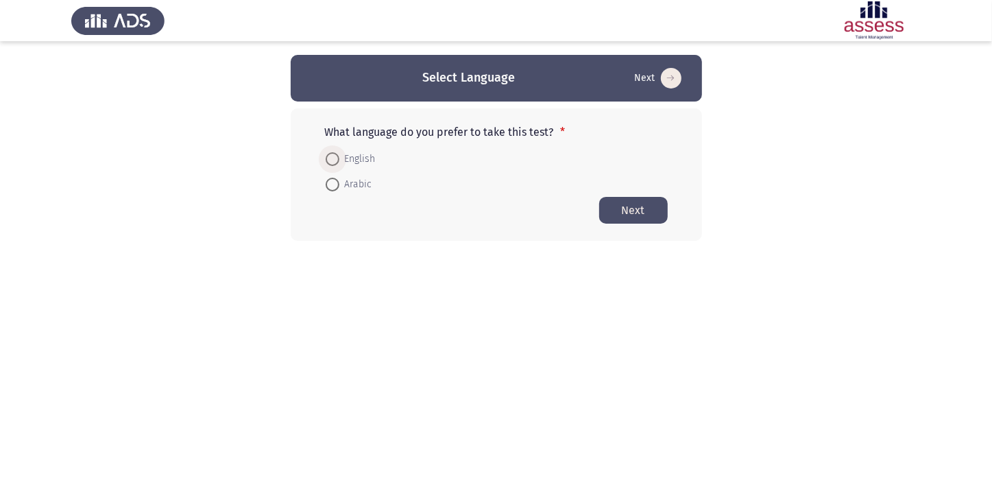
click at [346, 155] on span "English" at bounding box center [357, 159] width 36 height 16
click at [339, 155] on input "English" at bounding box center [333, 159] width 14 height 14
radio input "true"
click at [614, 214] on button "Next" at bounding box center [633, 209] width 69 height 27
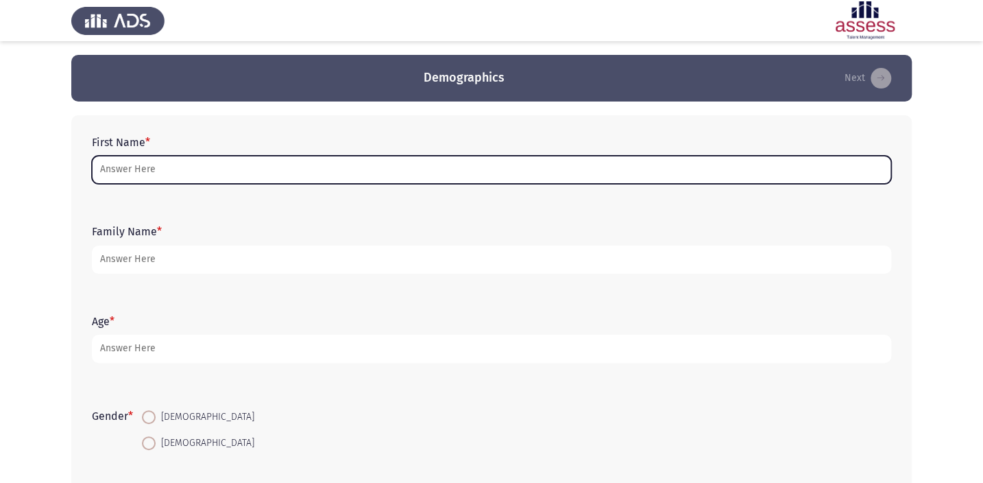
click at [134, 170] on input "First Name *" at bounding box center [492, 170] width 800 height 28
type input "K"
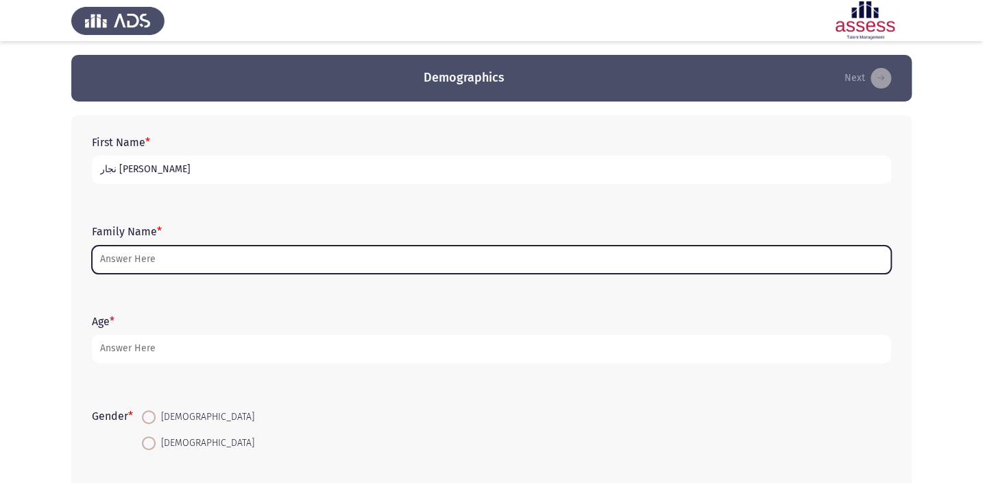
click at [160, 271] on input "Family Name *" at bounding box center [492, 260] width 800 height 28
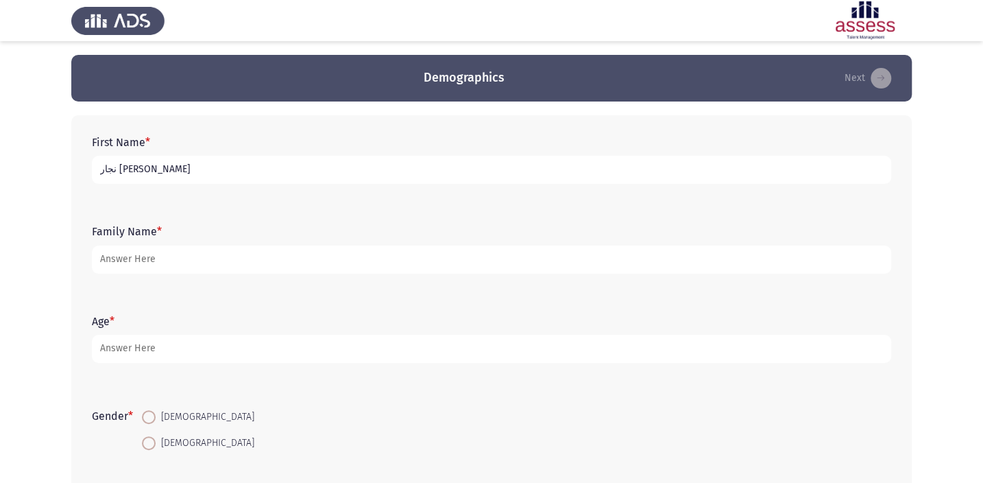
click at [226, 176] on input "نجار [PERSON_NAME]" at bounding box center [492, 170] width 800 height 28
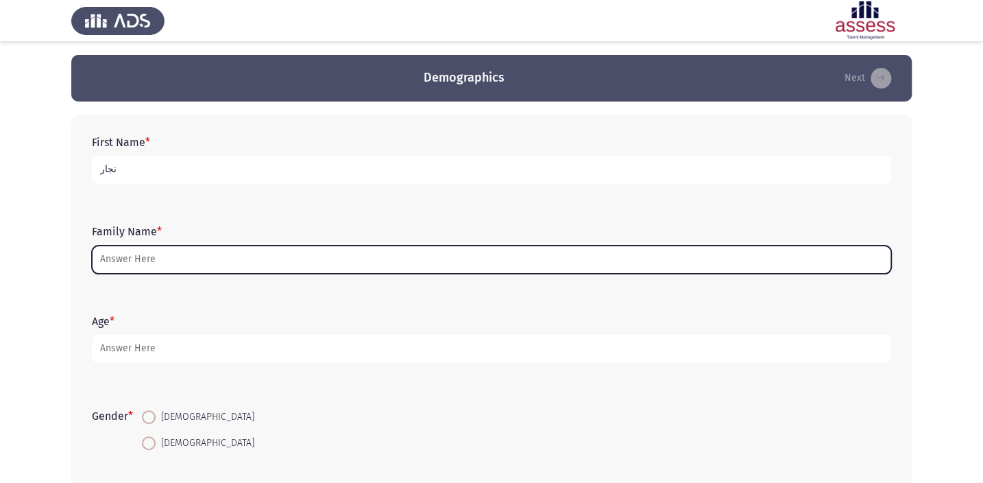
click at [166, 263] on input "Family Name *" at bounding box center [492, 260] width 800 height 28
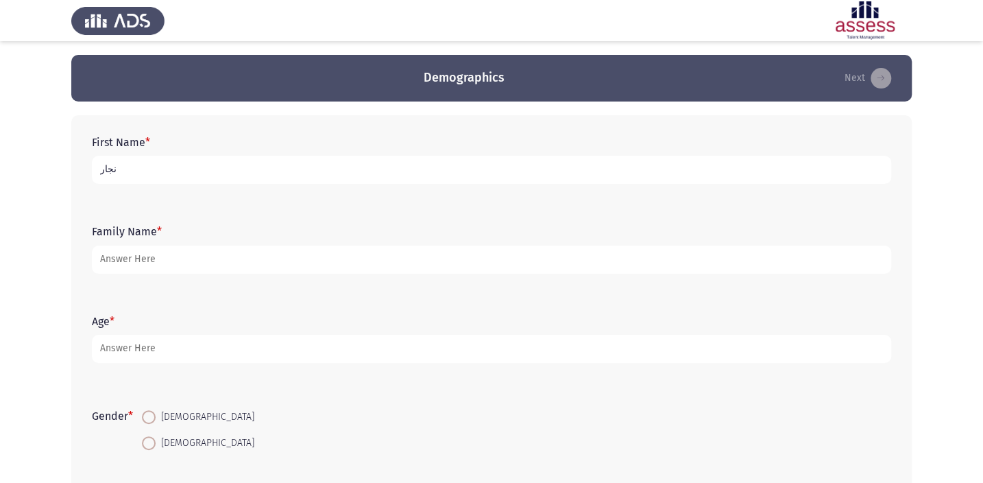
click at [176, 169] on input "نجار" at bounding box center [492, 170] width 800 height 28
type input "نجار [PERSON_NAME]"
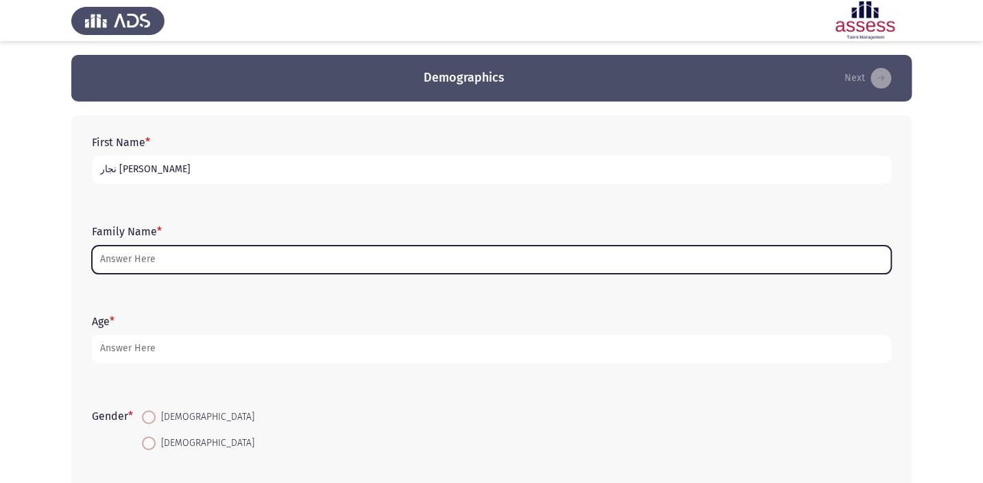
click at [204, 261] on input "Family Name *" at bounding box center [492, 260] width 800 height 28
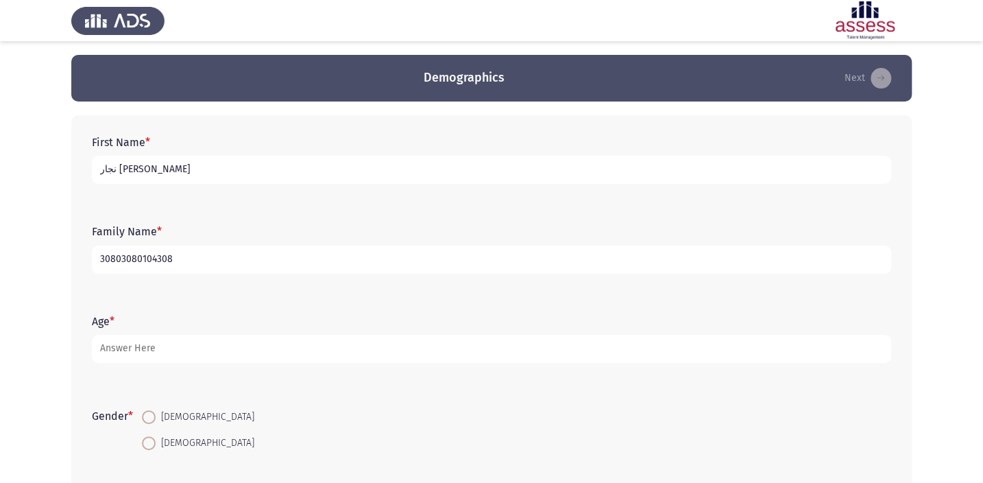
type input "30803080104308"
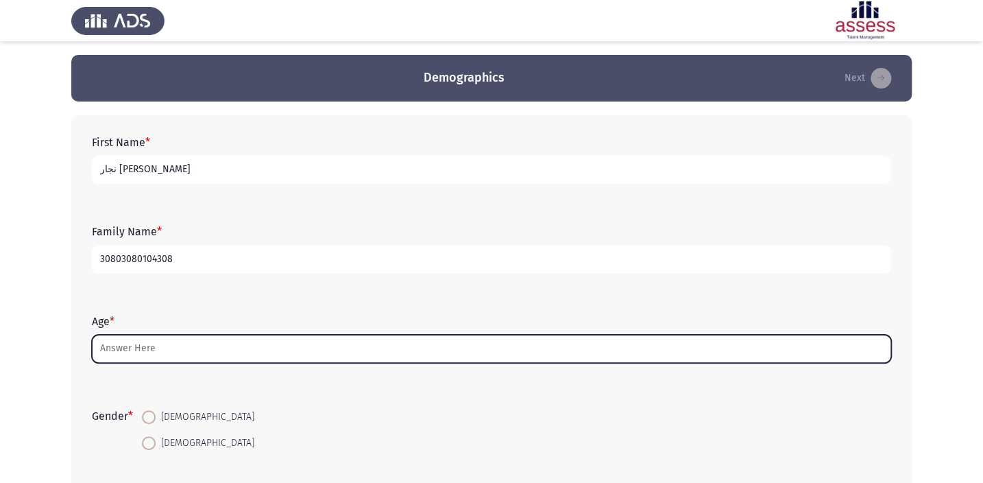
click at [130, 357] on input "Age *" at bounding box center [492, 349] width 800 height 28
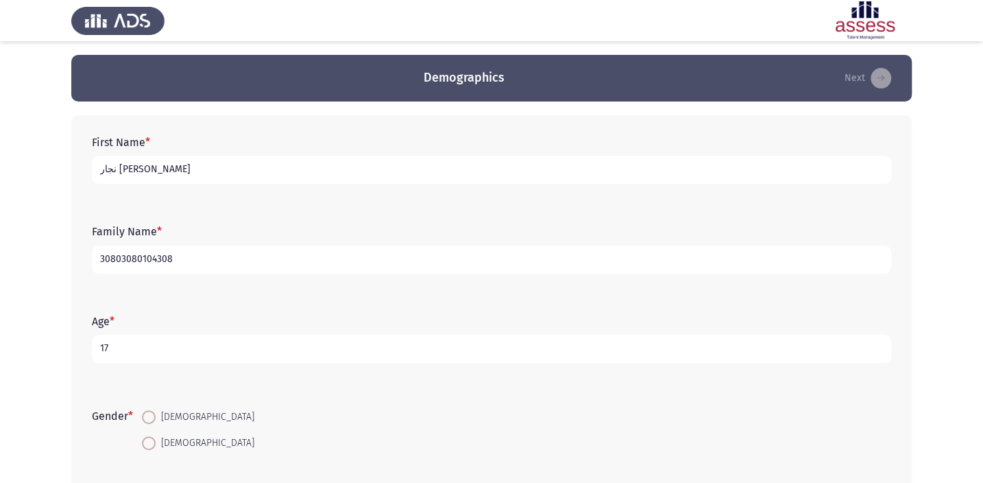
type input "17"
click at [152, 446] on span at bounding box center [149, 443] width 14 height 14
click at [152, 446] on input "[DEMOGRAPHIC_DATA]" at bounding box center [149, 443] width 14 height 14
radio input "true"
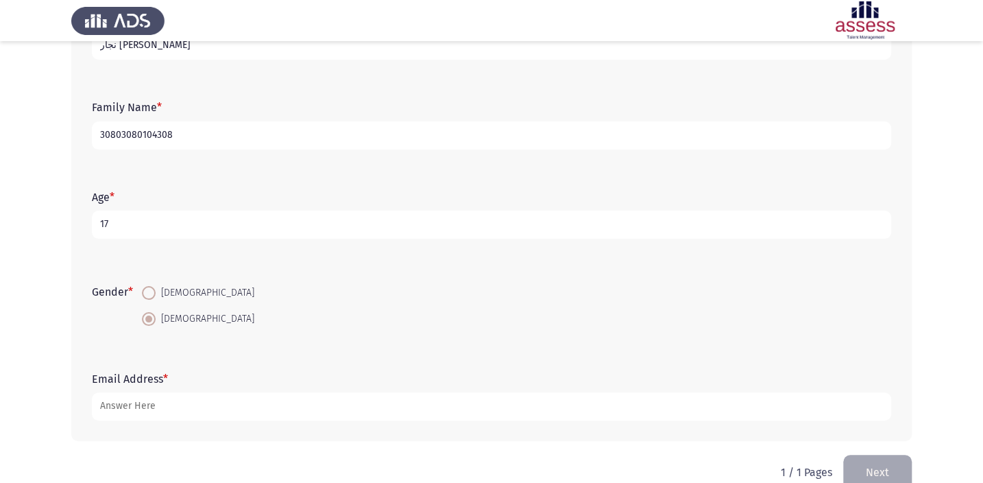
scroll to position [150, 0]
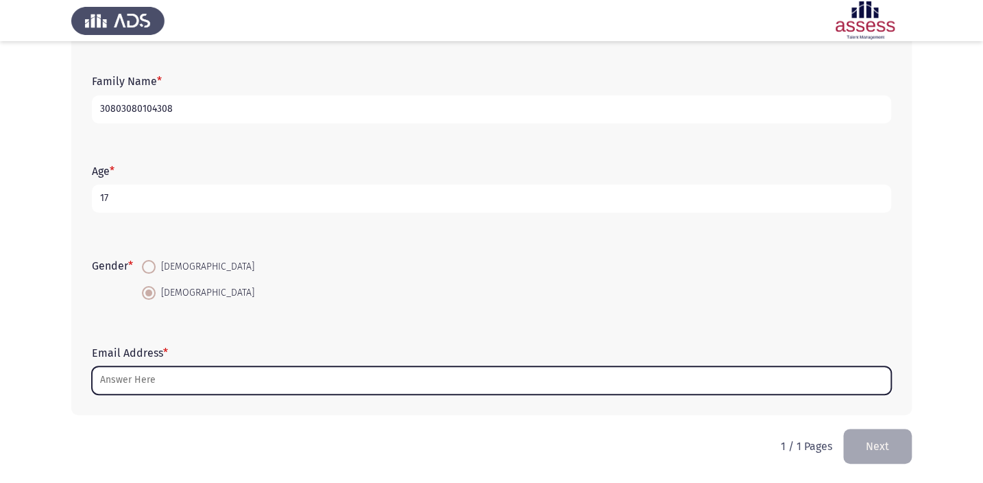
click at [284, 379] on input "Email Address *" at bounding box center [492, 380] width 800 height 28
type input "N"
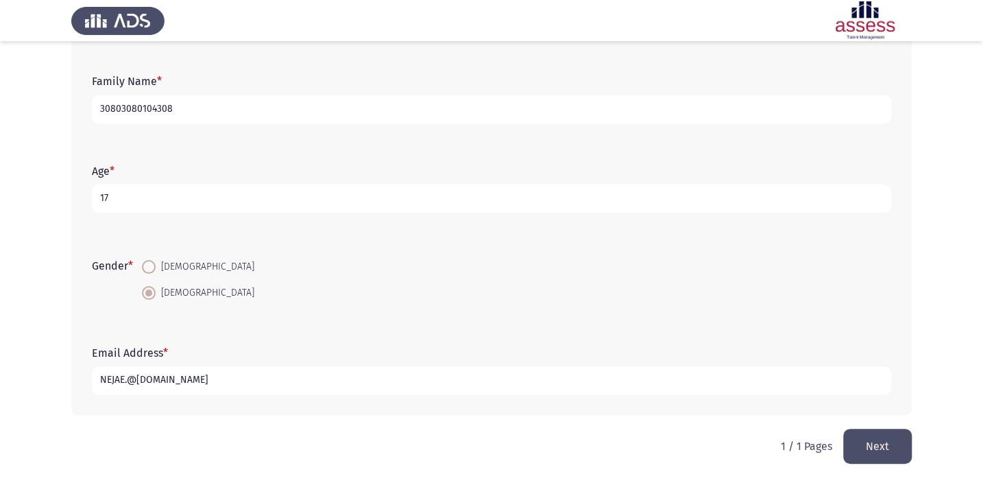
type input "NEJAE.@[DOMAIN_NAME]"
click at [851, 433] on button "Next" at bounding box center [878, 446] width 69 height 35
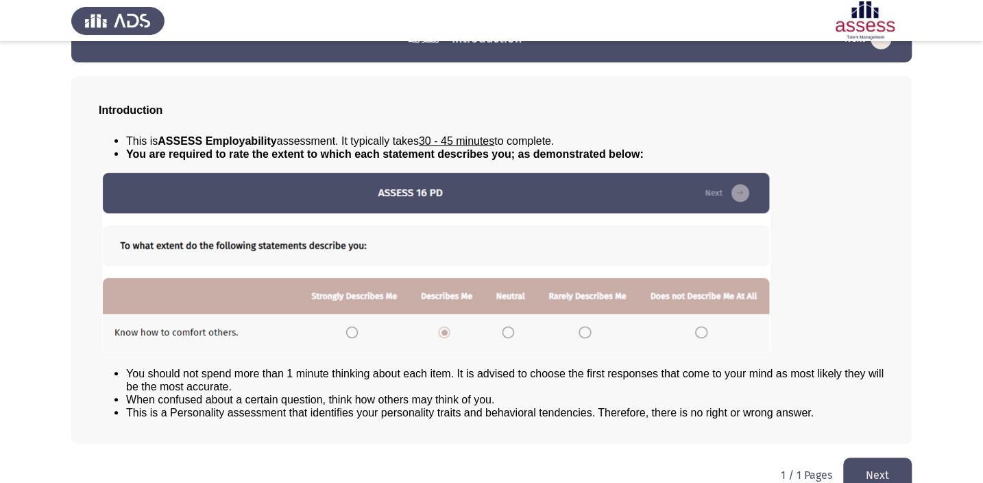
scroll to position [62, 0]
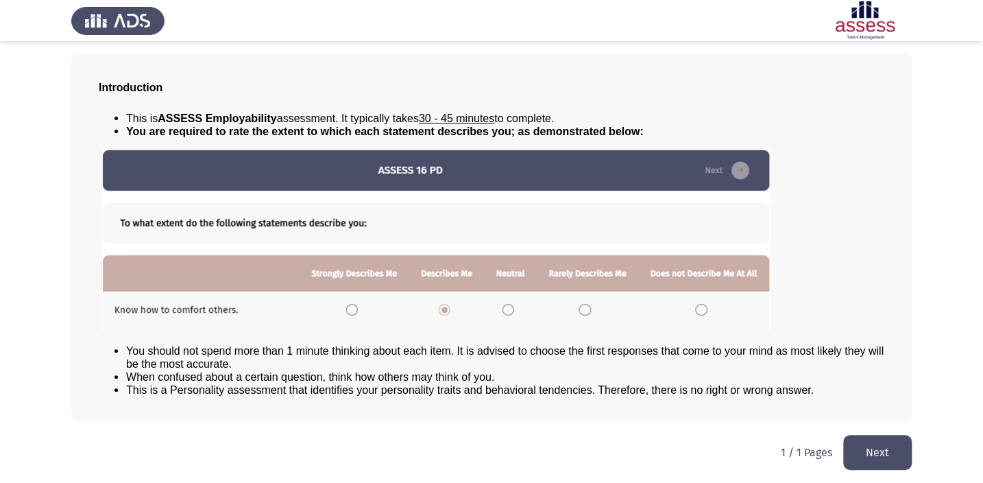
click at [859, 452] on button "Next" at bounding box center [878, 452] width 69 height 35
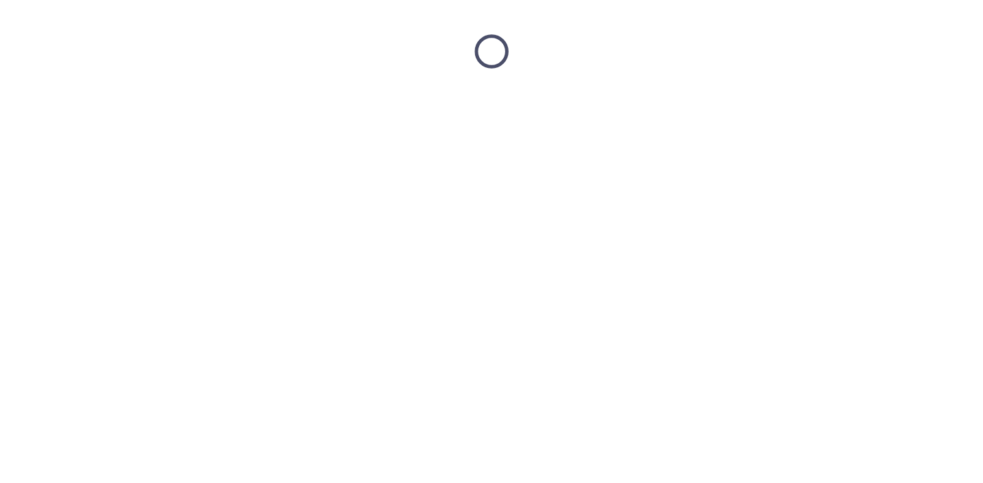
scroll to position [0, 0]
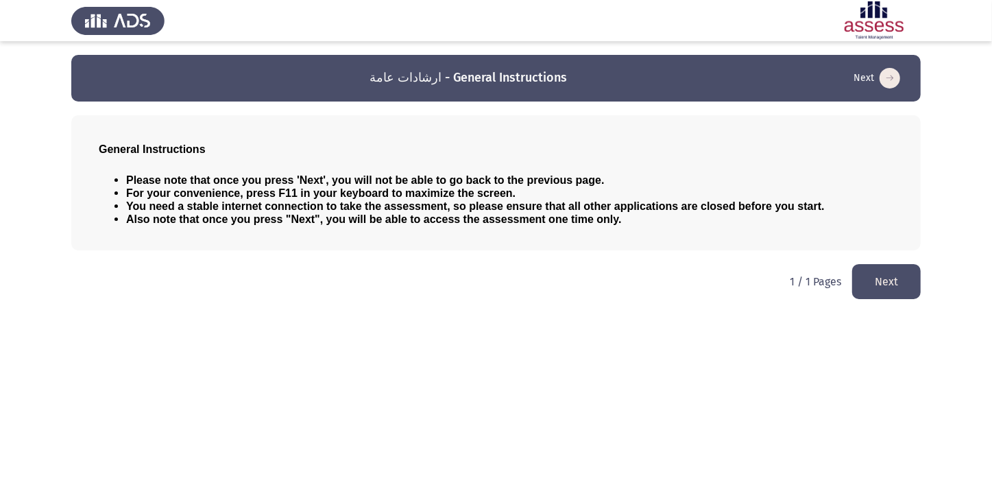
click at [896, 291] on button "Next" at bounding box center [886, 281] width 69 height 35
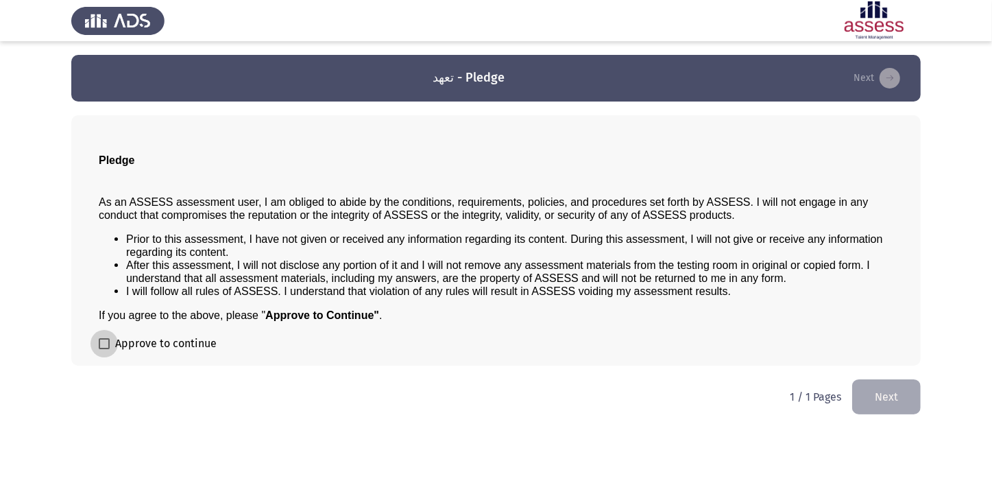
click at [111, 337] on label "Approve to continue" at bounding box center [158, 343] width 118 height 16
click at [104, 349] on input "Approve to continue" at bounding box center [104, 349] width 1 height 1
checkbox input "true"
click at [895, 409] on button "Next" at bounding box center [886, 396] width 69 height 35
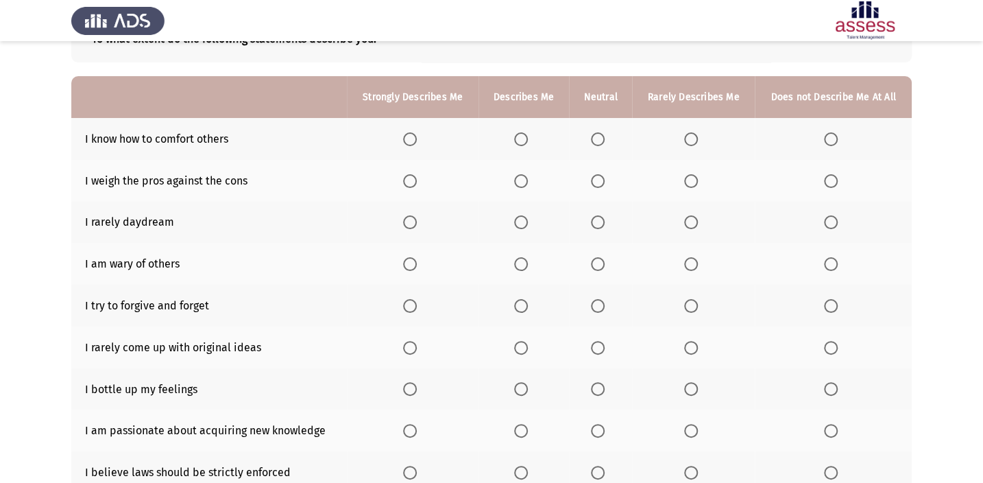
scroll to position [62, 0]
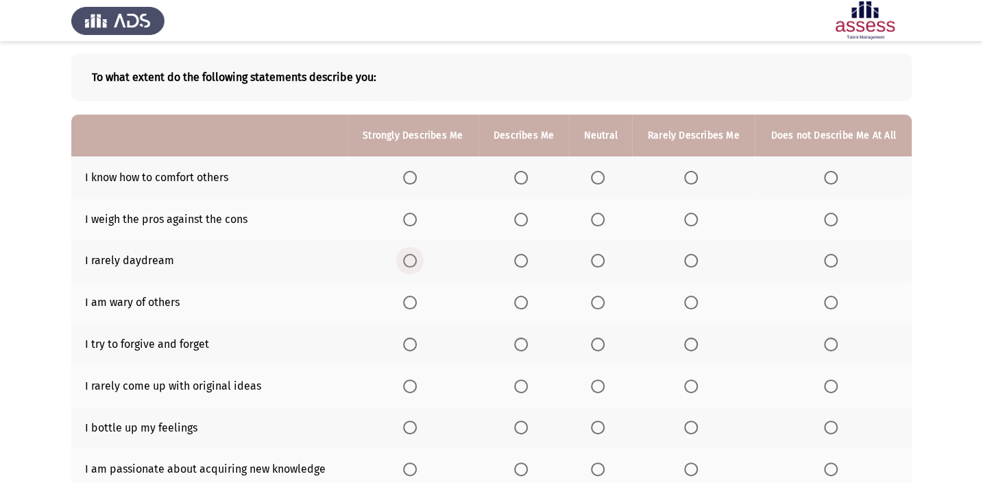
click at [409, 261] on span "Select an option" at bounding box center [410, 261] width 14 height 14
click at [409, 261] on input "Select an option" at bounding box center [410, 261] width 14 height 14
drag, startPoint x: 517, startPoint y: 215, endPoint x: 521, endPoint y: 205, distance: 10.2
click at [521, 205] on th at bounding box center [524, 219] width 91 height 42
click at [596, 181] on span "Select an option" at bounding box center [598, 178] width 14 height 14
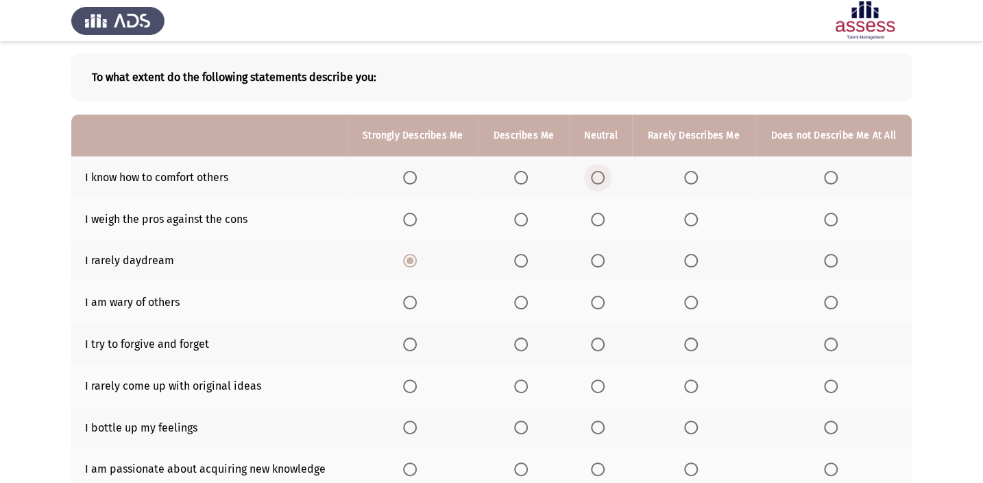
click at [596, 181] on input "Select an option" at bounding box center [598, 178] width 14 height 14
click at [527, 215] on span "Select an option" at bounding box center [521, 220] width 14 height 14
click at [527, 215] on input "Select an option" at bounding box center [521, 220] width 14 height 14
click at [597, 304] on span "Select an option" at bounding box center [598, 303] width 14 height 14
click at [597, 304] on input "Select an option" at bounding box center [598, 303] width 14 height 14
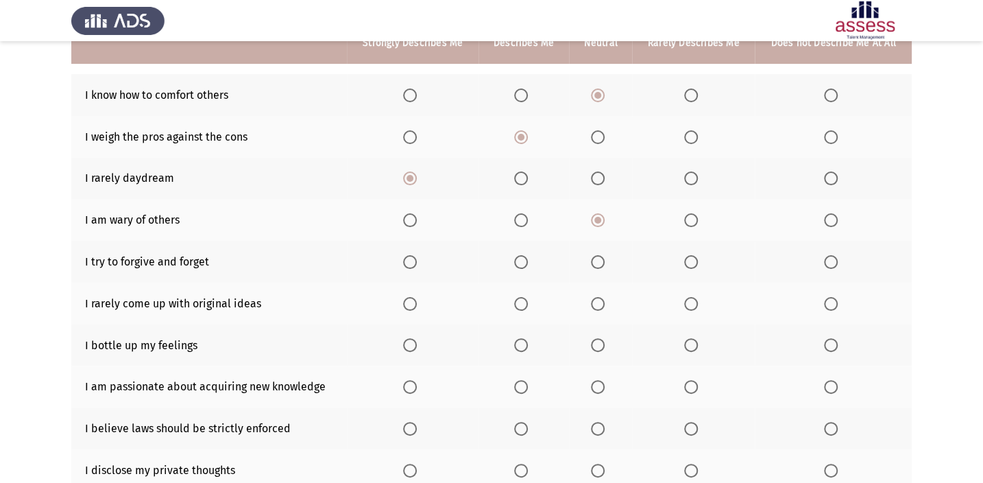
scroll to position [124, 0]
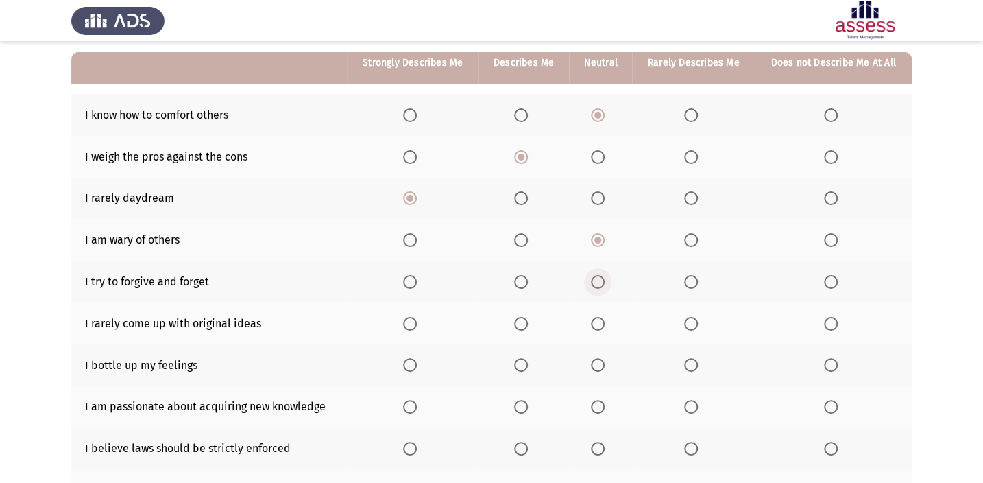
click at [599, 277] on span "Select an option" at bounding box center [598, 282] width 14 height 14
click at [599, 277] on input "Select an option" at bounding box center [598, 282] width 14 height 14
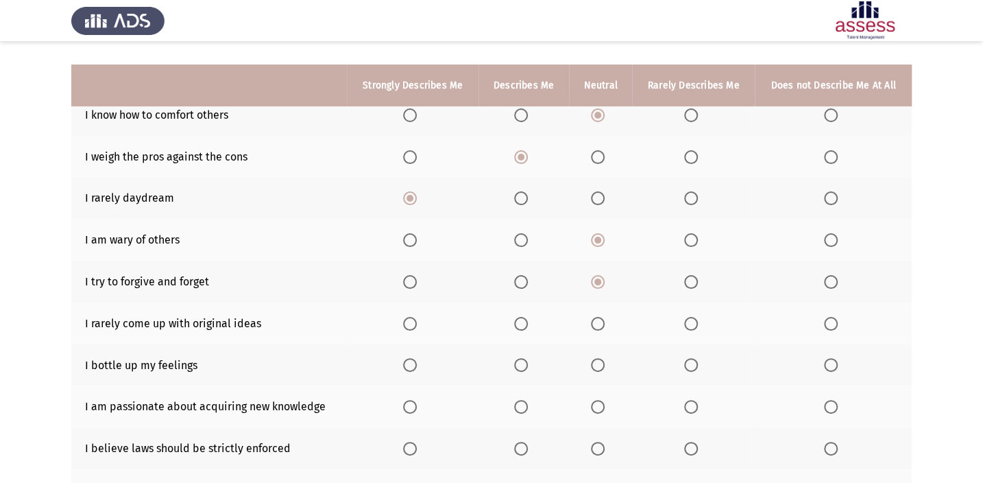
scroll to position [187, 0]
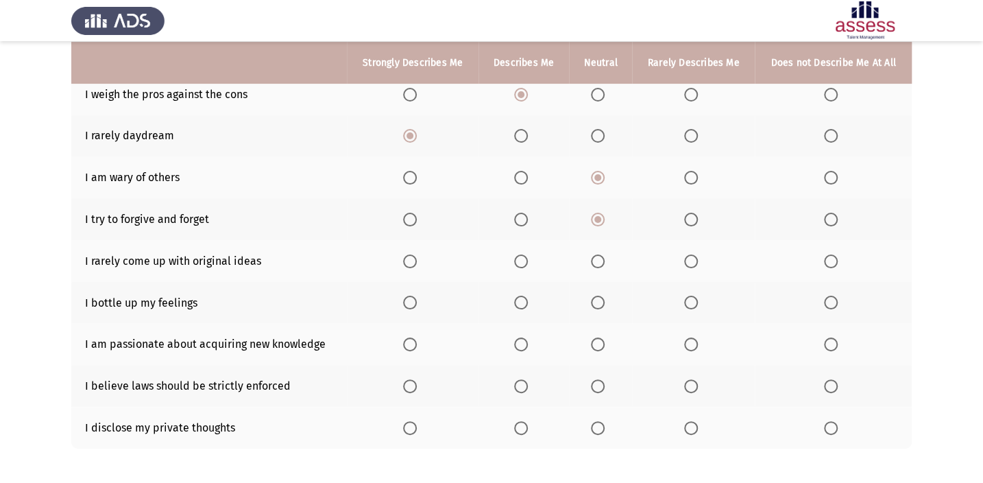
click at [525, 263] on span "Select an option" at bounding box center [521, 261] width 14 height 14
click at [525, 263] on input "Select an option" at bounding box center [521, 261] width 14 height 14
click at [690, 300] on span "Select an option" at bounding box center [691, 303] width 14 height 14
click at [690, 300] on input "Select an option" at bounding box center [691, 303] width 14 height 14
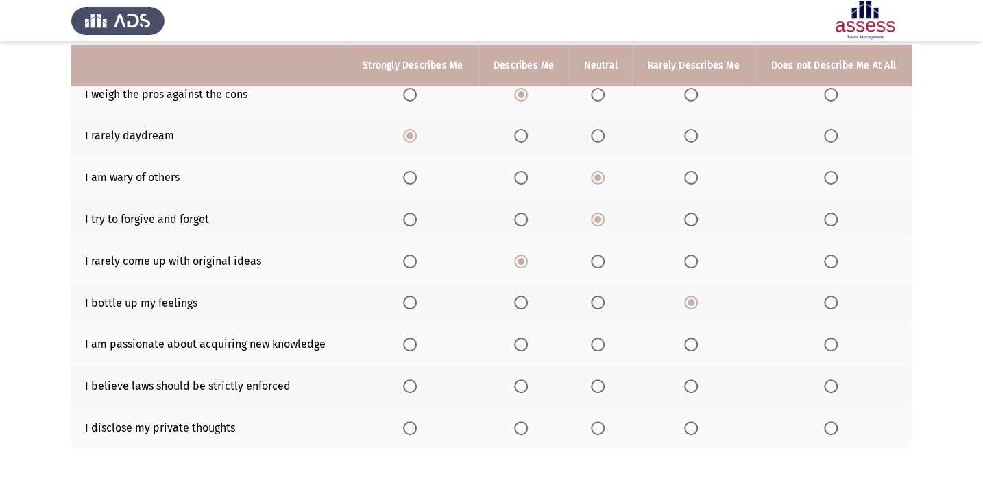
scroll to position [245, 0]
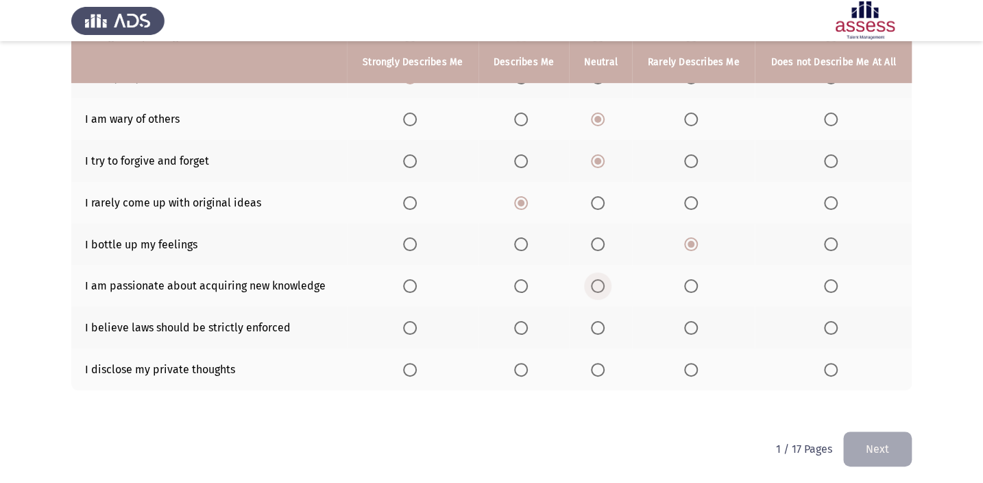
click at [594, 280] on span "Select an option" at bounding box center [598, 286] width 14 height 14
click at [594, 280] on input "Select an option" at bounding box center [598, 286] width 14 height 14
click at [525, 321] on span "Select an option" at bounding box center [521, 328] width 14 height 14
click at [525, 321] on input "Select an option" at bounding box center [521, 328] width 14 height 14
click at [405, 368] on span "Select an option" at bounding box center [410, 370] width 14 height 14
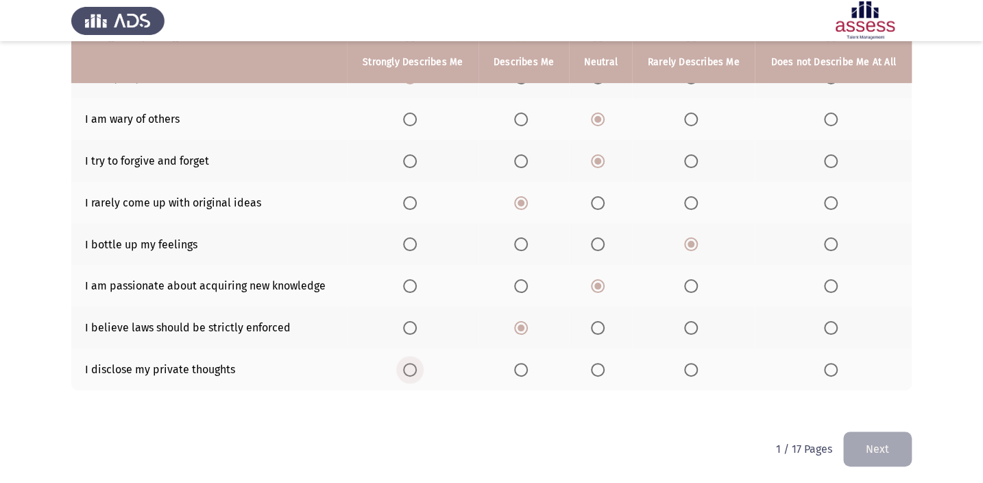
click at [405, 368] on input "Select an option" at bounding box center [410, 370] width 14 height 14
click at [887, 457] on button "Next" at bounding box center [878, 448] width 69 height 35
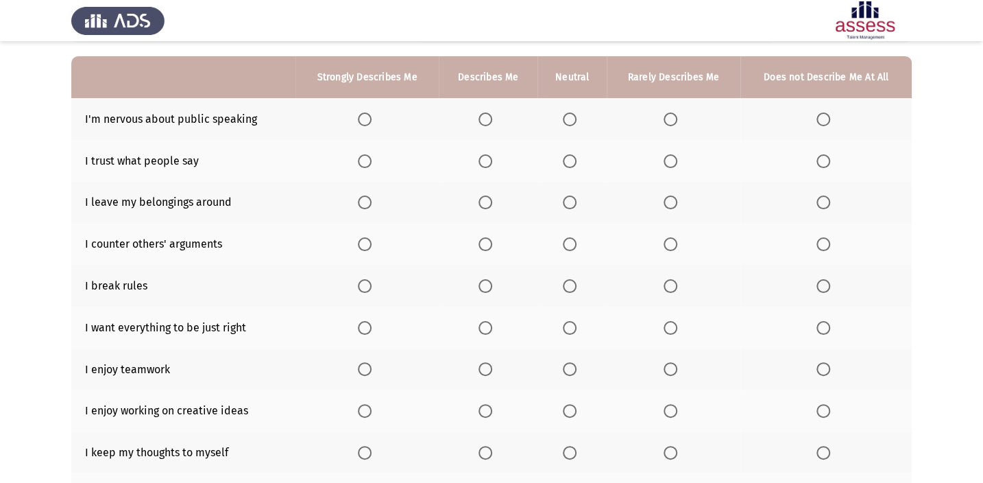
scroll to position [58, 0]
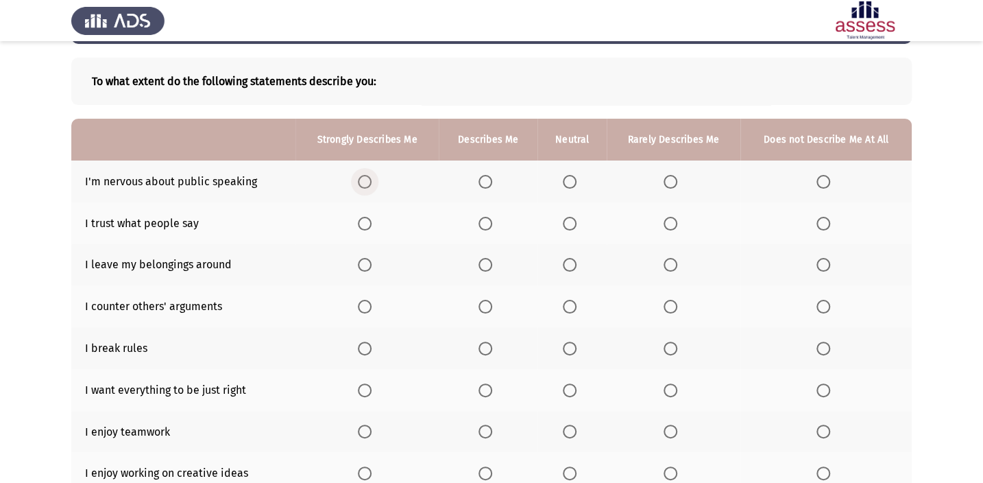
click at [359, 176] on span "Select an option" at bounding box center [365, 182] width 14 height 14
click at [359, 176] on input "Select an option" at bounding box center [365, 182] width 14 height 14
click at [571, 225] on span "Select an option" at bounding box center [570, 224] width 14 height 14
click at [571, 225] on input "Select an option" at bounding box center [570, 224] width 14 height 14
click at [567, 260] on span "Select an option" at bounding box center [570, 265] width 14 height 14
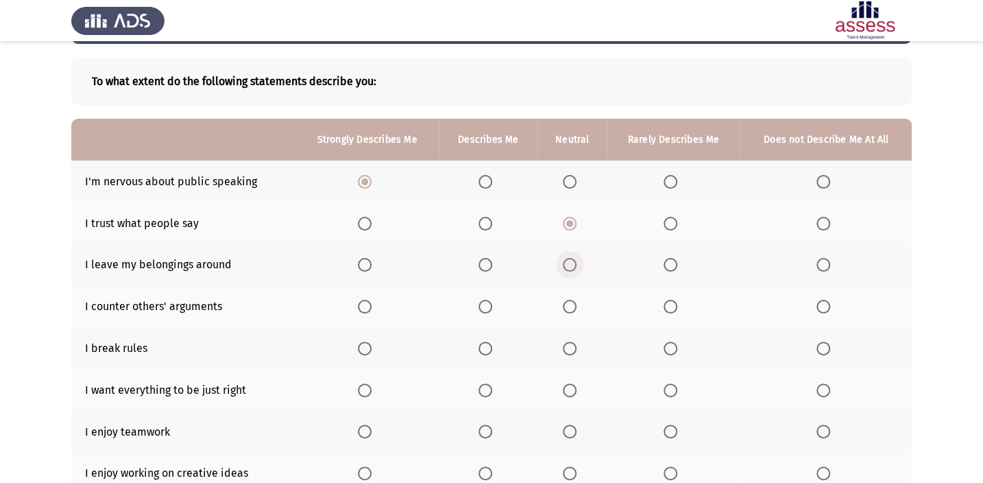
click at [567, 260] on input "Select an option" at bounding box center [570, 265] width 14 height 14
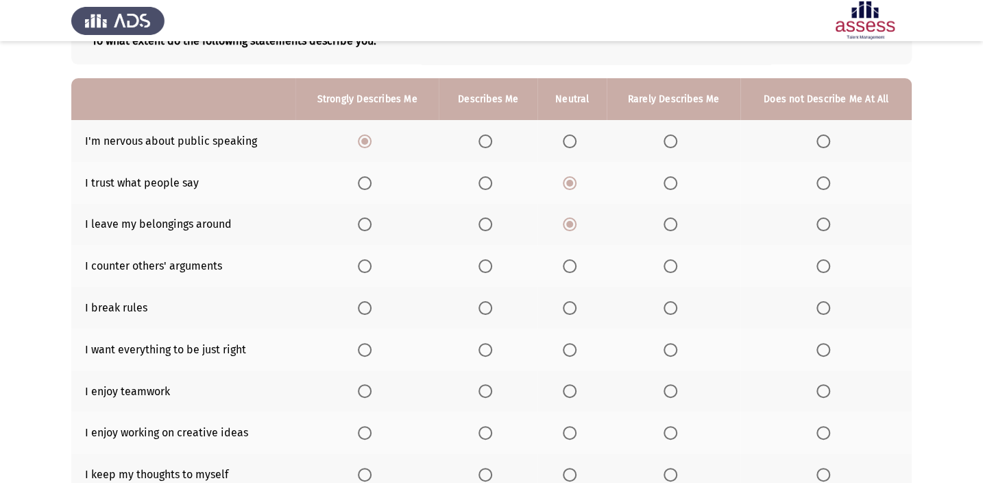
scroll to position [120, 0]
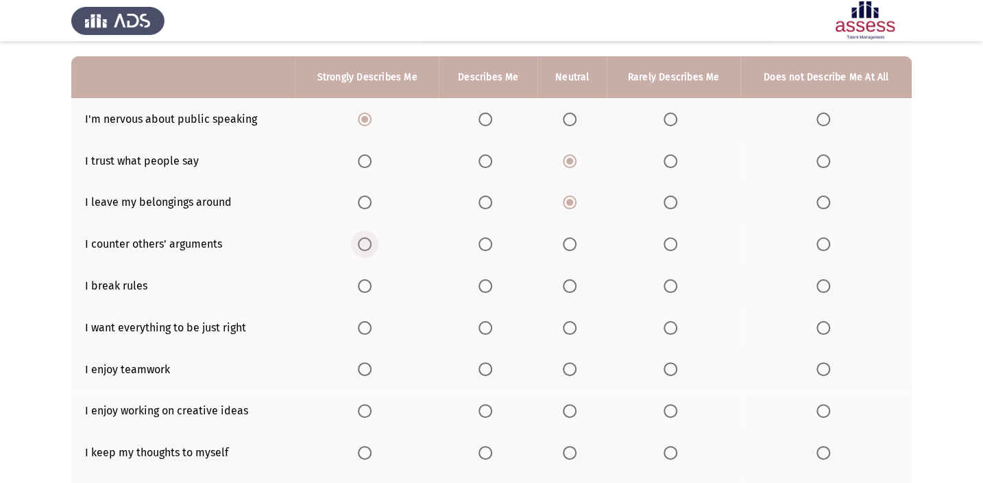
click at [384, 239] on th at bounding box center [367, 244] width 143 height 42
click at [363, 240] on span "Select an option" at bounding box center [365, 244] width 14 height 14
click at [363, 240] on input "Select an option" at bounding box center [365, 244] width 14 height 14
click at [492, 279] on span "Select an option" at bounding box center [486, 286] width 14 height 14
click at [492, 279] on input "Select an option" at bounding box center [486, 286] width 14 height 14
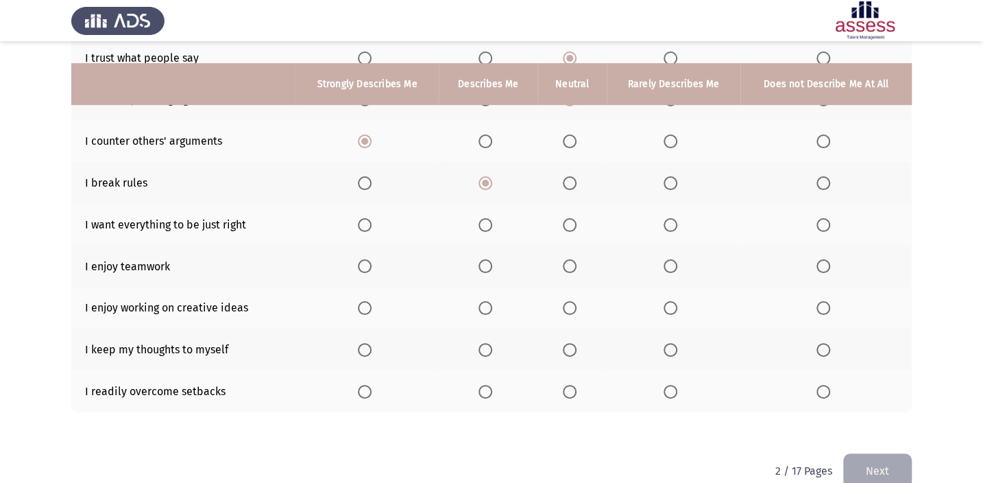
scroll to position [245, 0]
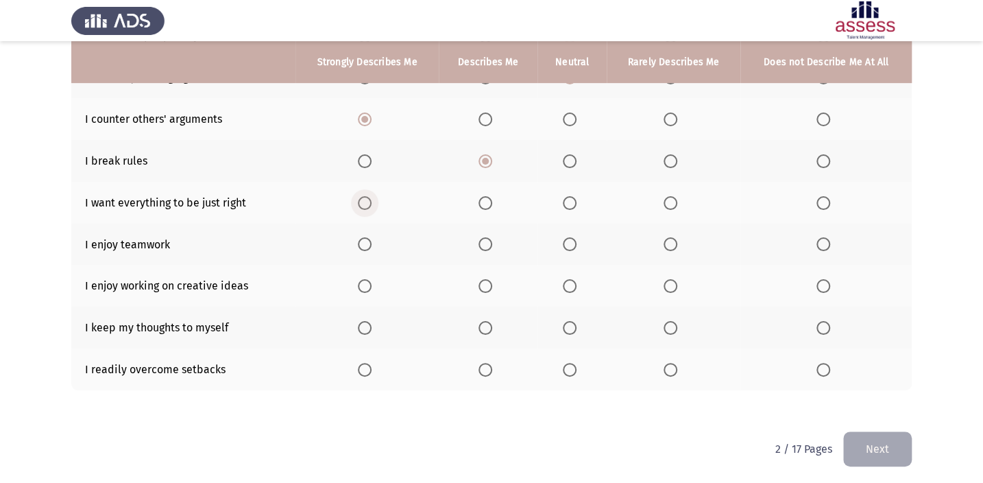
click at [359, 196] on span "Select an option" at bounding box center [365, 203] width 14 height 14
click at [359, 196] on input "Select an option" at bounding box center [365, 203] width 14 height 14
click at [371, 237] on span "Select an option" at bounding box center [365, 244] width 14 height 14
click at [371, 237] on input "Select an option" at bounding box center [365, 244] width 14 height 14
click at [359, 286] on span "Select an option" at bounding box center [365, 286] width 14 height 14
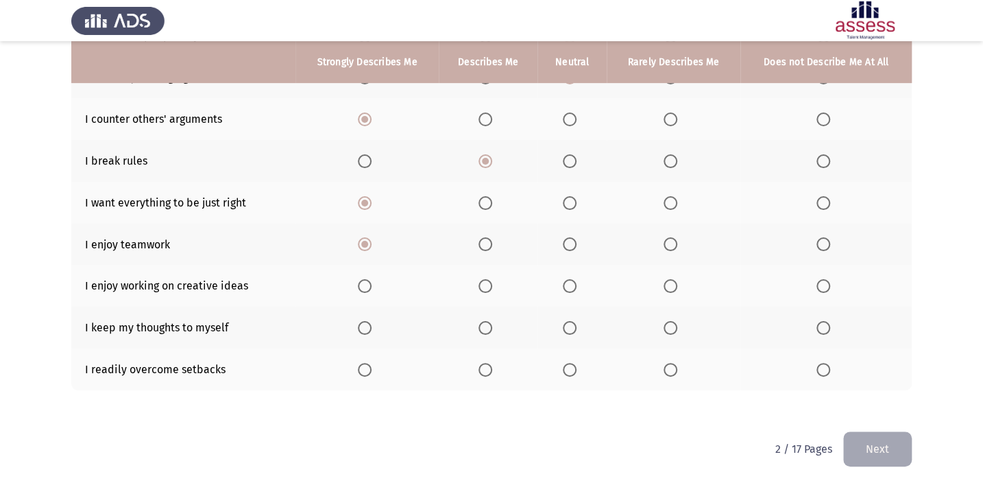
click at [359, 286] on input "Select an option" at bounding box center [365, 286] width 14 height 14
click at [359, 331] on span "Select an option" at bounding box center [365, 328] width 14 height 14
click at [359, 331] on input "Select an option" at bounding box center [365, 328] width 14 height 14
click at [367, 363] on span "Select an option" at bounding box center [365, 370] width 14 height 14
click at [367, 363] on input "Select an option" at bounding box center [365, 370] width 14 height 14
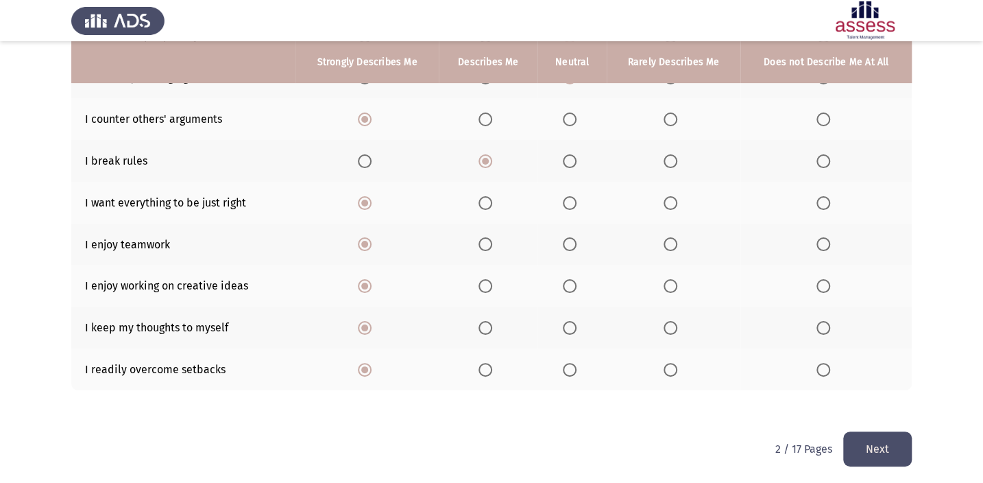
click at [881, 459] on button "Next" at bounding box center [878, 448] width 69 height 35
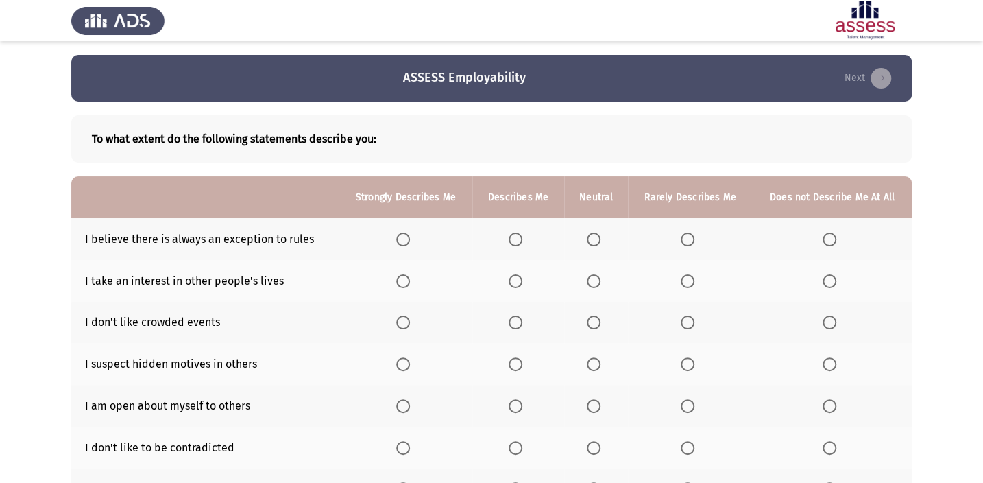
drag, startPoint x: 534, startPoint y: 233, endPoint x: 524, endPoint y: 254, distance: 22.7
click at [526, 249] on th at bounding box center [519, 239] width 92 height 42
click at [514, 248] on th at bounding box center [519, 239] width 92 height 42
click at [501, 238] on th at bounding box center [519, 239] width 92 height 42
click at [509, 235] on span "Select an option" at bounding box center [516, 239] width 14 height 14
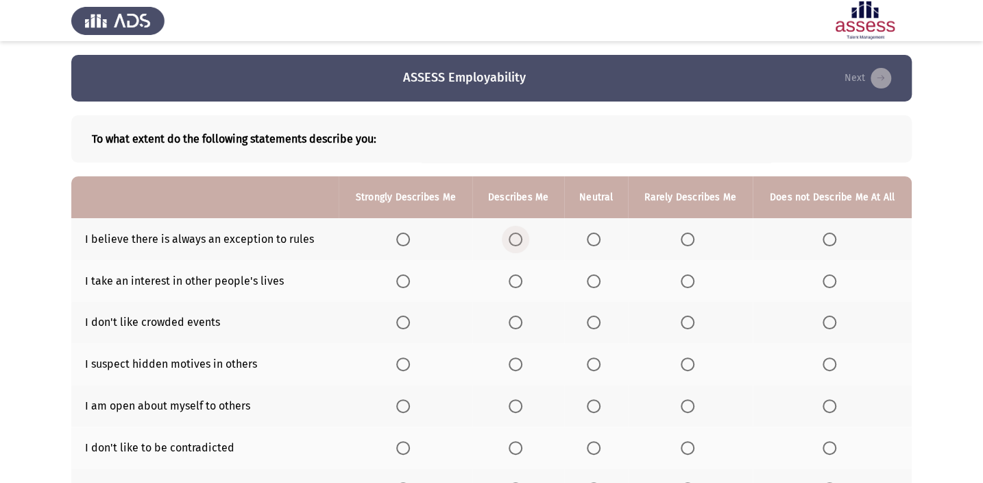
click at [509, 235] on input "Select an option" at bounding box center [516, 239] width 14 height 14
click at [405, 282] on span "Select an option" at bounding box center [403, 281] width 14 height 14
click at [405, 282] on input "Select an option" at bounding box center [403, 281] width 14 height 14
click at [691, 325] on span "Select an option" at bounding box center [688, 322] width 14 height 14
click at [691, 325] on input "Select an option" at bounding box center [688, 322] width 14 height 14
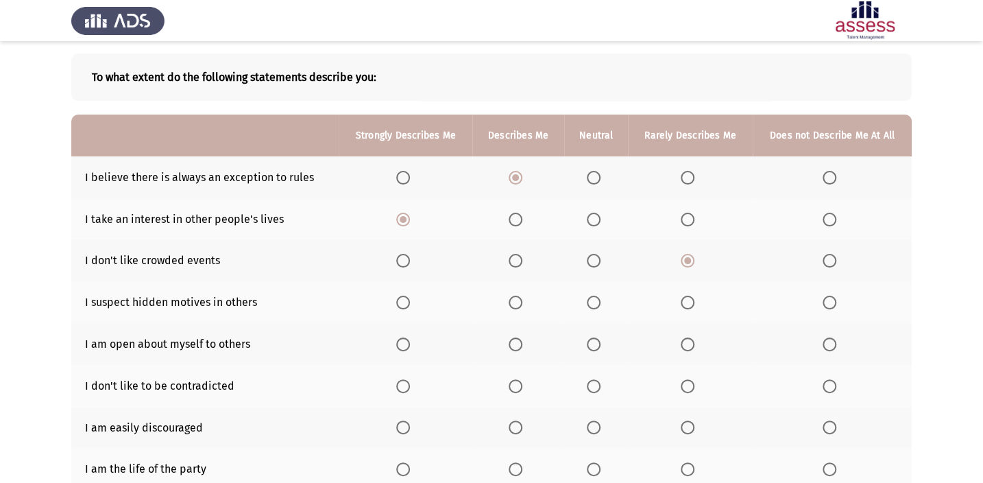
scroll to position [124, 0]
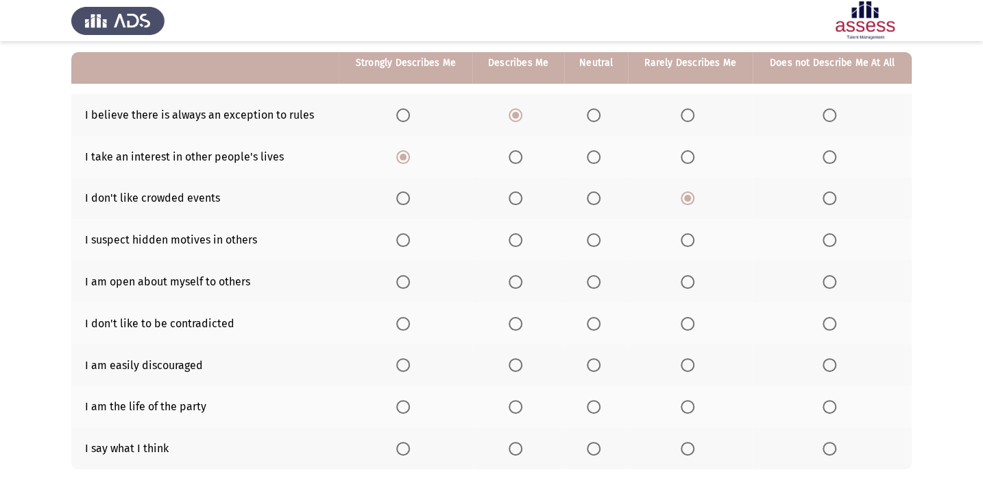
click at [514, 250] on th at bounding box center [519, 240] width 92 height 42
click at [597, 236] on span "Select an option" at bounding box center [594, 240] width 14 height 14
click at [597, 236] on input "Select an option" at bounding box center [594, 240] width 14 height 14
click at [593, 286] on span "Select an option" at bounding box center [594, 282] width 14 height 14
click at [593, 286] on input "Select an option" at bounding box center [594, 282] width 14 height 14
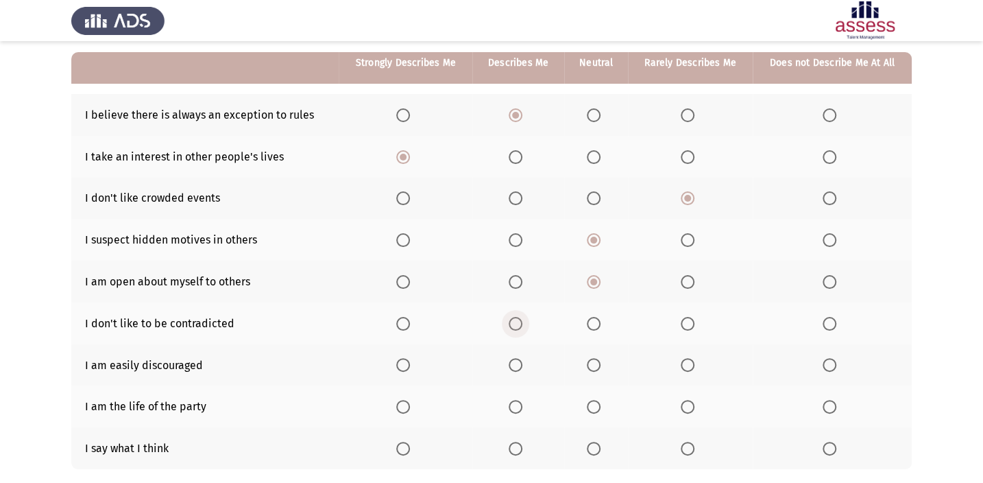
click at [514, 318] on span "Select an option" at bounding box center [516, 324] width 14 height 14
click at [514, 318] on input "Select an option" at bounding box center [516, 324] width 14 height 14
click at [590, 358] on span "Select an option" at bounding box center [594, 365] width 14 height 14
click at [590, 358] on input "Select an option" at bounding box center [594, 365] width 14 height 14
click at [595, 403] on span "Select an option" at bounding box center [594, 407] width 14 height 14
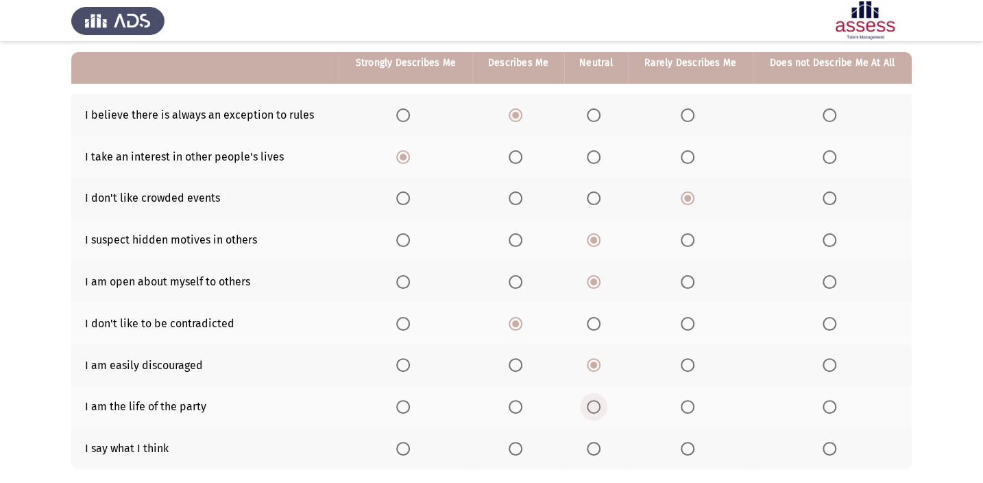
click at [595, 403] on input "Select an option" at bounding box center [594, 407] width 14 height 14
click at [596, 450] on span "Select an option" at bounding box center [594, 449] width 14 height 14
click at [596, 450] on input "Select an option" at bounding box center [594, 449] width 14 height 14
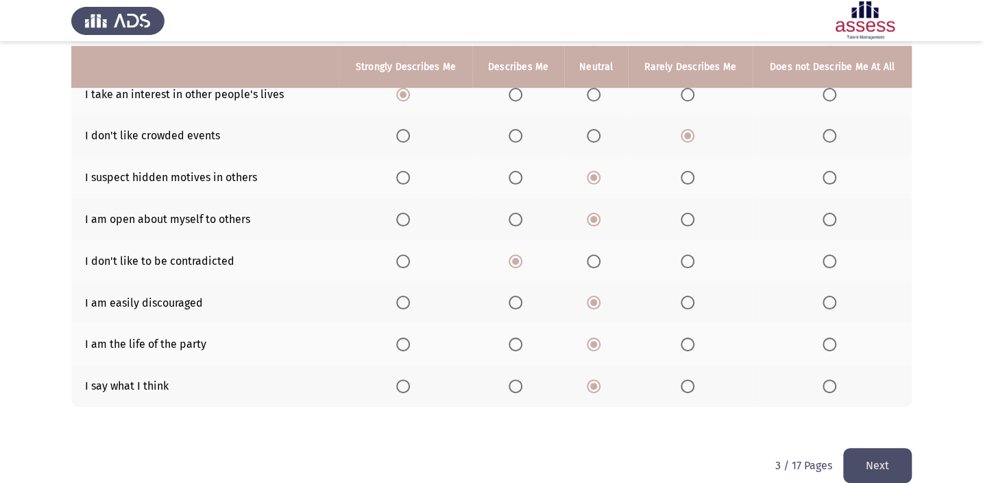
scroll to position [204, 0]
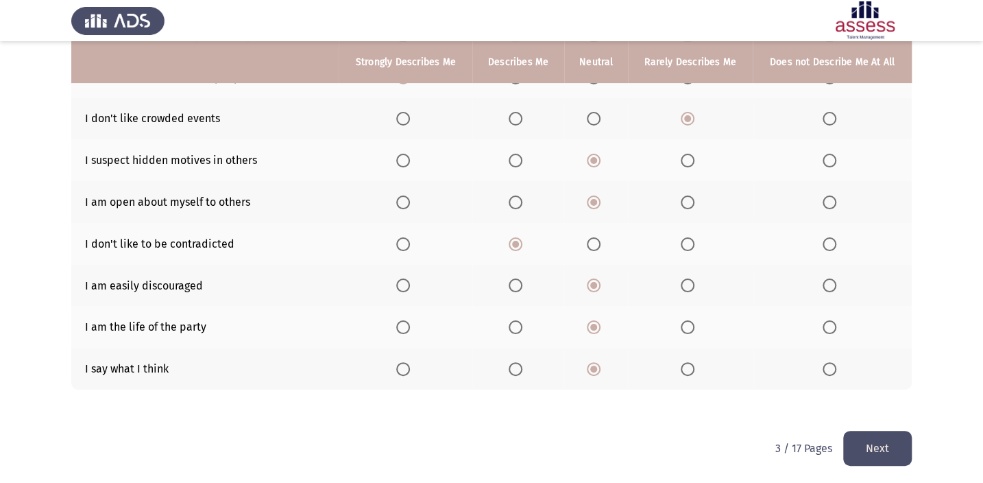
click at [875, 450] on button "Next" at bounding box center [878, 448] width 69 height 35
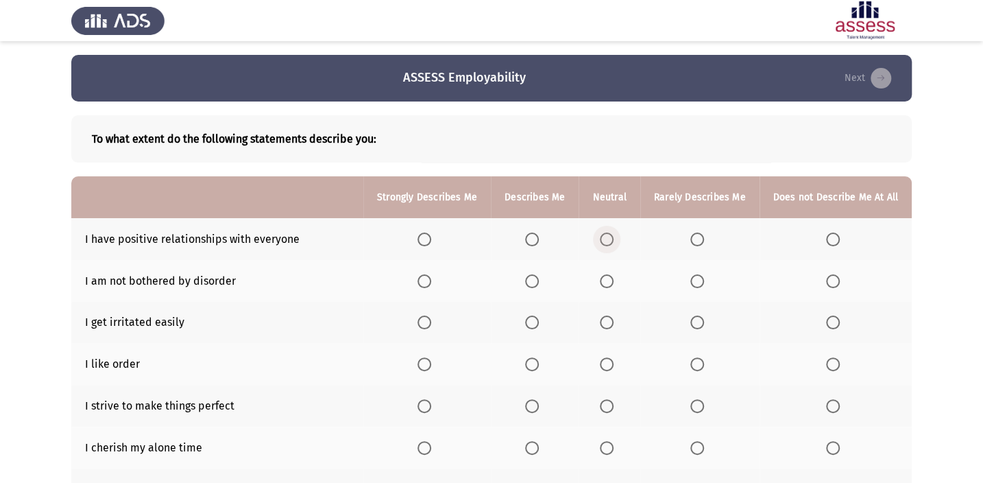
click at [612, 240] on span "Select an option" at bounding box center [607, 239] width 14 height 14
click at [612, 240] on input "Select an option" at bounding box center [607, 239] width 14 height 14
click at [601, 281] on th at bounding box center [609, 281] width 61 height 42
click at [605, 282] on span "Select an option" at bounding box center [607, 281] width 14 height 14
click at [605, 282] on input "Select an option" at bounding box center [607, 281] width 14 height 14
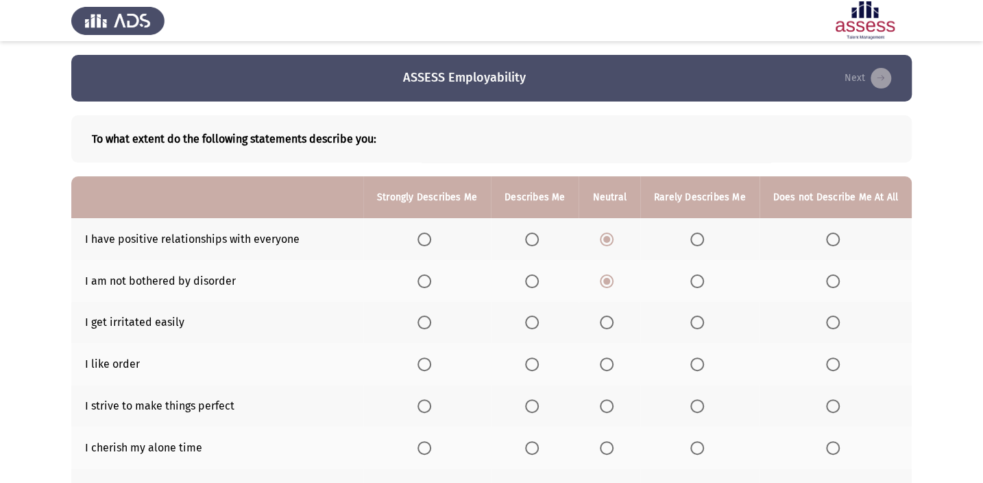
click at [525, 324] on th at bounding box center [535, 323] width 88 height 42
click at [539, 315] on span "Select an option" at bounding box center [532, 322] width 14 height 14
click at [539, 315] on input "Select an option" at bounding box center [532, 322] width 14 height 14
click at [535, 370] on th at bounding box center [535, 364] width 88 height 42
click at [531, 357] on span "Select an option" at bounding box center [532, 364] width 14 height 14
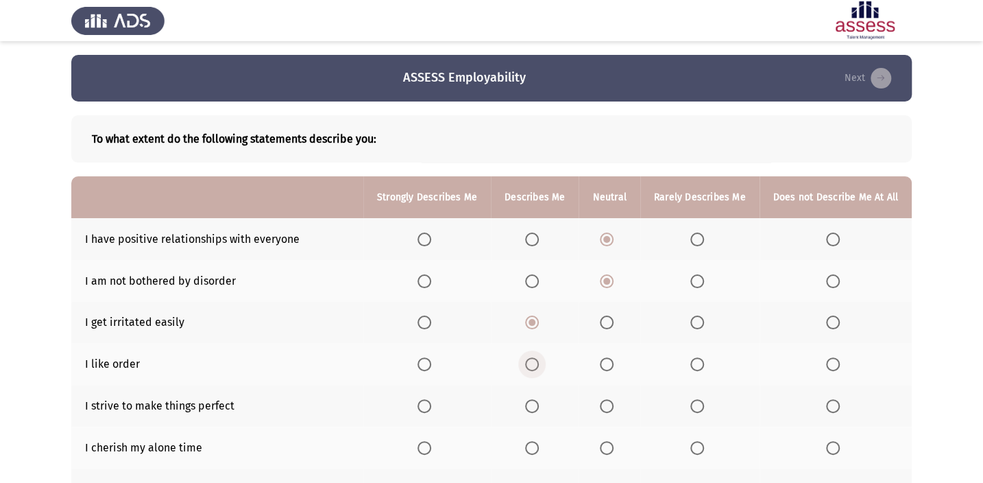
click at [531, 357] on input "Select an option" at bounding box center [532, 364] width 14 height 14
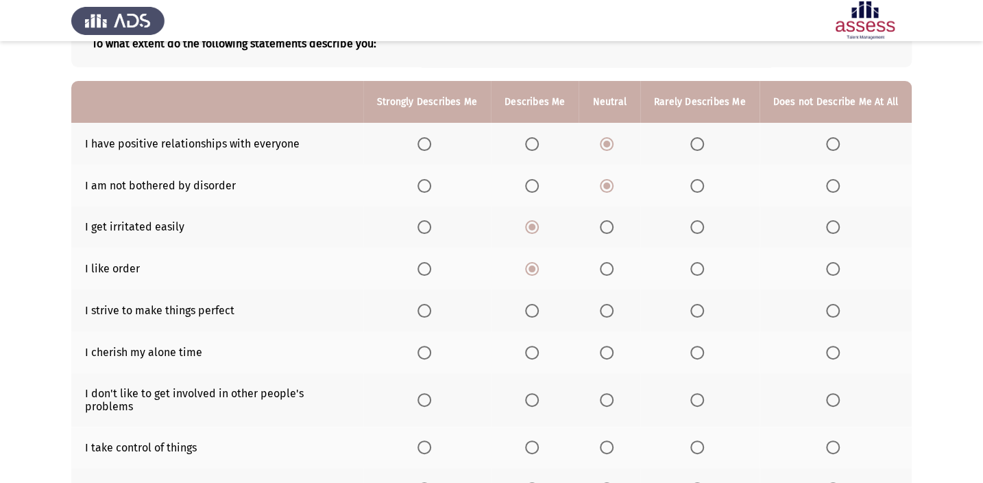
scroll to position [124, 0]
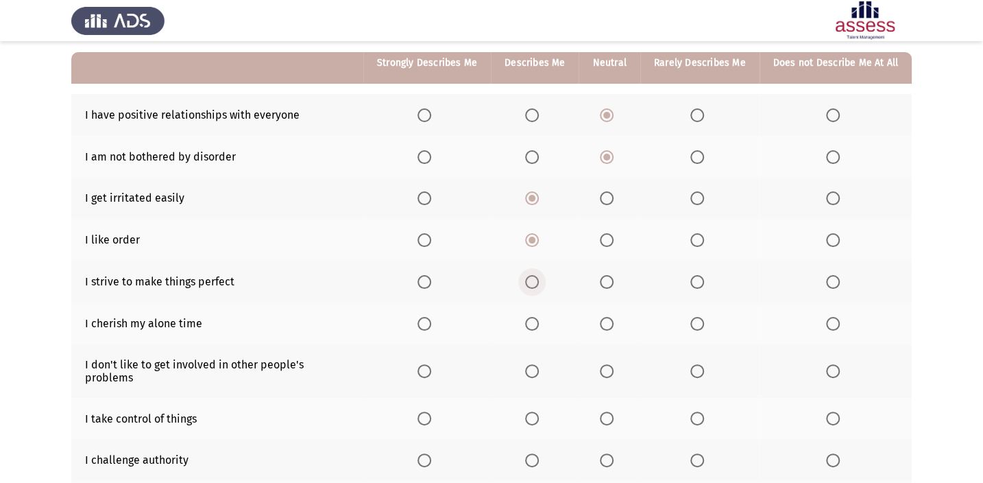
click at [534, 277] on span "Select an option" at bounding box center [532, 282] width 14 height 14
click at [534, 277] on input "Select an option" at bounding box center [532, 282] width 14 height 14
click at [697, 275] on span "Select an option" at bounding box center [698, 282] width 14 height 14
click at [697, 275] on input "Select an option" at bounding box center [698, 282] width 14 height 14
click at [701, 325] on span "Select an option" at bounding box center [698, 324] width 14 height 14
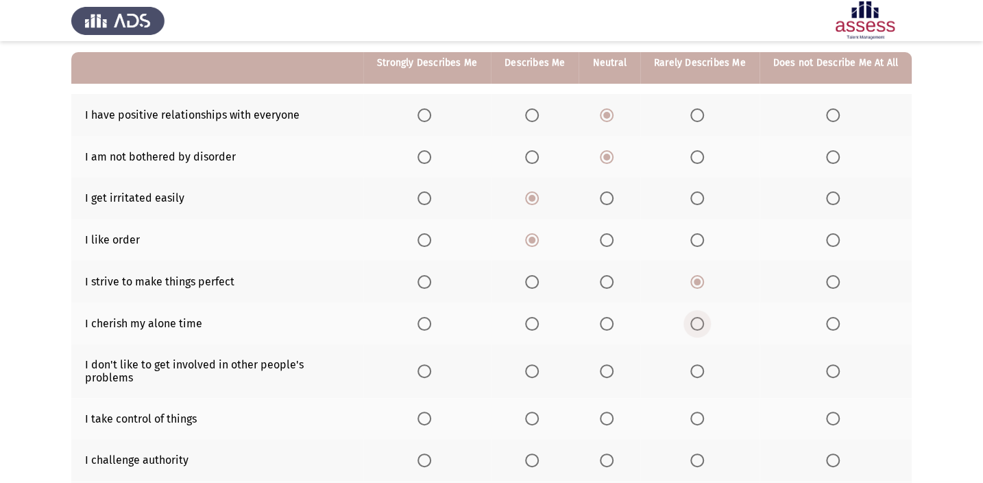
click at [701, 325] on input "Select an option" at bounding box center [698, 324] width 14 height 14
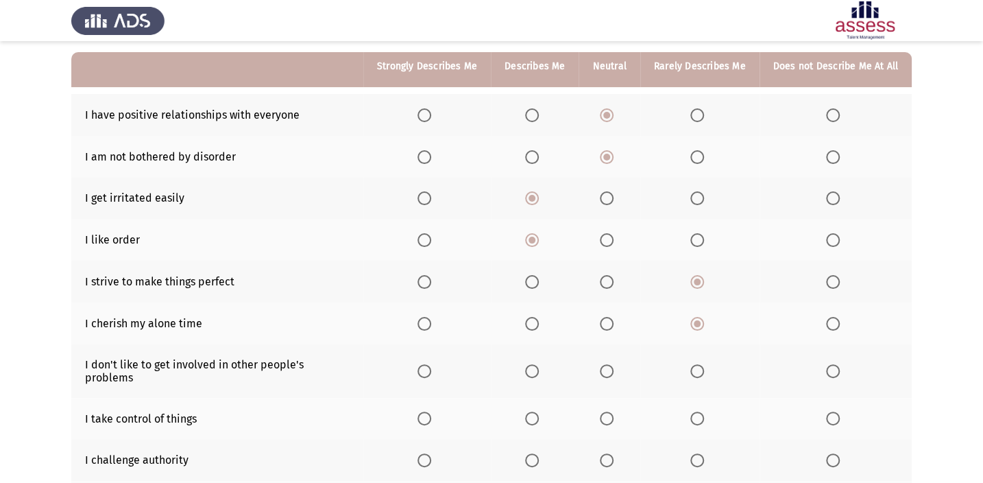
scroll to position [187, 0]
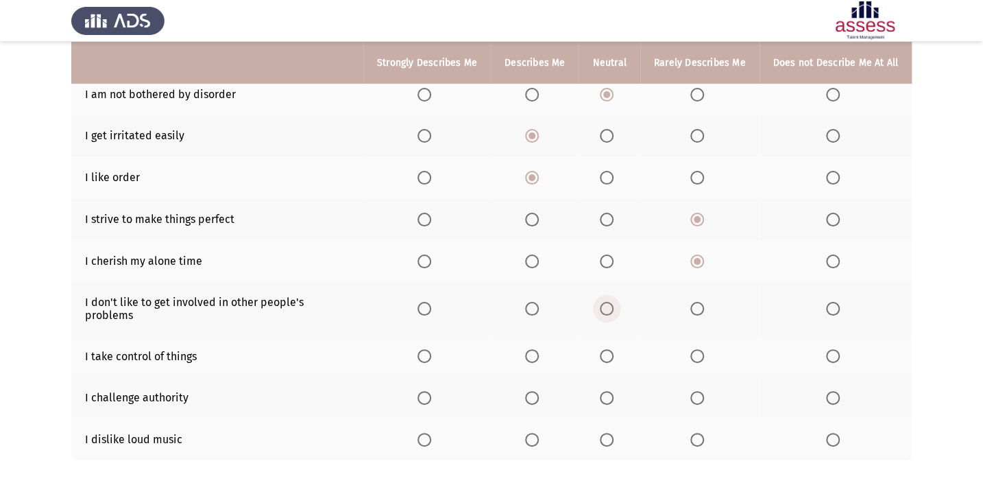
click at [611, 304] on span "Select an option" at bounding box center [607, 309] width 14 height 14
click at [611, 304] on input "Select an option" at bounding box center [607, 309] width 14 height 14
click at [527, 339] on th at bounding box center [535, 356] width 88 height 42
click at [530, 349] on span "Select an option" at bounding box center [532, 356] width 14 height 14
click at [530, 349] on input "Select an option" at bounding box center [532, 356] width 14 height 14
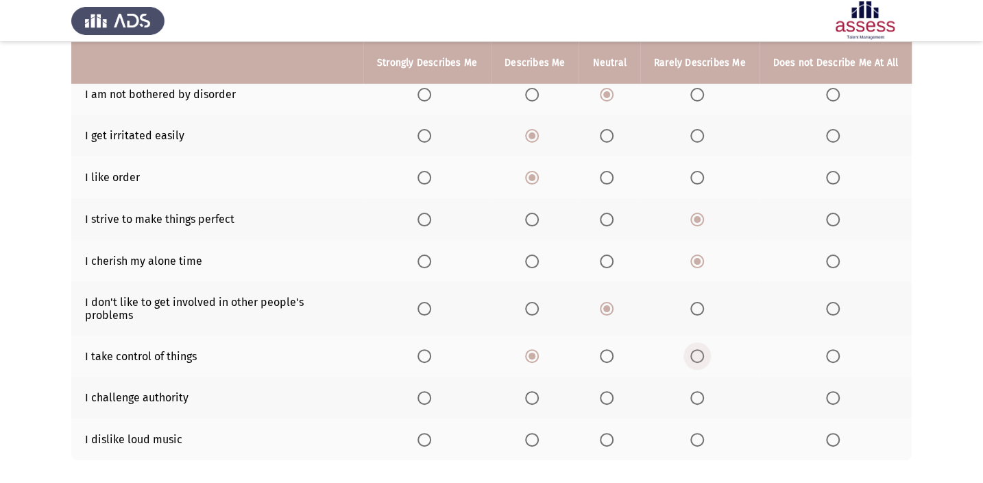
click at [702, 349] on span "Select an option" at bounding box center [698, 356] width 14 height 14
click at [702, 349] on input "Select an option" at bounding box center [698, 356] width 14 height 14
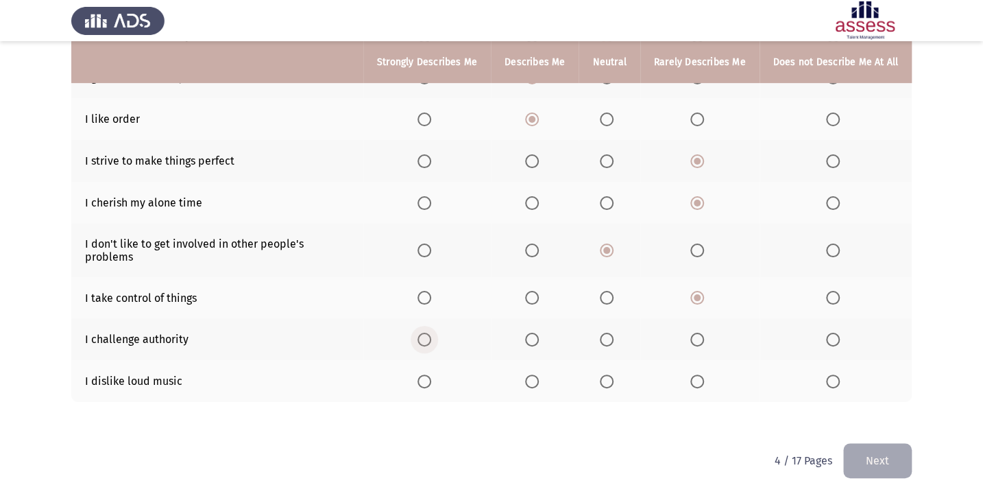
click at [431, 333] on span "Select an option" at bounding box center [425, 340] width 14 height 14
click at [431, 333] on input "Select an option" at bounding box center [425, 340] width 14 height 14
click at [702, 374] on span "Select an option" at bounding box center [698, 381] width 14 height 14
click at [702, 374] on input "Select an option" at bounding box center [698, 381] width 14 height 14
click at [884, 457] on button "Next" at bounding box center [878, 460] width 69 height 35
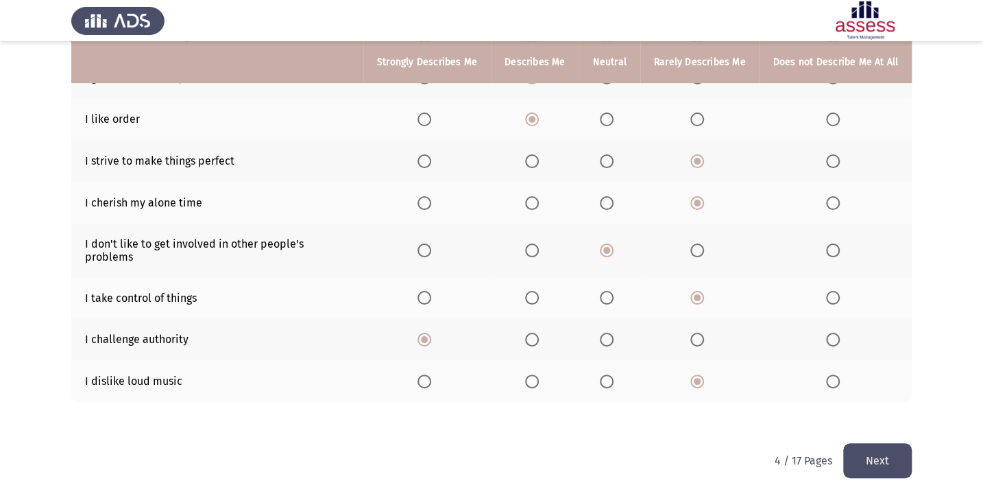
scroll to position [0, 0]
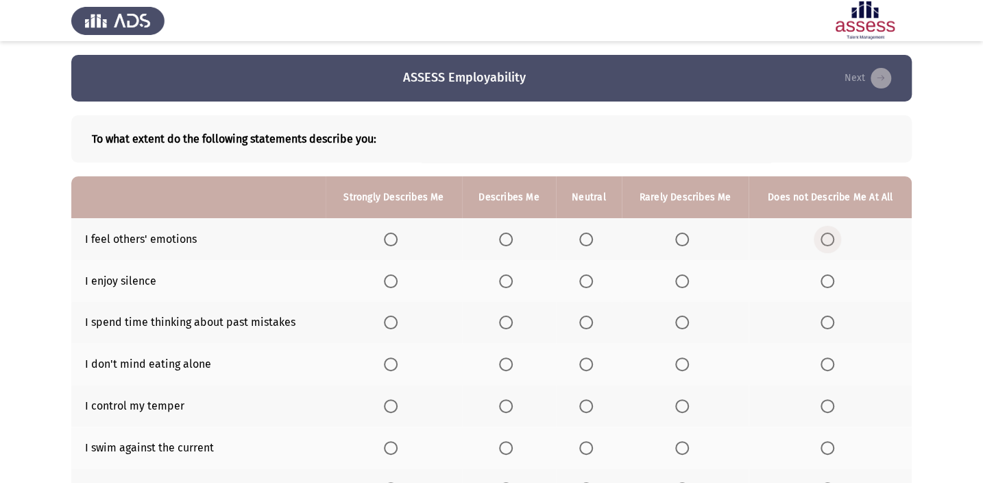
click at [824, 233] on span "Select an option" at bounding box center [828, 239] width 14 height 14
click at [824, 233] on input "Select an option" at bounding box center [828, 239] width 14 height 14
click at [511, 275] on span "Select an option" at bounding box center [506, 281] width 14 height 14
click at [511, 275] on input "Select an option" at bounding box center [506, 281] width 14 height 14
click at [582, 324] on span "Select an option" at bounding box center [586, 322] width 14 height 14
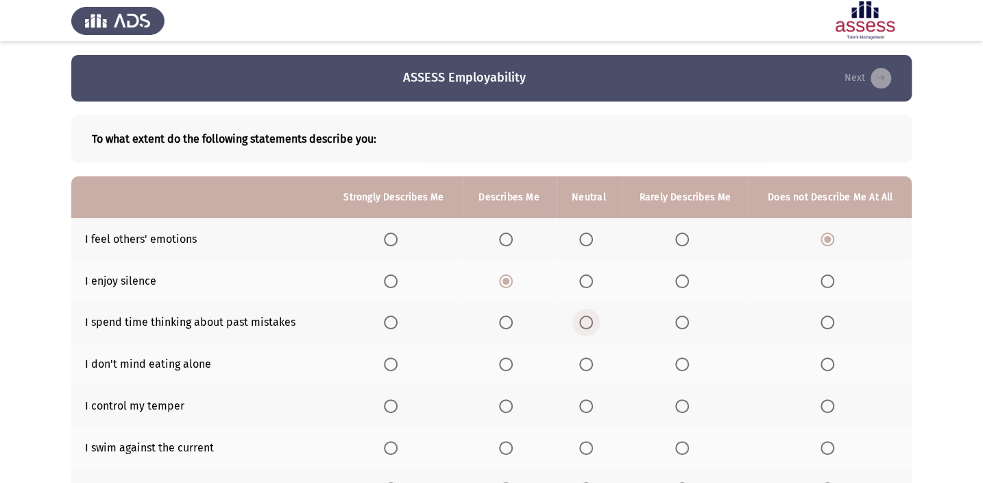
click at [582, 324] on input "Select an option" at bounding box center [586, 322] width 14 height 14
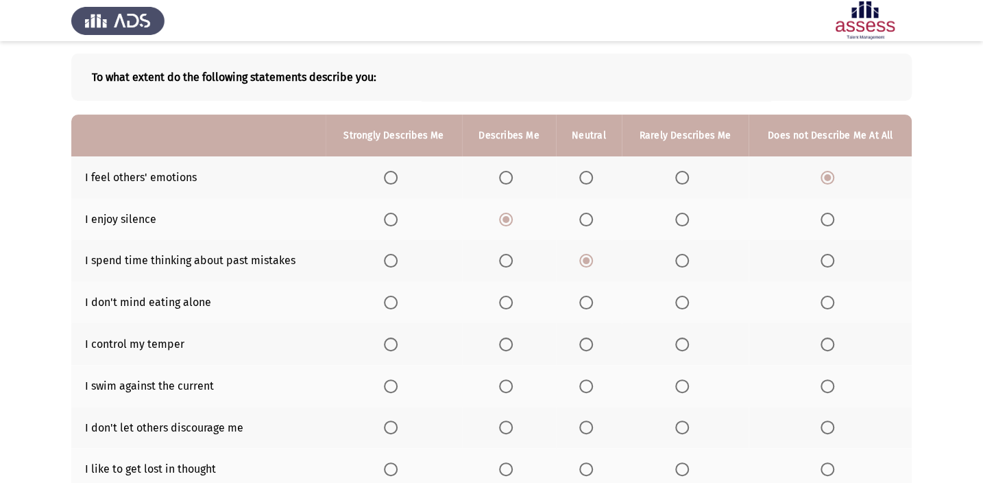
scroll to position [124, 0]
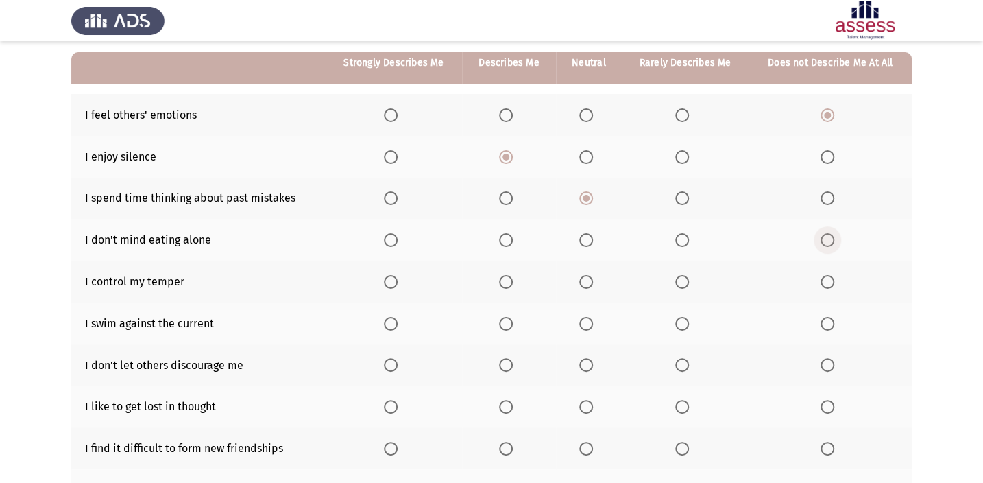
click at [822, 233] on span "Select an option" at bounding box center [828, 240] width 14 height 14
click at [822, 233] on input "Select an option" at bounding box center [828, 240] width 14 height 14
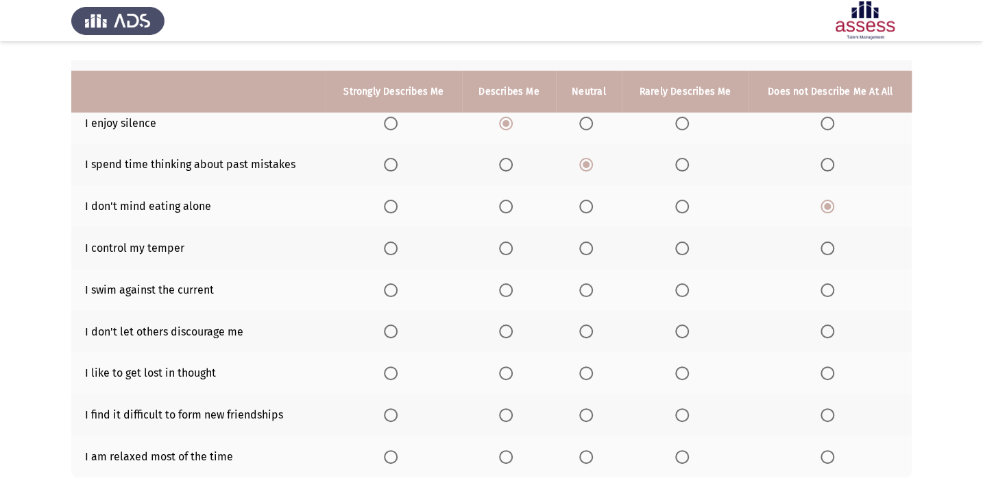
scroll to position [187, 0]
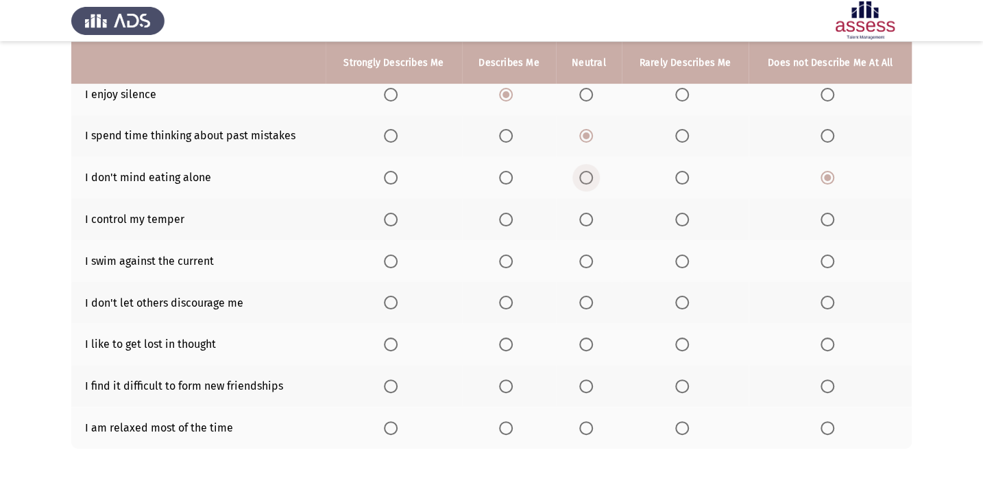
click at [584, 176] on span "Select an option" at bounding box center [586, 178] width 14 height 14
click at [584, 176] on input "Select an option" at bounding box center [586, 178] width 14 height 14
click at [823, 171] on span "Select an option" at bounding box center [828, 178] width 14 height 14
click at [823, 171] on input "Select an option" at bounding box center [828, 178] width 14 height 14
click at [592, 218] on span "Select an option" at bounding box center [586, 220] width 14 height 14
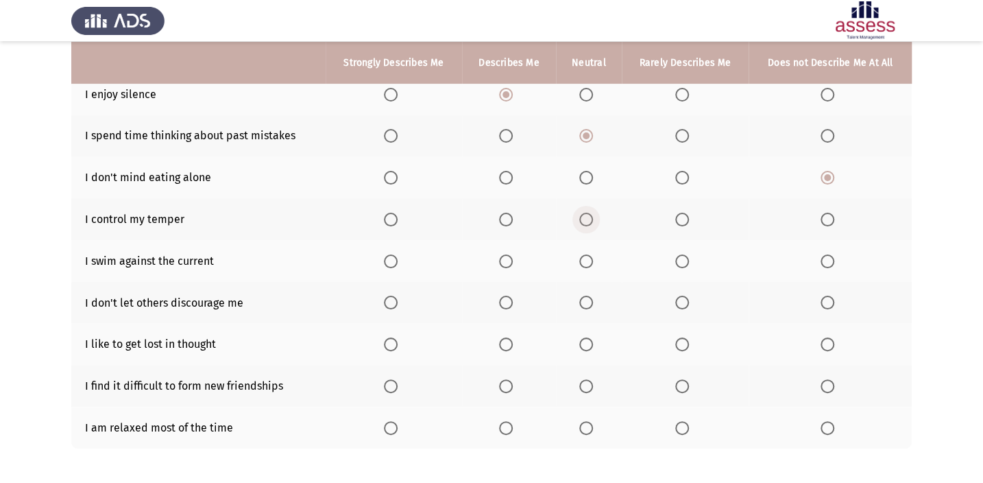
click at [592, 218] on input "Select an option" at bounding box center [586, 220] width 14 height 14
click at [580, 256] on span "Select an option" at bounding box center [586, 261] width 14 height 14
click at [580, 256] on input "Select an option" at bounding box center [586, 261] width 14 height 14
click at [581, 292] on th at bounding box center [589, 303] width 66 height 42
click at [596, 296] on label "Select an option" at bounding box center [588, 303] width 19 height 14
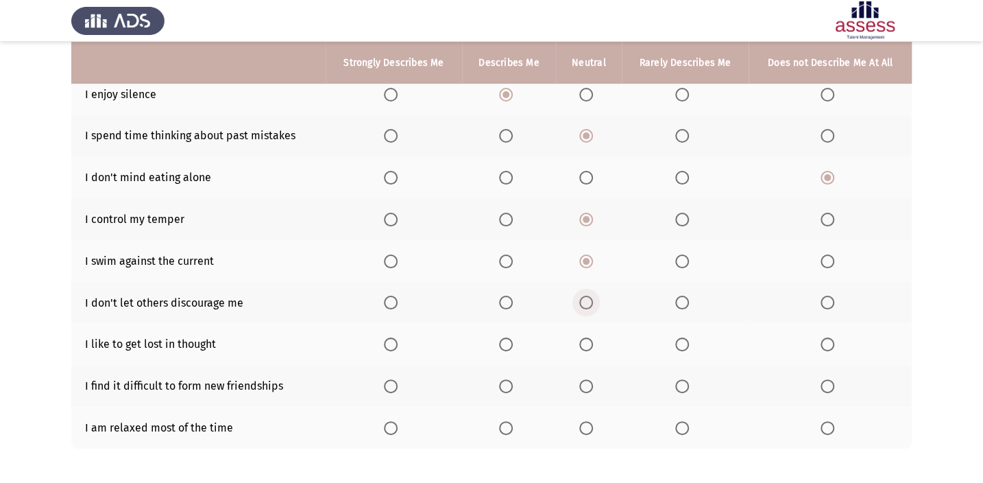
click at [593, 296] on input "Select an option" at bounding box center [586, 303] width 14 height 14
click at [585, 341] on span "Select an option" at bounding box center [586, 344] width 14 height 14
click at [585, 341] on input "Select an option" at bounding box center [586, 344] width 14 height 14
click at [500, 379] on span "Select an option" at bounding box center [506, 386] width 14 height 14
click at [500, 379] on input "Select an option" at bounding box center [506, 386] width 14 height 14
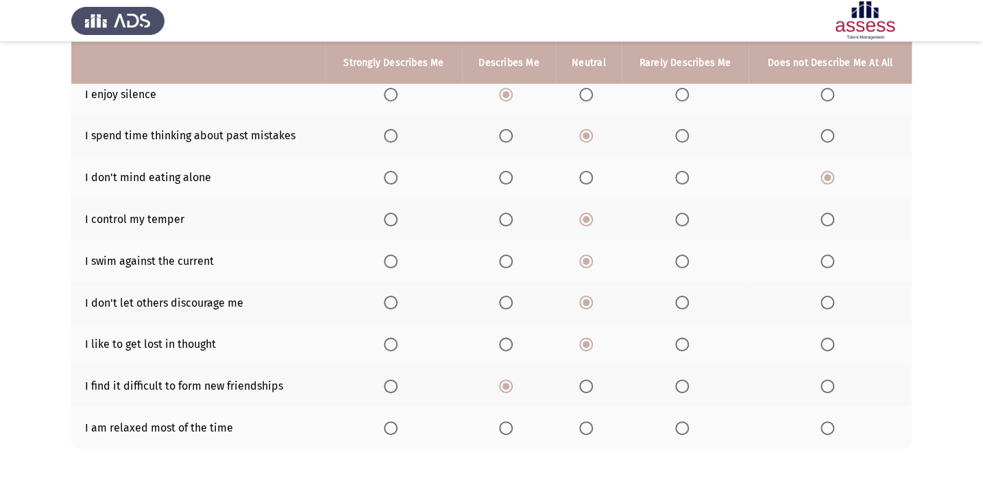
click at [578, 421] on th at bounding box center [589, 428] width 66 height 42
click at [584, 422] on span "Select an option" at bounding box center [586, 428] width 14 height 14
click at [584, 422] on input "Select an option" at bounding box center [586, 428] width 14 height 14
click at [677, 421] on span "Select an option" at bounding box center [682, 428] width 14 height 14
click at [677, 421] on input "Select an option" at bounding box center [682, 428] width 14 height 14
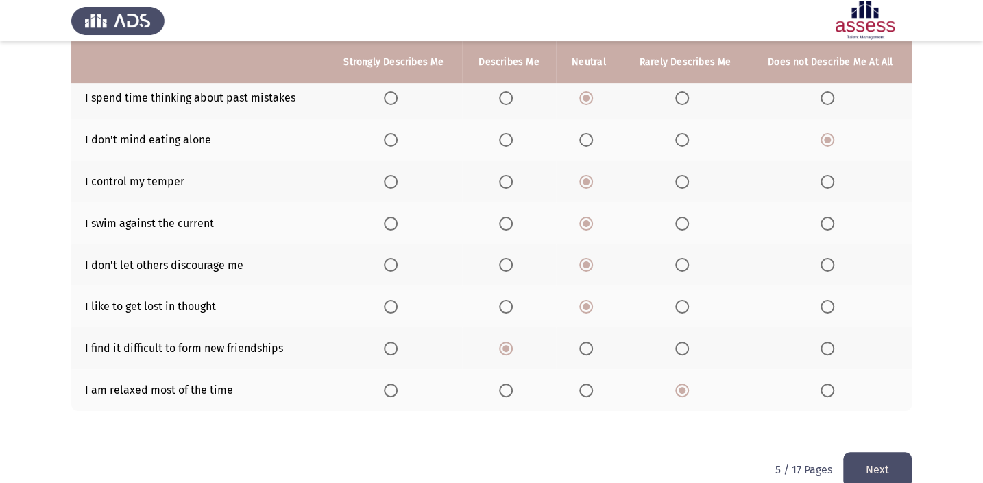
scroll to position [245, 0]
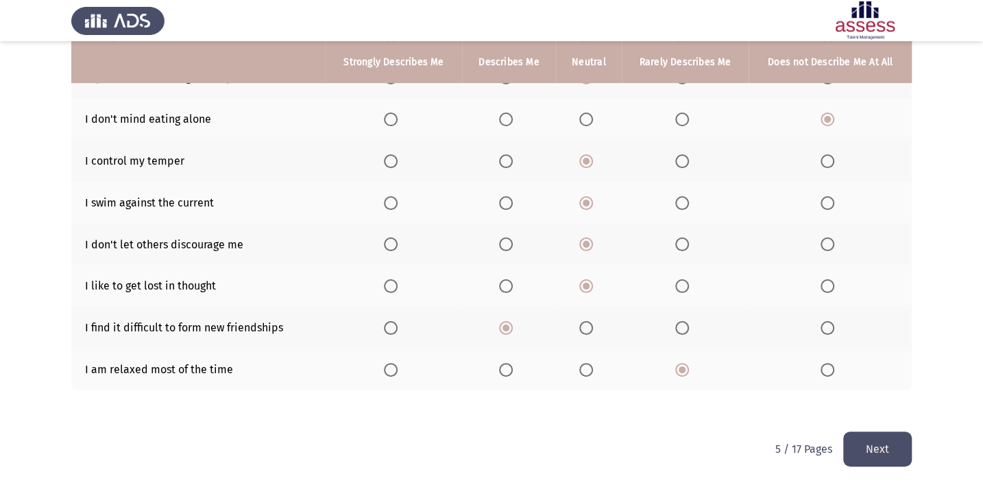
click at [878, 439] on button "Next" at bounding box center [878, 448] width 69 height 35
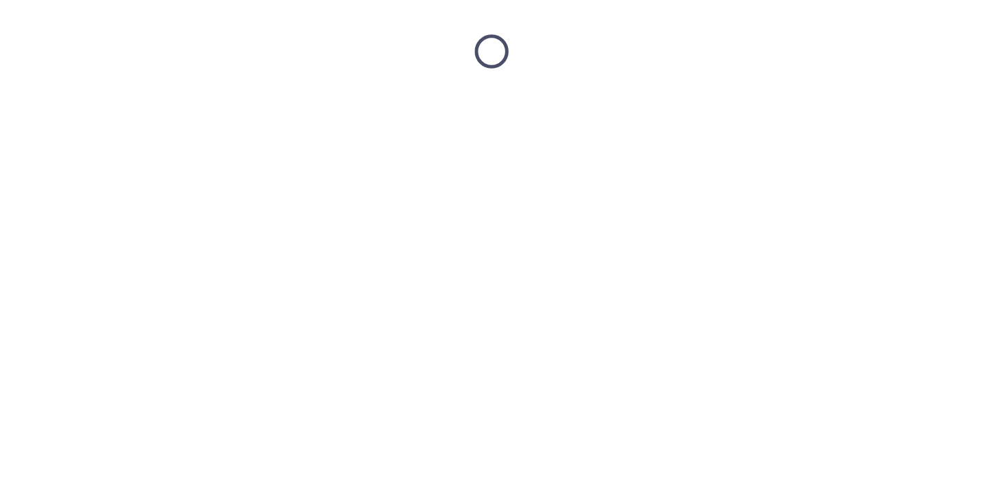
scroll to position [0, 0]
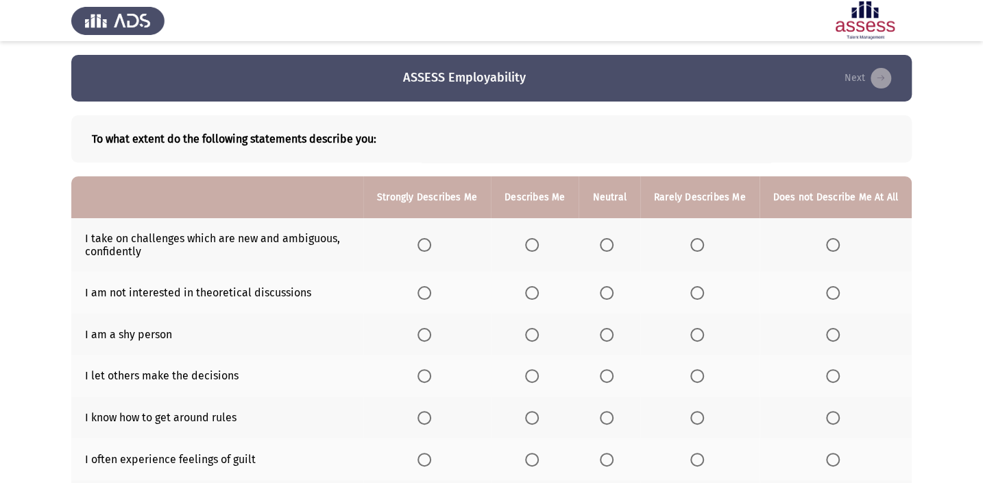
click at [606, 250] on span "Select an option" at bounding box center [607, 245] width 14 height 14
click at [606, 250] on input "Select an option" at bounding box center [607, 245] width 14 height 14
click at [699, 294] on span "Select an option" at bounding box center [698, 293] width 14 height 14
click at [699, 294] on input "Select an option" at bounding box center [698, 293] width 14 height 14
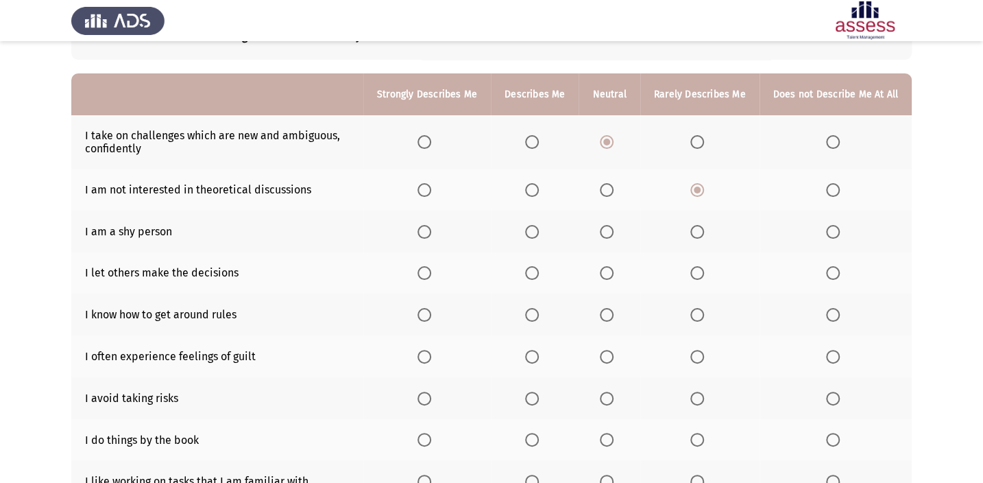
scroll to position [124, 0]
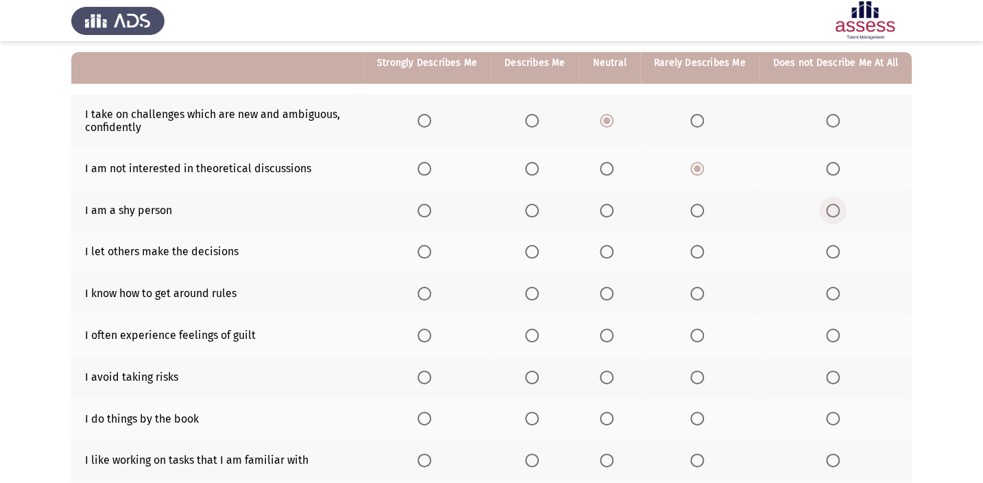
click at [834, 213] on span "Select an option" at bounding box center [833, 211] width 14 height 14
click at [834, 213] on input "Select an option" at bounding box center [833, 211] width 14 height 14
click at [614, 254] on span "Select an option" at bounding box center [607, 252] width 14 height 14
click at [614, 254] on input "Select an option" at bounding box center [607, 252] width 14 height 14
click at [610, 296] on span "Select an option" at bounding box center [607, 294] width 14 height 14
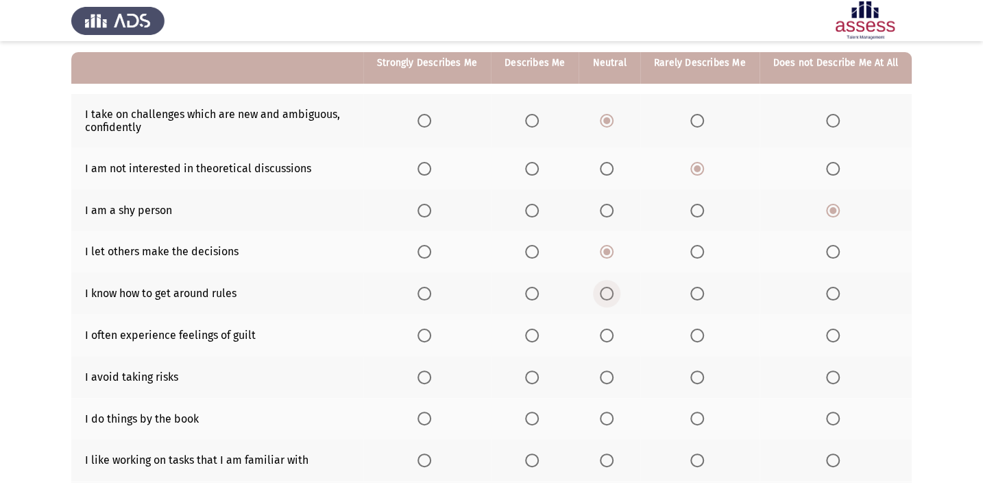
click at [610, 296] on input "Select an option" at bounding box center [607, 294] width 14 height 14
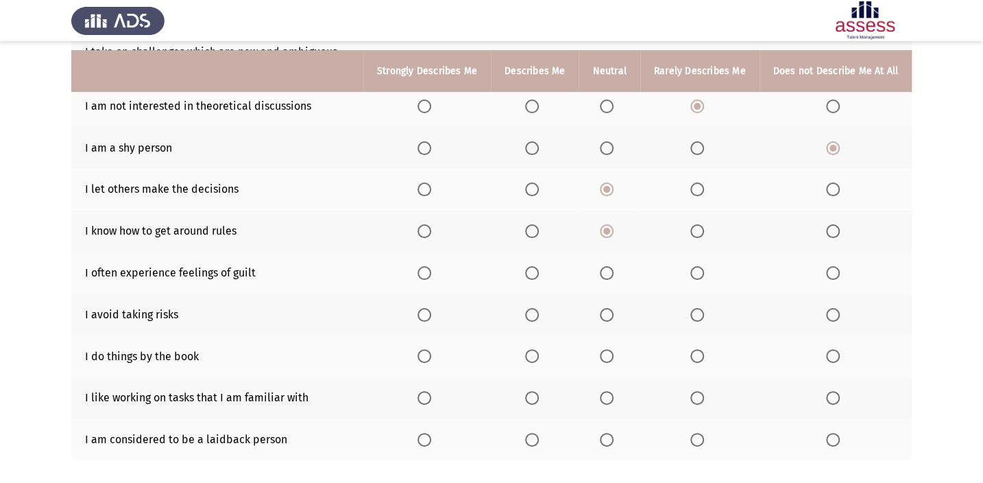
scroll to position [249, 0]
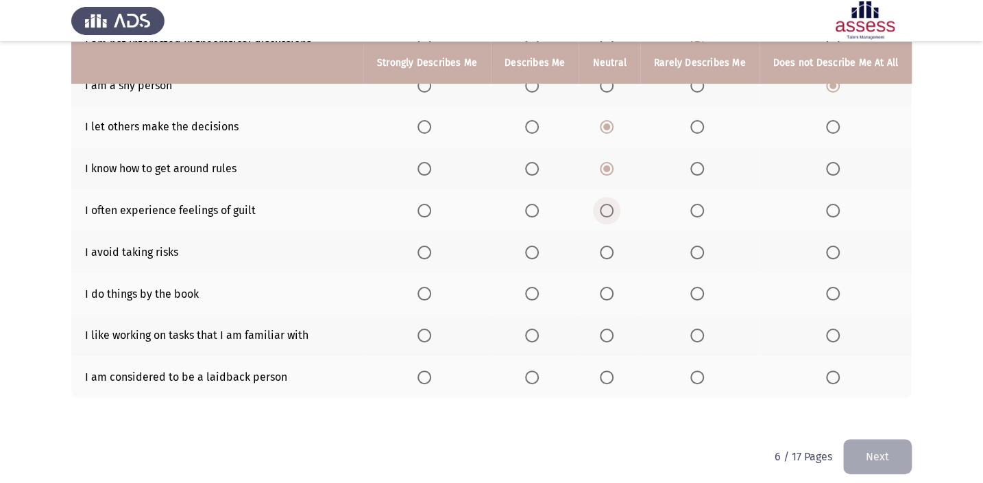
click at [603, 211] on span "Select an option" at bounding box center [607, 211] width 14 height 14
click at [603, 211] on input "Select an option" at bounding box center [607, 211] width 14 height 14
click at [699, 254] on span "Select an option" at bounding box center [698, 253] width 14 height 14
click at [699, 254] on input "Select an option" at bounding box center [698, 253] width 14 height 14
click at [601, 281] on th at bounding box center [609, 294] width 61 height 42
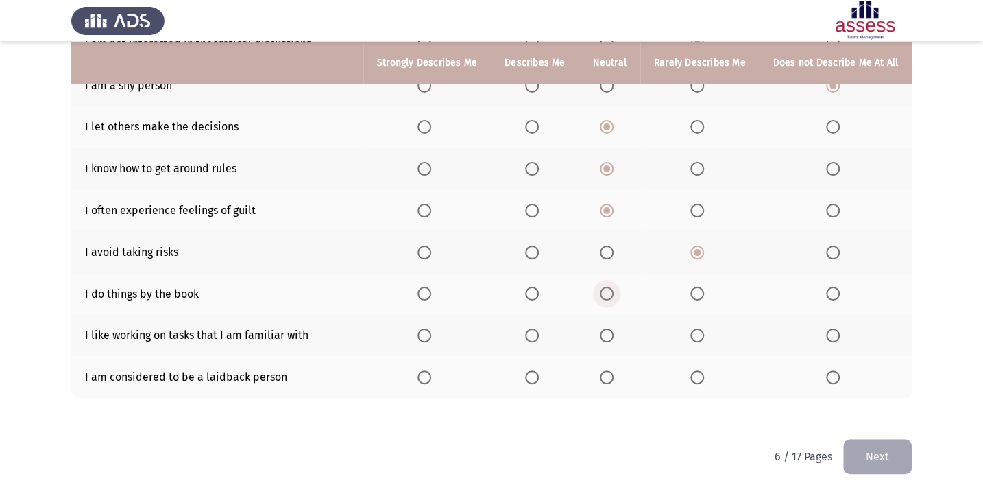
click at [609, 295] on span "Select an option" at bounding box center [607, 294] width 14 height 14
click at [609, 295] on input "Select an option" at bounding box center [607, 294] width 14 height 14
drag, startPoint x: 527, startPoint y: 339, endPoint x: 582, endPoint y: 355, distance: 57.3
click at [527, 338] on th at bounding box center [535, 335] width 88 height 42
click at [539, 328] on span "Select an option" at bounding box center [532, 335] width 14 height 14
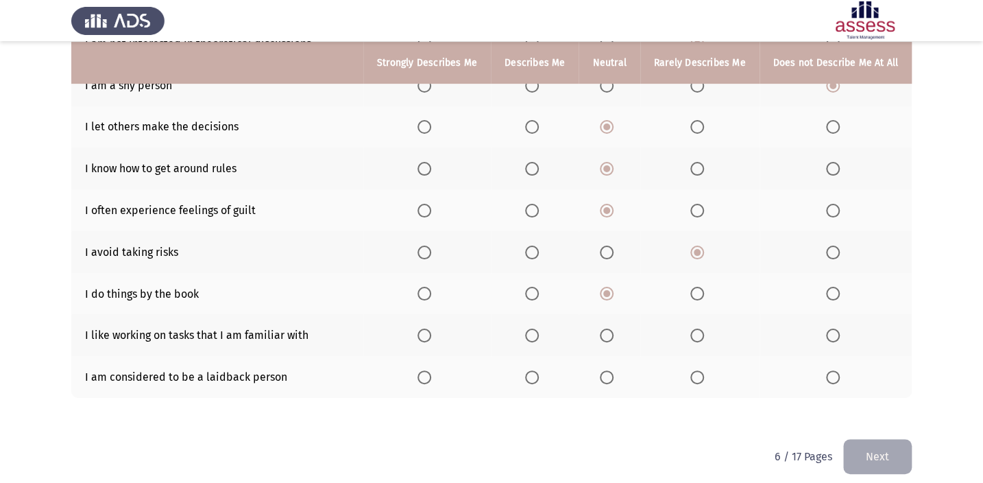
click at [539, 328] on input "Select an option" at bounding box center [532, 335] width 14 height 14
click at [612, 372] on span "Select an option" at bounding box center [607, 377] width 14 height 14
click at [612, 372] on input "Select an option" at bounding box center [607, 377] width 14 height 14
click at [878, 466] on button "Next" at bounding box center [878, 456] width 69 height 35
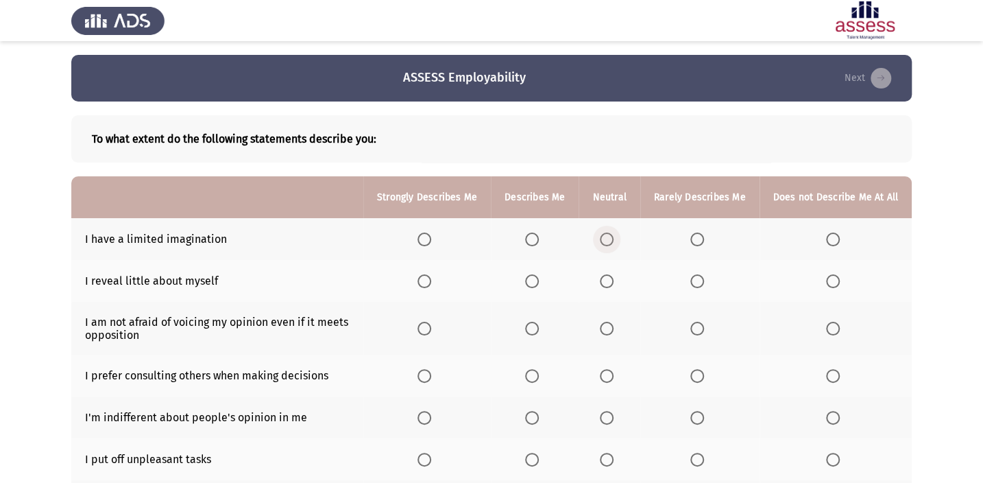
click at [610, 234] on span "Select an option" at bounding box center [607, 239] width 14 height 14
click at [610, 234] on input "Select an option" at bounding box center [607, 239] width 14 height 14
click at [613, 280] on span "Select an option" at bounding box center [607, 281] width 14 height 14
click at [613, 280] on input "Select an option" at bounding box center [607, 281] width 14 height 14
click at [610, 331] on span "Select an option" at bounding box center [607, 329] width 14 height 14
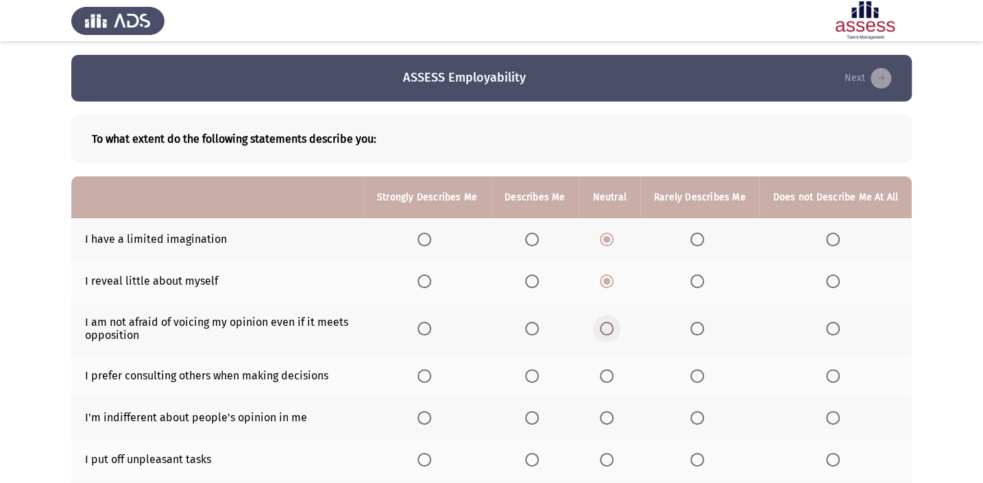
click at [610, 331] on input "Select an option" at bounding box center [607, 329] width 14 height 14
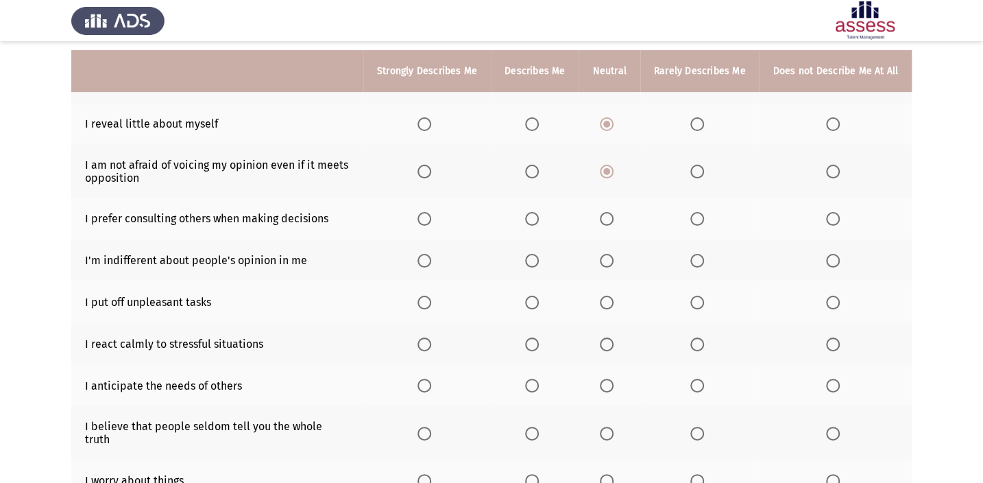
scroll to position [187, 0]
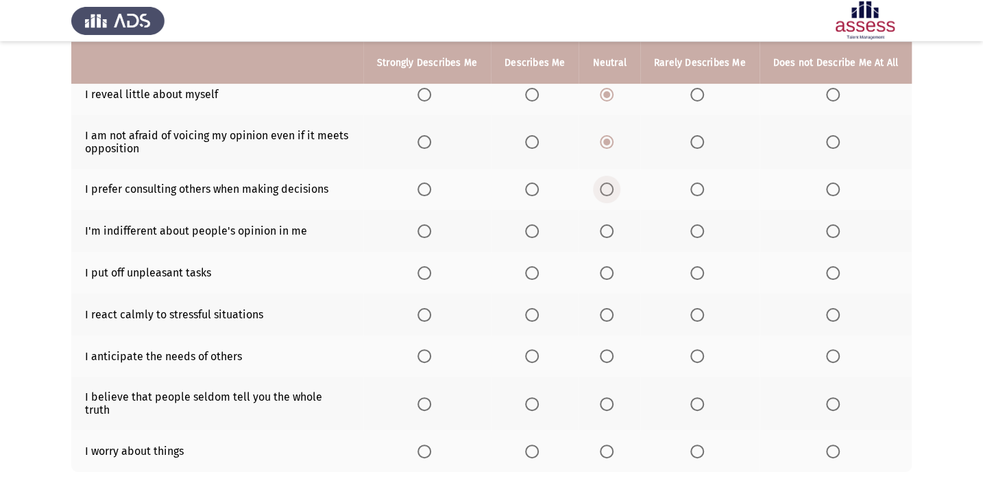
click at [610, 186] on span "Select an option" at bounding box center [607, 189] width 14 height 14
click at [610, 186] on input "Select an option" at bounding box center [607, 189] width 14 height 14
click at [613, 233] on span "Select an option" at bounding box center [607, 231] width 14 height 14
click at [613, 233] on input "Select an option" at bounding box center [607, 231] width 14 height 14
click at [692, 224] on span "Select an option" at bounding box center [698, 231] width 14 height 14
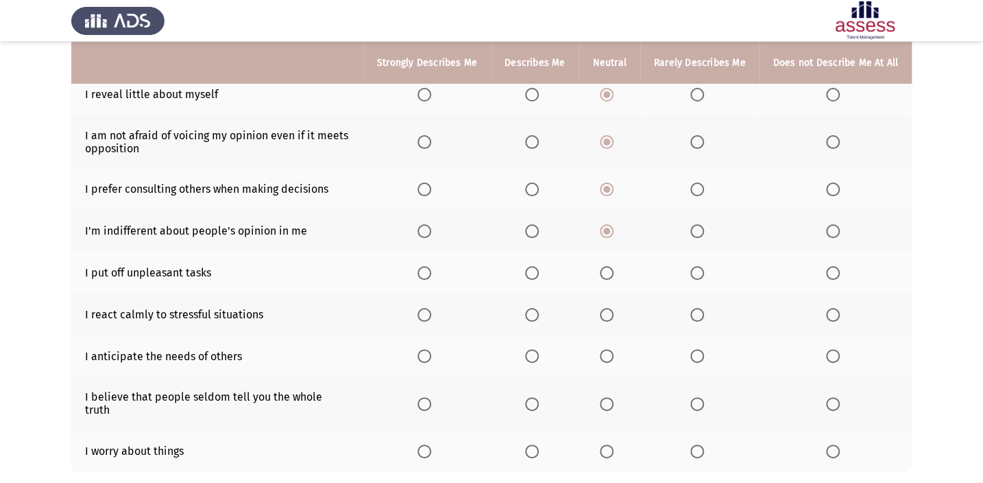
click at [692, 224] on input "Select an option" at bounding box center [698, 231] width 14 height 14
click at [608, 266] on span "Select an option" at bounding box center [607, 273] width 14 height 14
click at [608, 266] on input "Select an option" at bounding box center [607, 273] width 14 height 14
click at [693, 308] on span "Select an option" at bounding box center [698, 315] width 14 height 14
click at [693, 308] on input "Select an option" at bounding box center [698, 315] width 14 height 14
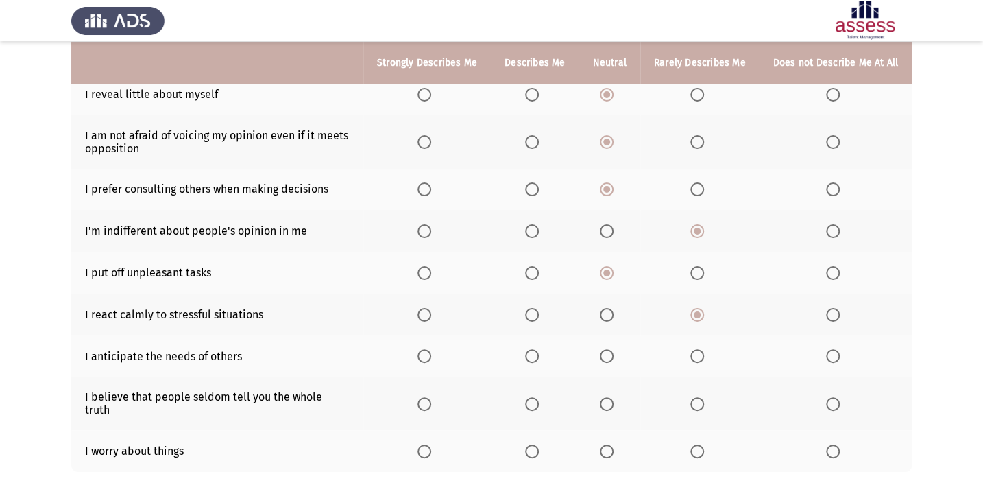
click at [603, 355] on th at bounding box center [609, 356] width 61 height 42
click at [610, 356] on span "Select an option" at bounding box center [607, 356] width 14 height 14
click at [610, 356] on input "Select an option" at bounding box center [607, 356] width 14 height 14
click at [608, 397] on span "Select an option" at bounding box center [607, 404] width 14 height 14
click at [608, 397] on input "Select an option" at bounding box center [607, 404] width 14 height 14
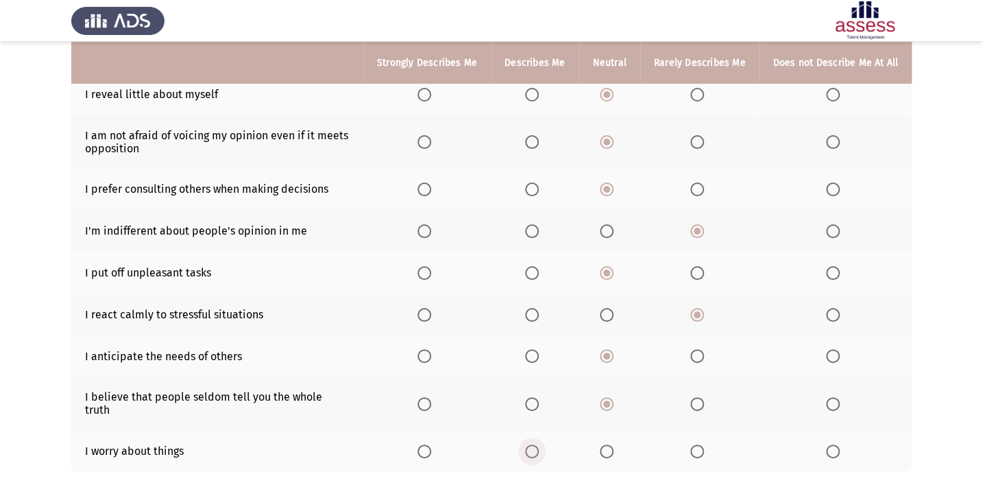
click at [539, 444] on span "Select an option" at bounding box center [532, 451] width 14 height 14
click at [539, 444] on input "Select an option" at bounding box center [532, 451] width 14 height 14
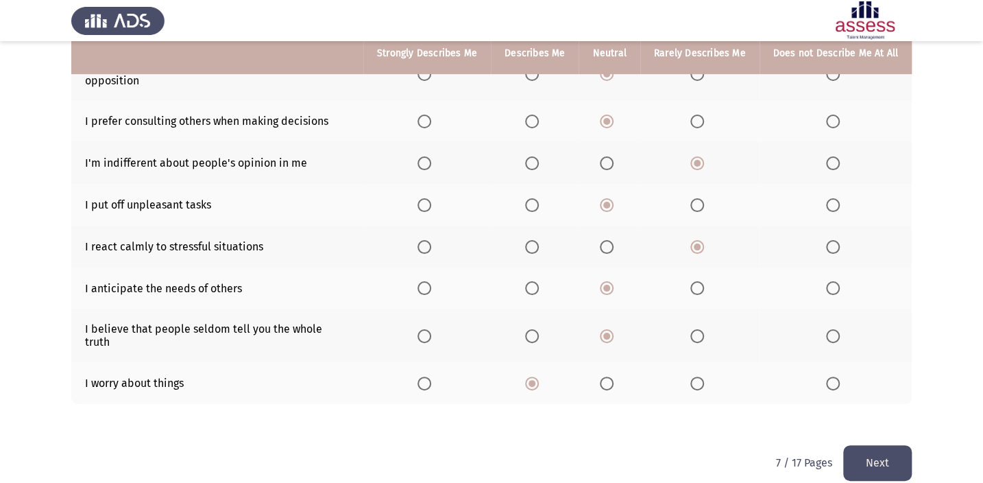
scroll to position [257, 0]
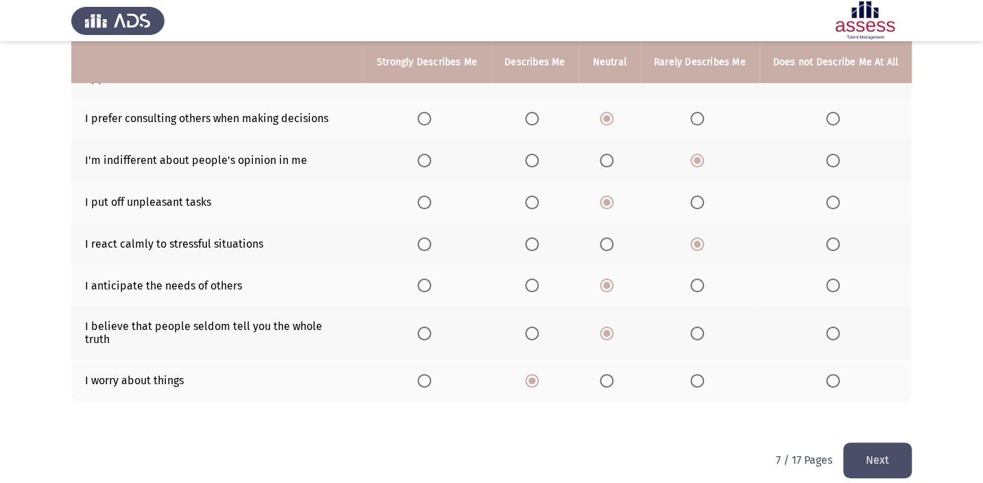
click at [876, 442] on button "Next" at bounding box center [878, 459] width 69 height 35
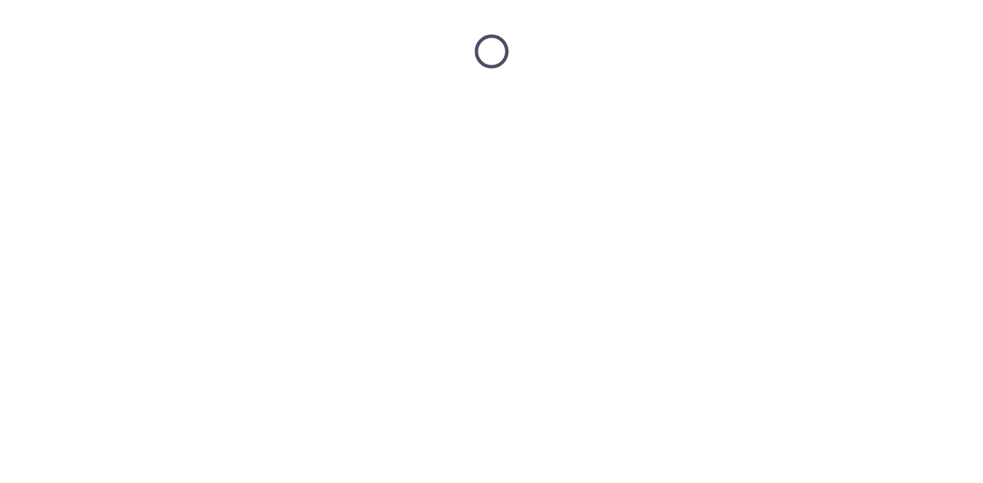
scroll to position [0, 0]
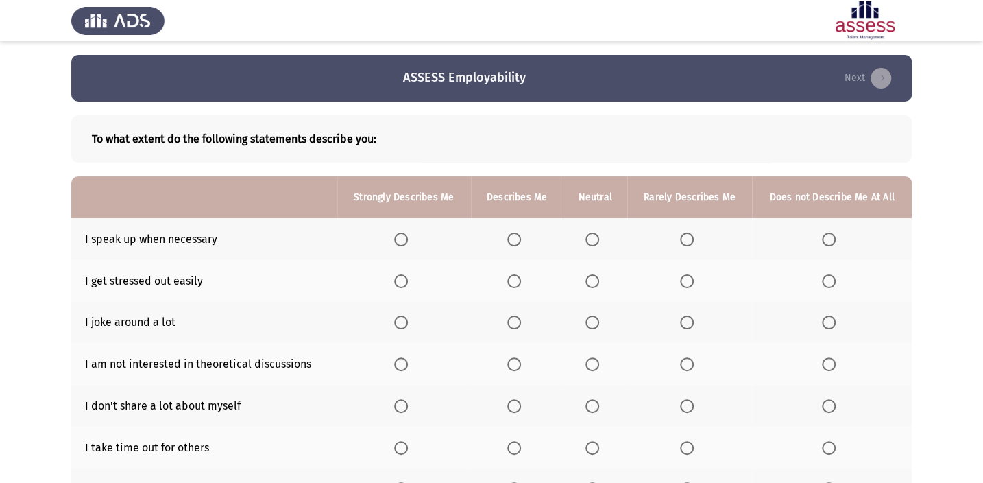
click at [592, 246] on th at bounding box center [595, 239] width 64 height 42
click at [588, 232] on span "Select an option" at bounding box center [593, 239] width 14 height 14
click at [588, 232] on input "Select an option" at bounding box center [593, 239] width 14 height 14
click at [584, 282] on th at bounding box center [595, 281] width 64 height 42
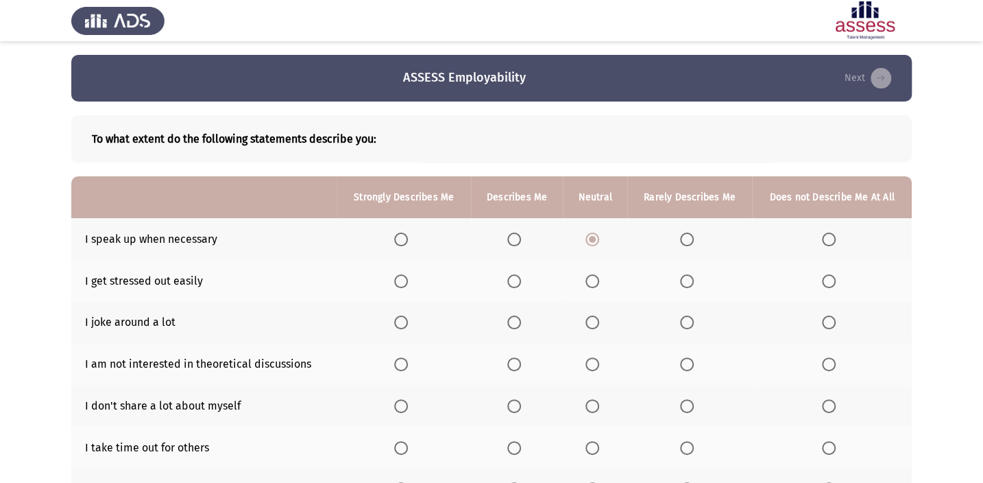
click at [594, 282] on span "Select an option" at bounding box center [593, 281] width 14 height 14
click at [594, 282] on input "Select an option" at bounding box center [593, 281] width 14 height 14
click at [589, 324] on span "Select an option" at bounding box center [593, 322] width 14 height 14
click at [589, 324] on input "Select an option" at bounding box center [593, 322] width 14 height 14
click at [684, 361] on span "Select an option" at bounding box center [687, 364] width 14 height 14
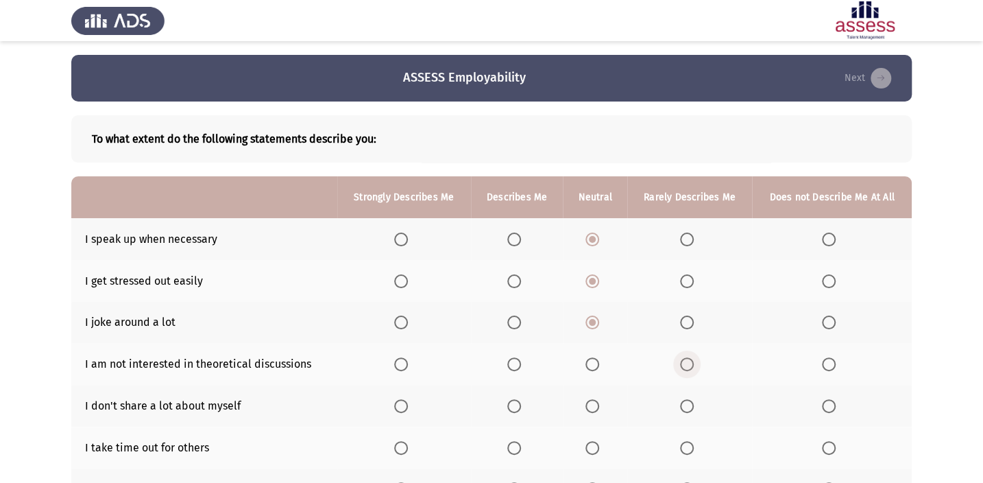
click at [684, 361] on input "Select an option" at bounding box center [687, 364] width 14 height 14
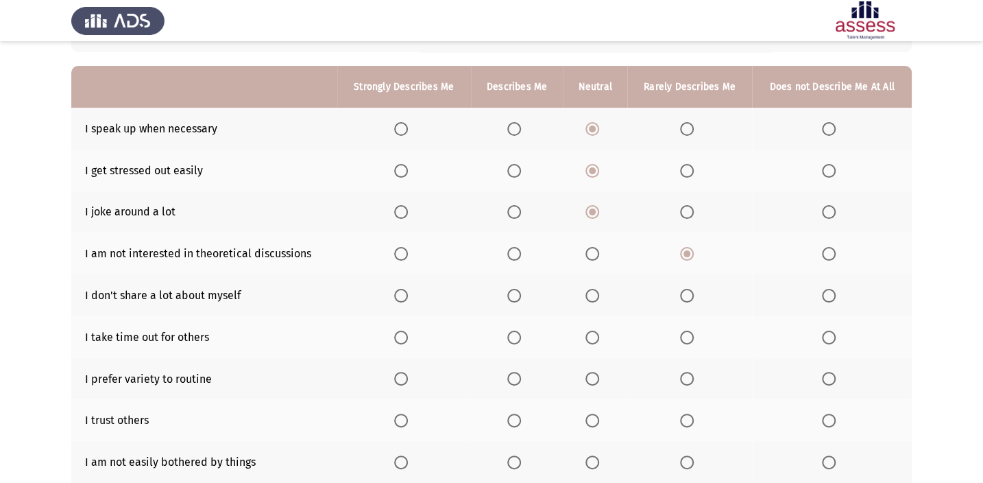
scroll to position [124, 0]
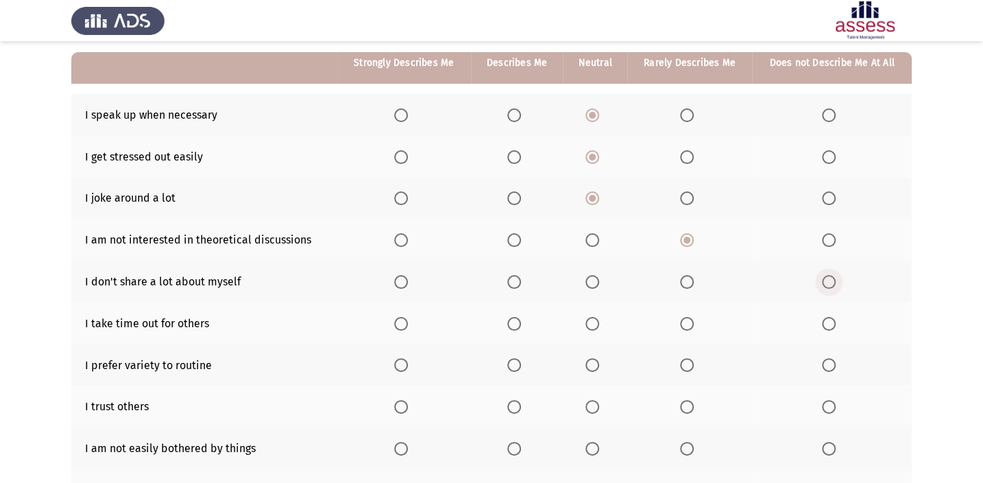
click at [827, 280] on span "Select an option" at bounding box center [829, 282] width 14 height 14
click at [827, 280] on input "Select an option" at bounding box center [829, 282] width 14 height 14
click at [596, 323] on span "Select an option" at bounding box center [593, 324] width 14 height 14
click at [596, 323] on input "Select an option" at bounding box center [593, 324] width 14 height 14
click at [510, 359] on span "Select an option" at bounding box center [514, 365] width 14 height 14
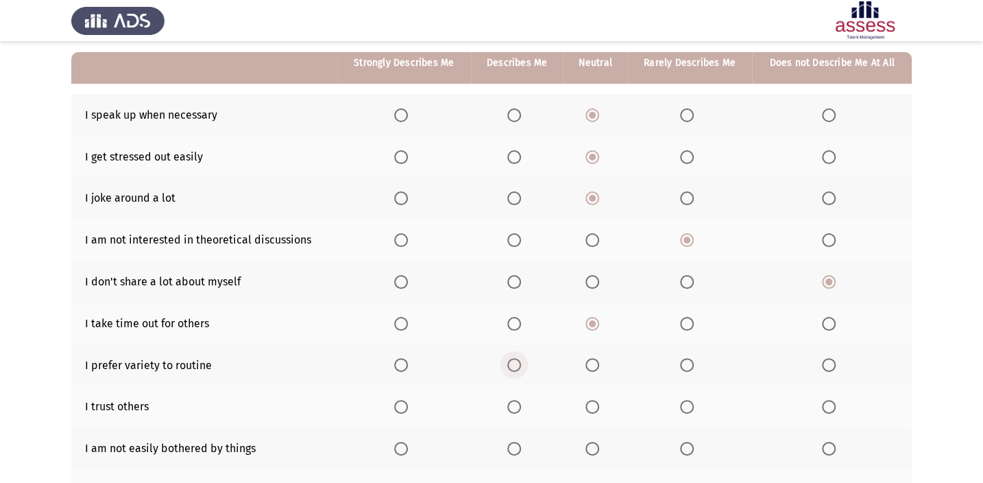
click at [510, 359] on input "Select an option" at bounding box center [514, 365] width 14 height 14
click at [400, 364] on span "Select an option" at bounding box center [401, 365] width 14 height 14
click at [400, 364] on input "Select an option" at bounding box center [401, 365] width 14 height 14
click at [602, 400] on label "Select an option" at bounding box center [595, 407] width 19 height 14
click at [599, 400] on input "Select an option" at bounding box center [593, 407] width 14 height 14
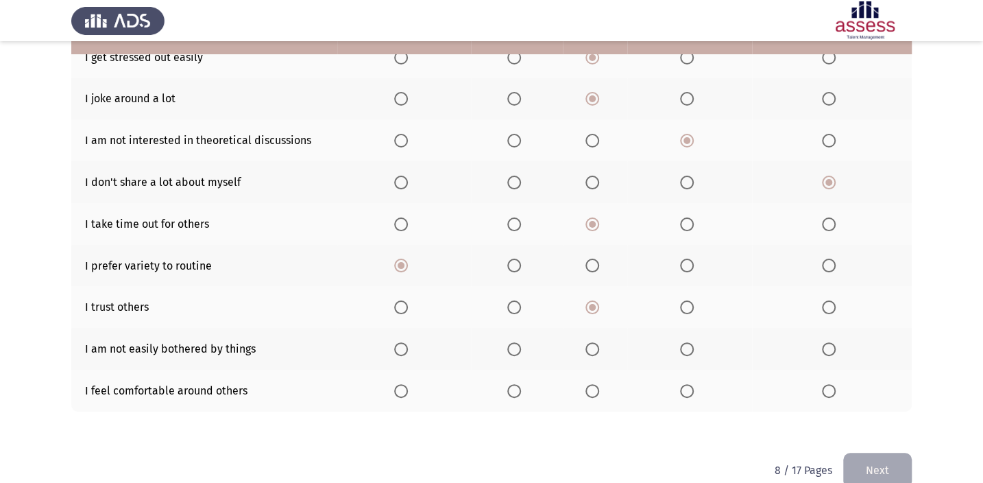
scroll to position [245, 0]
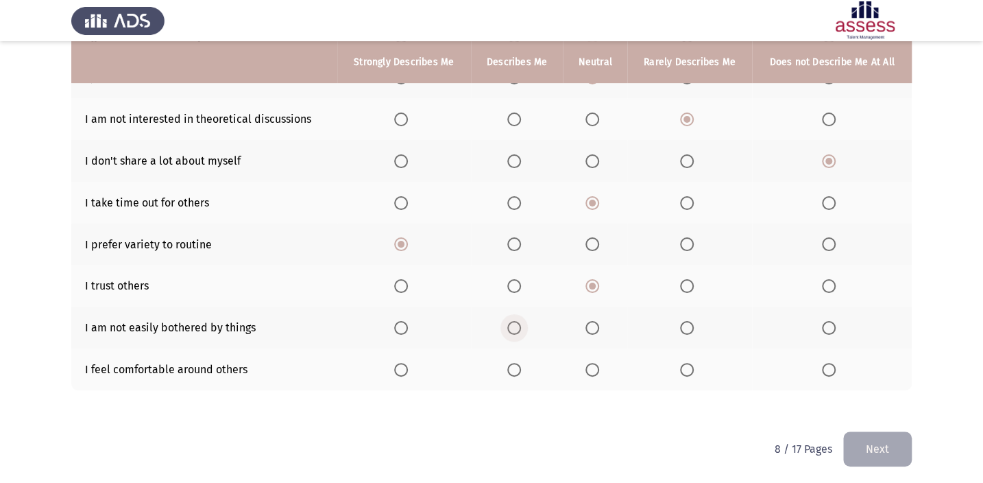
click at [523, 326] on label "Select an option" at bounding box center [516, 328] width 19 height 14
click at [521, 326] on input "Select an option" at bounding box center [514, 328] width 14 height 14
click at [591, 366] on span "Select an option" at bounding box center [593, 370] width 14 height 14
click at [591, 366] on input "Select an option" at bounding box center [593, 370] width 14 height 14
click at [865, 444] on button "Next" at bounding box center [878, 448] width 69 height 35
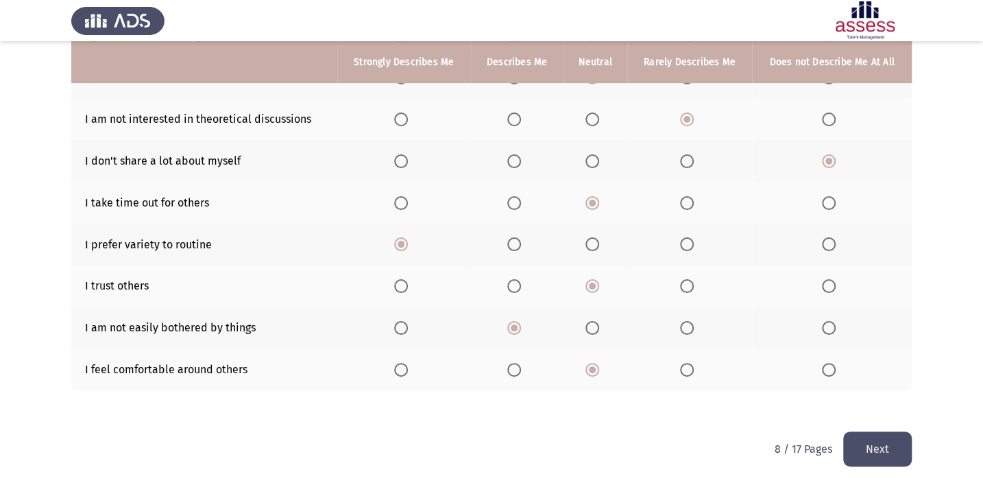
scroll to position [0, 0]
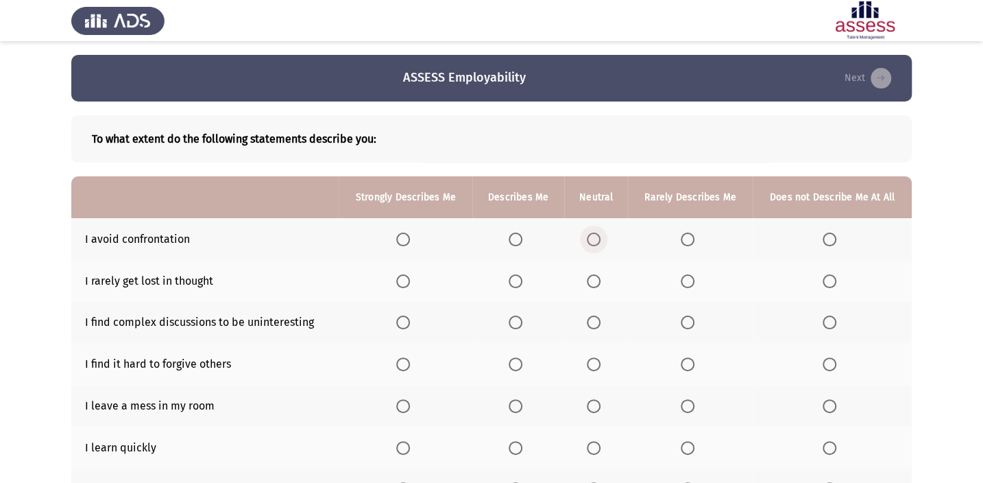
click at [597, 237] on span "Select an option" at bounding box center [594, 239] width 14 height 14
click at [597, 237] on input "Select an option" at bounding box center [594, 239] width 14 height 14
click at [691, 277] on span "Select an option" at bounding box center [688, 281] width 14 height 14
click at [691, 277] on input "Select an option" at bounding box center [688, 281] width 14 height 14
click at [512, 320] on span "Select an option" at bounding box center [516, 322] width 14 height 14
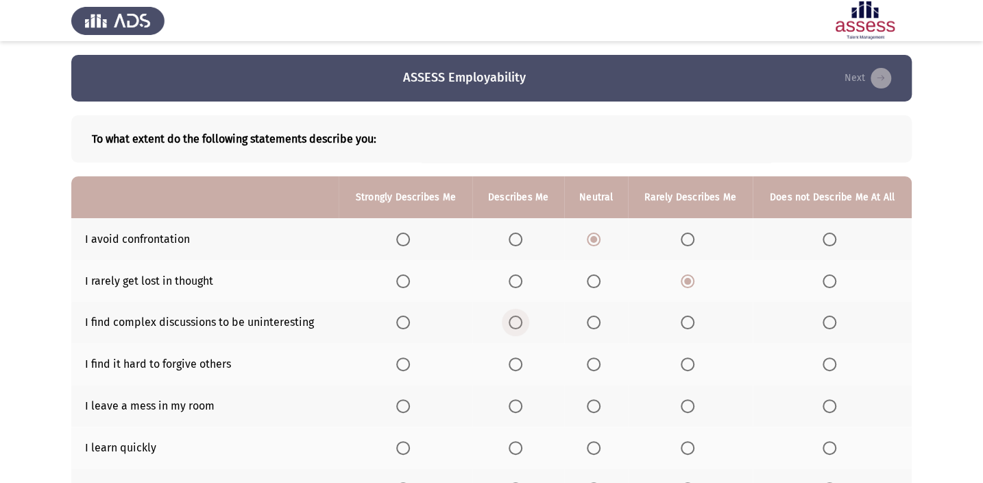
click at [512, 320] on input "Select an option" at bounding box center [516, 322] width 14 height 14
click at [591, 361] on span "Select an option" at bounding box center [594, 364] width 14 height 14
click at [591, 361] on input "Select an option" at bounding box center [594, 364] width 14 height 14
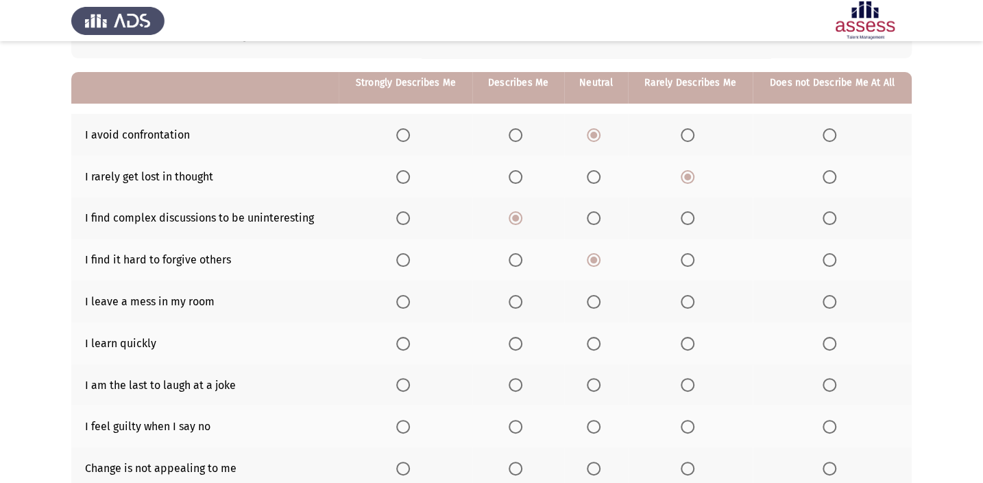
scroll to position [124, 0]
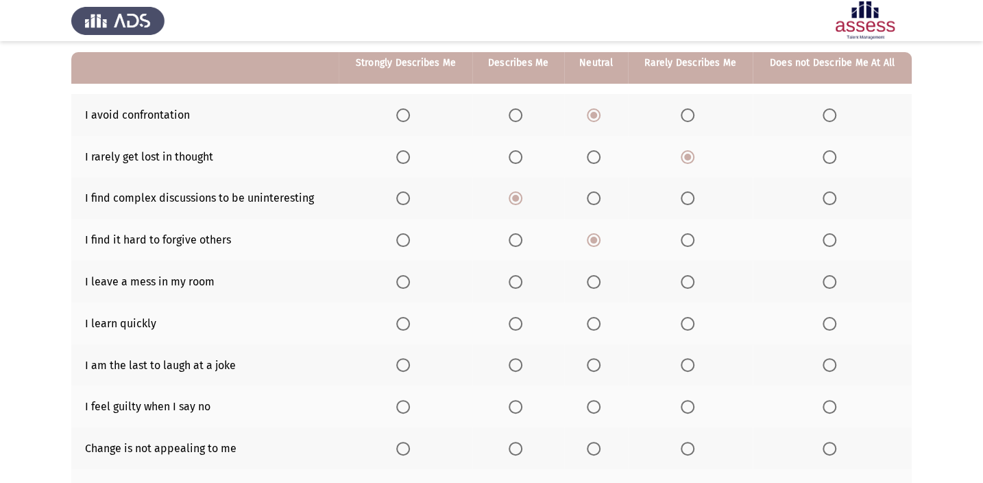
click at [590, 284] on span "Select an option" at bounding box center [594, 282] width 14 height 14
click at [590, 284] on input "Select an option" at bounding box center [594, 282] width 14 height 14
click at [697, 280] on label "Select an option" at bounding box center [690, 282] width 19 height 14
click at [695, 280] on input "Select an option" at bounding box center [688, 282] width 14 height 14
click at [599, 319] on span "Select an option" at bounding box center [594, 324] width 14 height 14
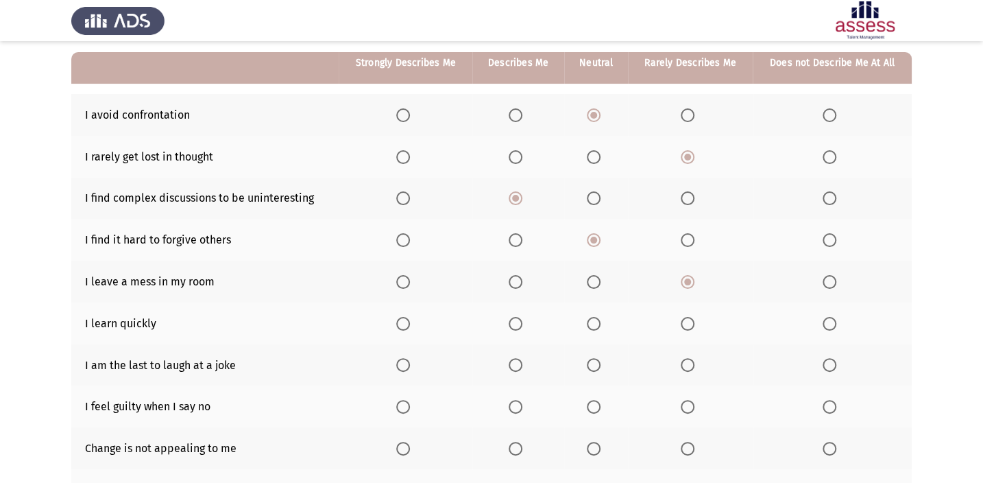
click at [599, 319] on input "Select an option" at bounding box center [594, 324] width 14 height 14
click at [601, 362] on span "Select an option" at bounding box center [594, 365] width 14 height 14
click at [601, 362] on input "Select an option" at bounding box center [594, 365] width 14 height 14
click at [689, 360] on span "Select an option" at bounding box center [688, 365] width 14 height 14
click at [689, 360] on input "Select an option" at bounding box center [688, 365] width 14 height 14
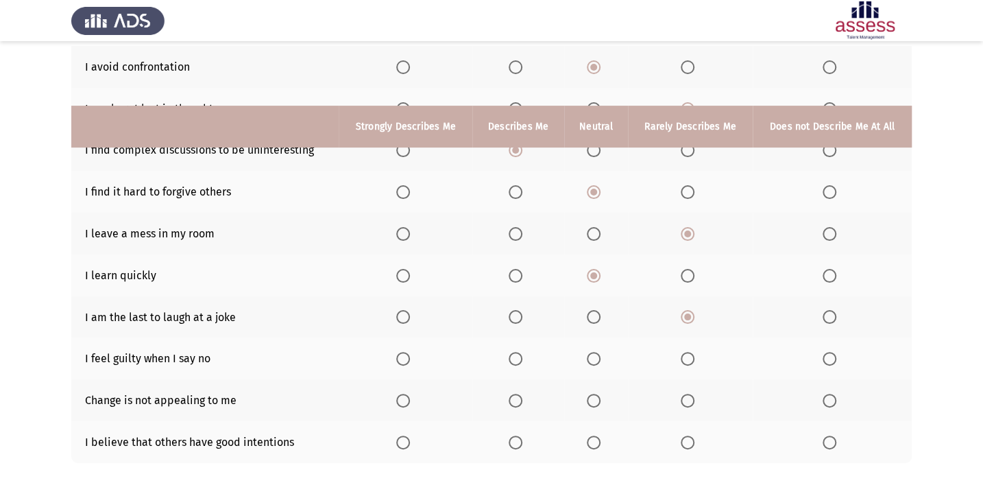
scroll to position [245, 0]
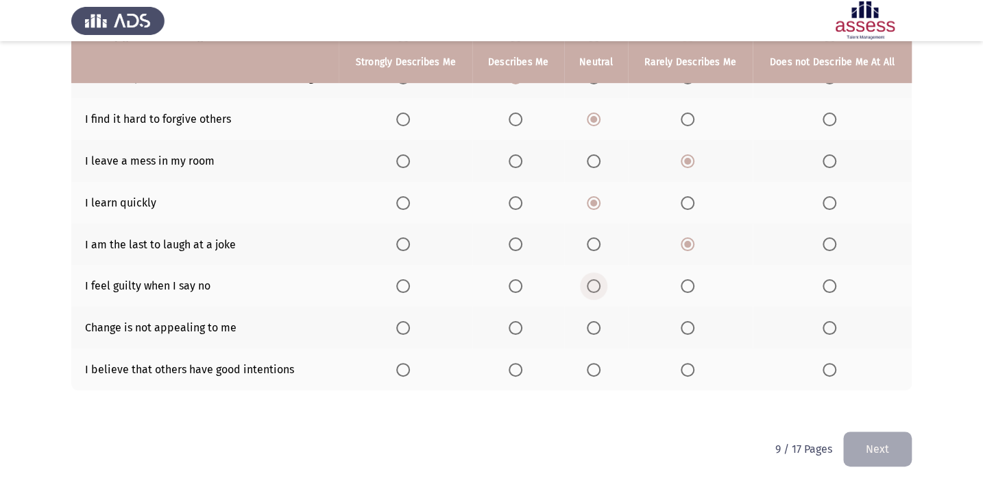
click at [592, 279] on span "Select an option" at bounding box center [594, 286] width 14 height 14
click at [592, 279] on input "Select an option" at bounding box center [594, 286] width 14 height 14
click at [593, 321] on span "Select an option" at bounding box center [594, 328] width 14 height 14
click at [593, 321] on input "Select an option" at bounding box center [594, 328] width 14 height 14
click at [582, 394] on div "To what extent do the following statements describe you: Strongly Describes Me …" at bounding box center [491, 137] width 841 height 561
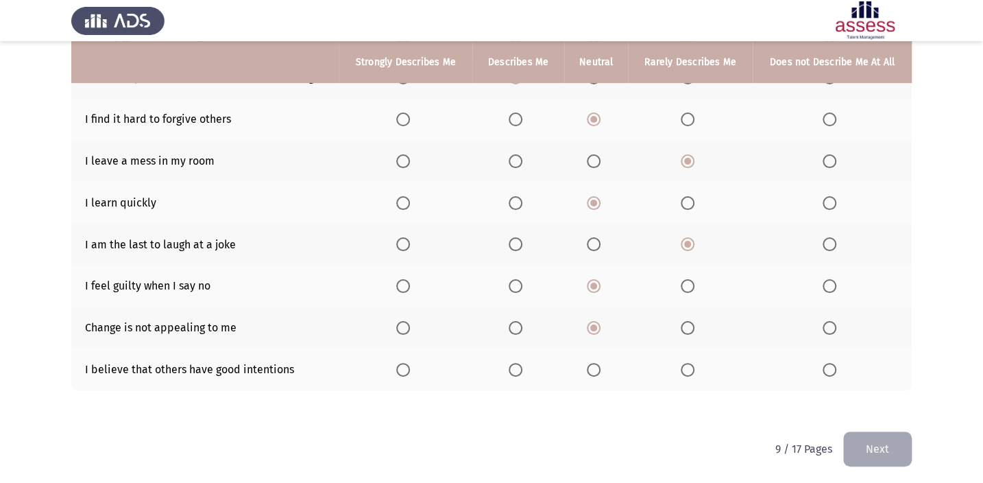
click at [588, 370] on span "Select an option" at bounding box center [594, 370] width 14 height 14
click at [588, 370] on input "Select an option" at bounding box center [594, 370] width 14 height 14
click at [887, 455] on button "Next" at bounding box center [878, 448] width 69 height 35
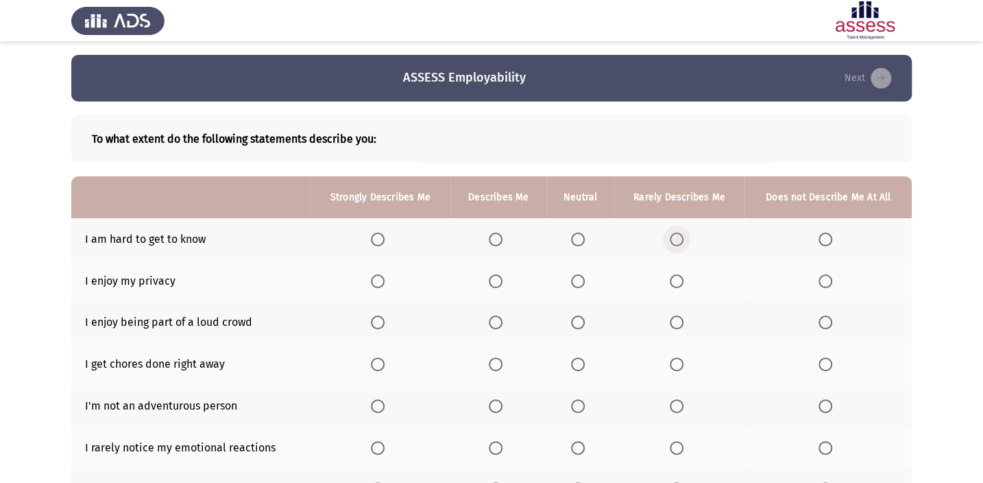
click at [673, 232] on span "Select an option" at bounding box center [677, 239] width 14 height 14
click at [673, 232] on input "Select an option" at bounding box center [677, 239] width 14 height 14
click at [569, 232] on th at bounding box center [580, 239] width 67 height 42
click at [579, 272] on th at bounding box center [580, 281] width 67 height 42
click at [576, 276] on span "Select an option" at bounding box center [578, 281] width 14 height 14
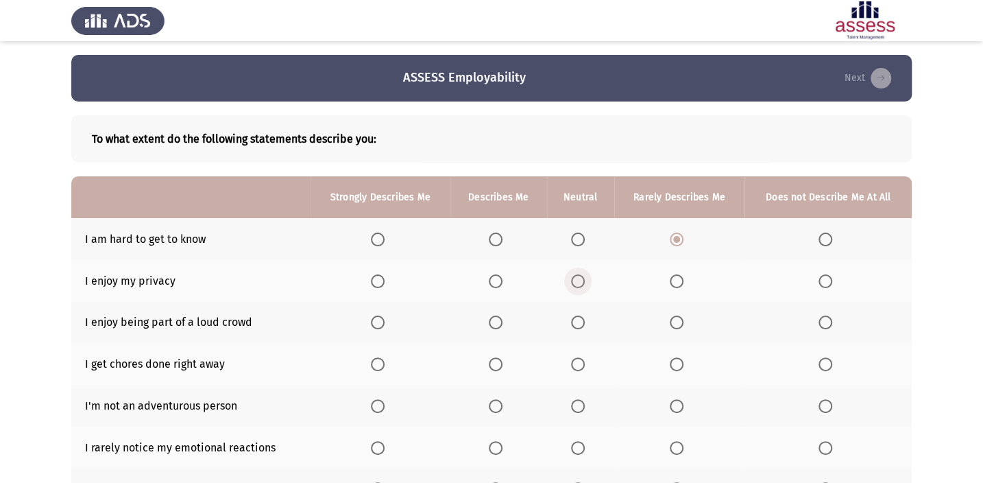
click at [576, 276] on input "Select an option" at bounding box center [578, 281] width 14 height 14
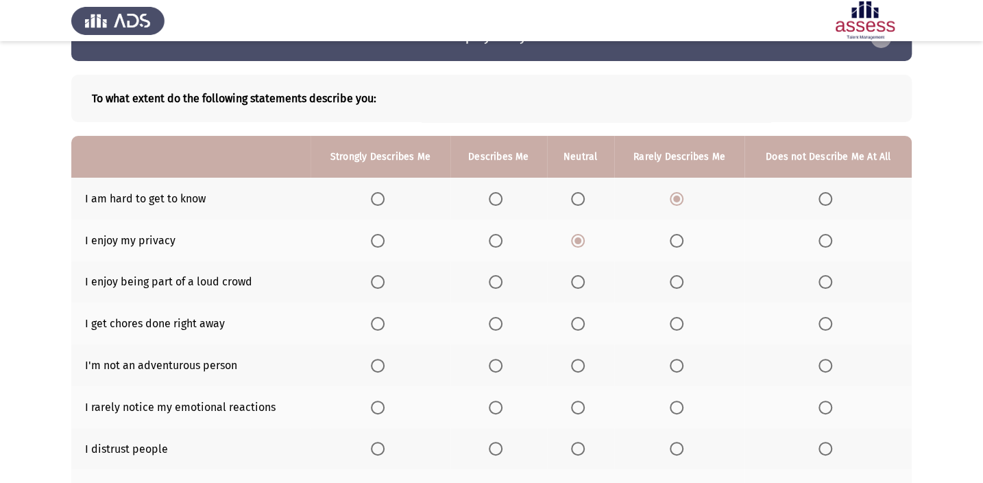
scroll to position [62, 0]
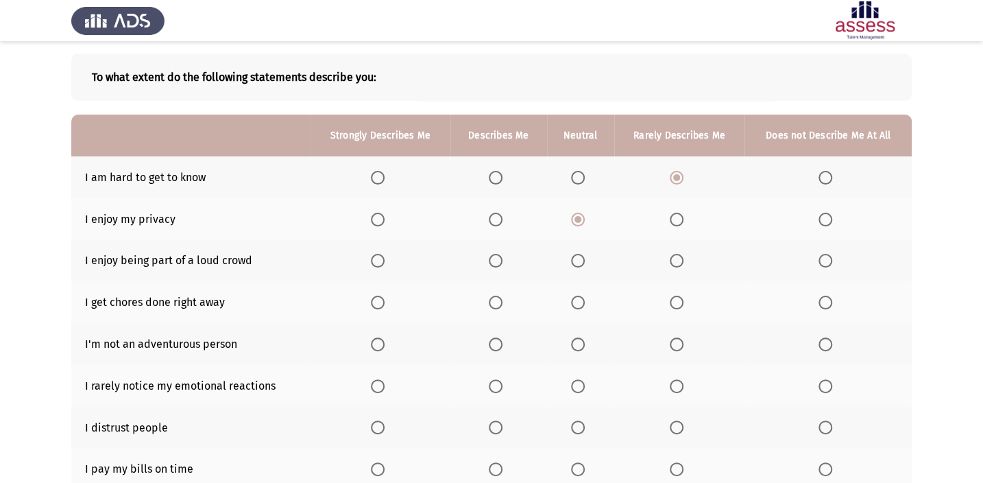
click at [576, 254] on span "Select an option" at bounding box center [578, 261] width 14 height 14
click at [576, 254] on input "Select an option" at bounding box center [578, 261] width 14 height 14
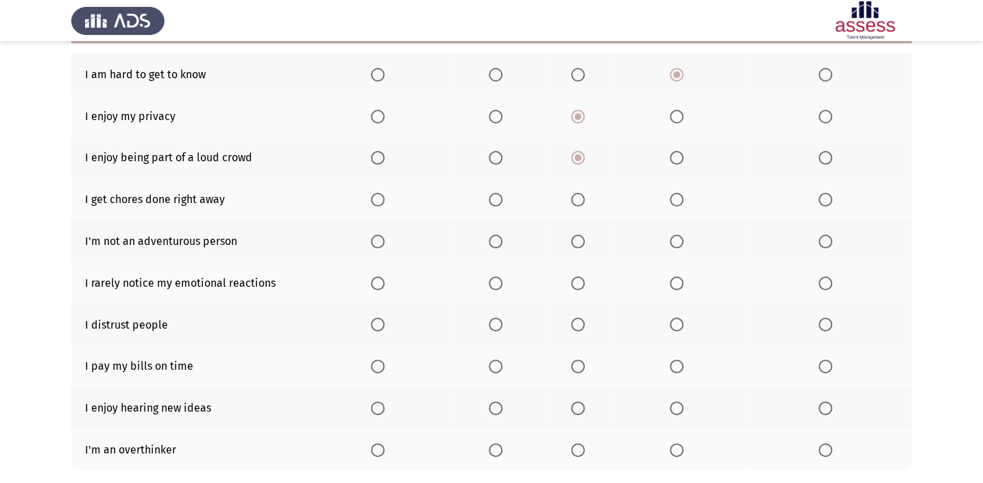
scroll to position [187, 0]
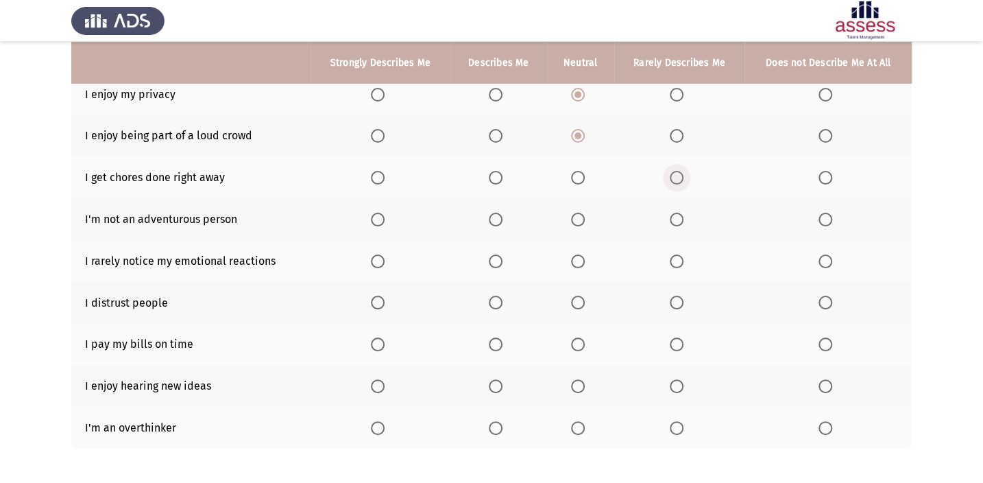
click at [678, 174] on span "Select an option" at bounding box center [677, 178] width 14 height 14
click at [678, 174] on input "Select an option" at bounding box center [677, 178] width 14 height 14
click at [571, 219] on span "Select an option" at bounding box center [578, 220] width 14 height 14
click at [571, 219] on input "Select an option" at bounding box center [578, 220] width 14 height 14
click at [584, 260] on span "Select an option" at bounding box center [578, 261] width 14 height 14
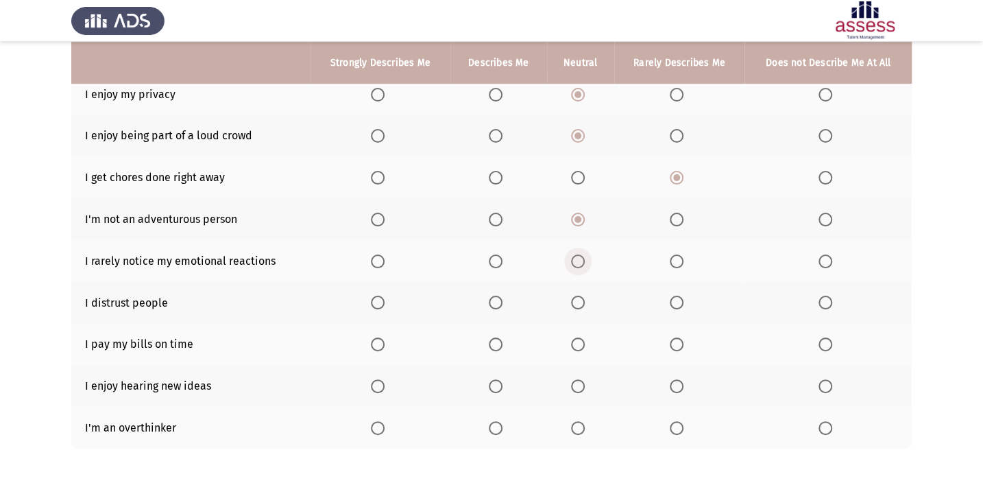
click at [584, 260] on input "Select an option" at bounding box center [578, 261] width 14 height 14
click at [578, 302] on span "Select an option" at bounding box center [578, 302] width 0 height 0
click at [577, 300] on input "Select an option" at bounding box center [578, 303] width 14 height 14
drag, startPoint x: 583, startPoint y: 342, endPoint x: 570, endPoint y: 363, distance: 24.9
click at [576, 352] on th at bounding box center [580, 344] width 67 height 42
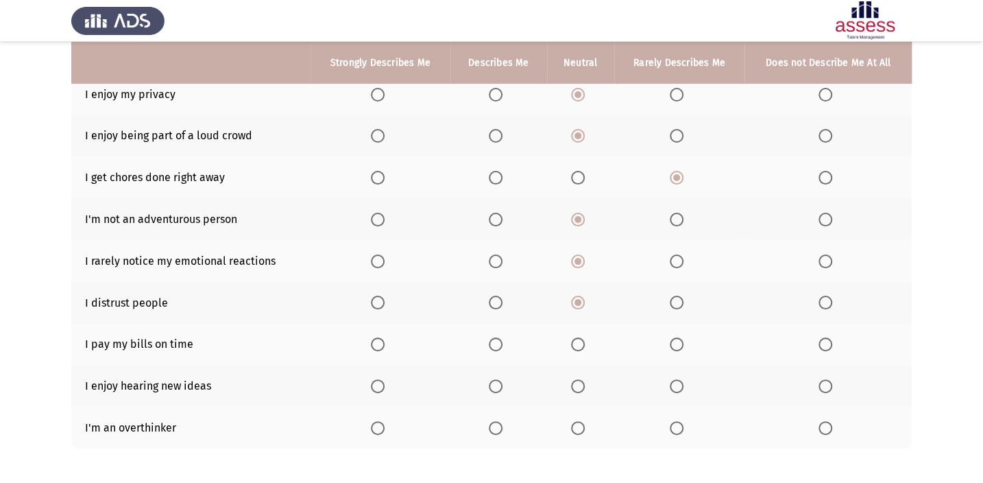
click at [564, 382] on th at bounding box center [580, 386] width 67 height 42
click at [576, 382] on span "Select an option" at bounding box center [578, 386] width 14 height 14
click at [576, 382] on input "Select an option" at bounding box center [578, 386] width 14 height 14
click at [577, 417] on th at bounding box center [580, 428] width 67 height 42
click at [575, 343] on span "Select an option" at bounding box center [578, 344] width 14 height 14
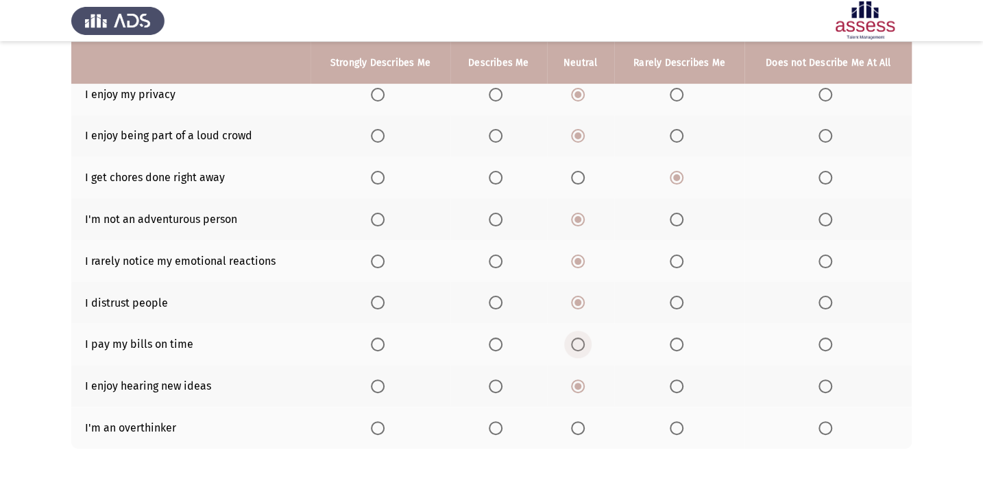
click at [575, 343] on input "Select an option" at bounding box center [578, 344] width 14 height 14
click at [572, 423] on span "Select an option" at bounding box center [578, 428] width 14 height 14
click at [572, 423] on input "Select an option" at bounding box center [578, 428] width 14 height 14
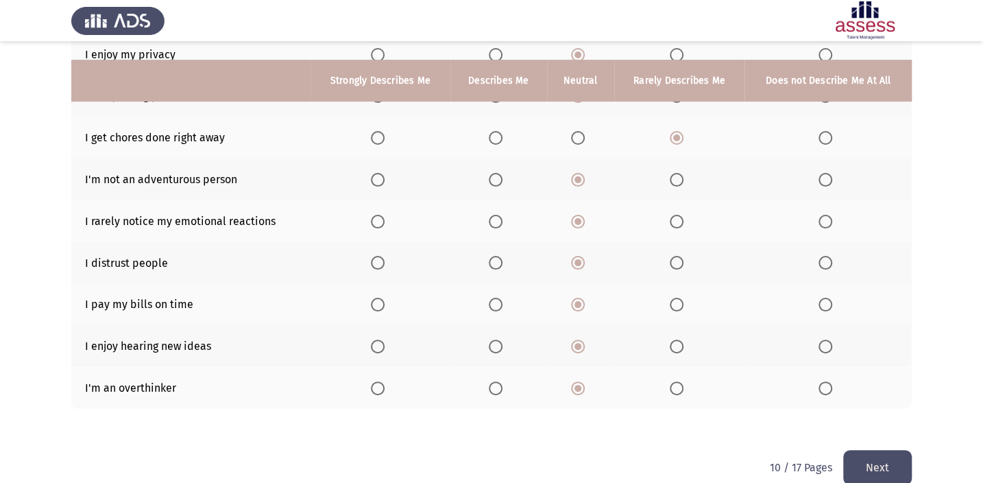
scroll to position [245, 0]
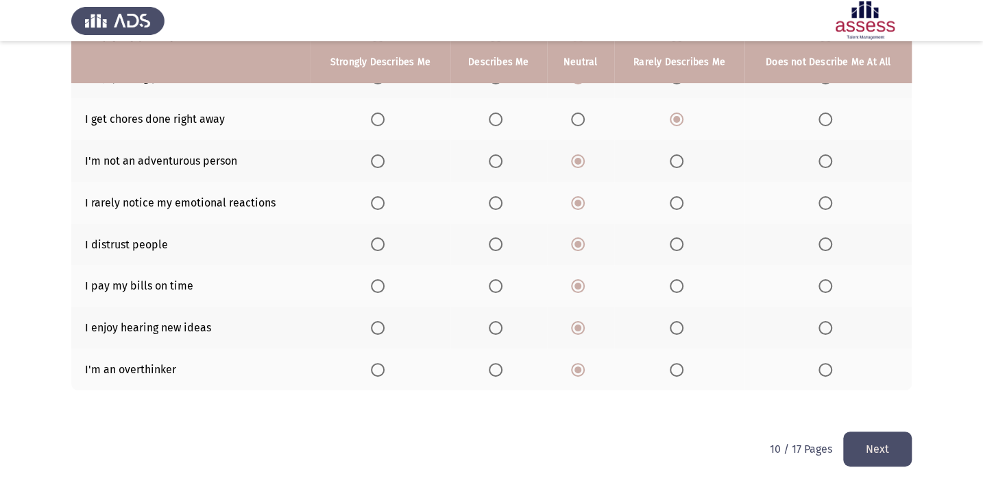
click at [856, 450] on button "Next" at bounding box center [878, 448] width 69 height 35
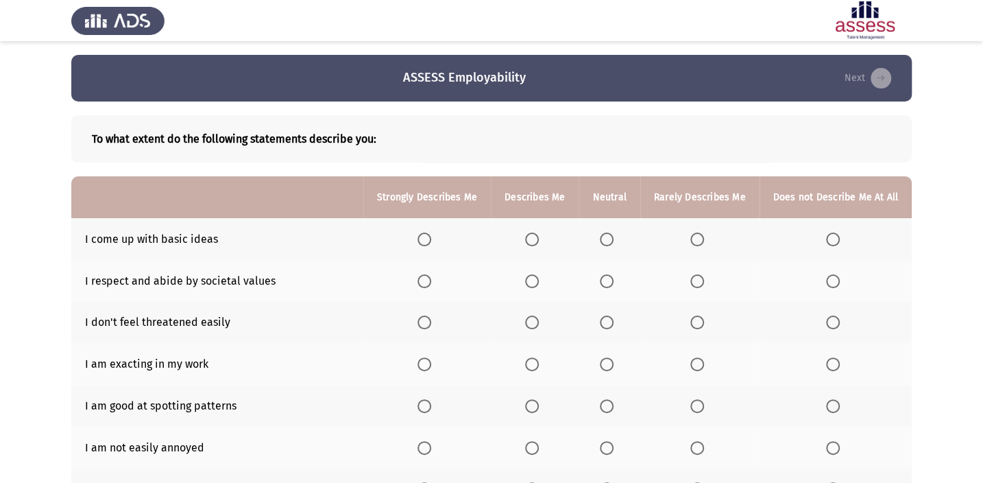
click at [685, 228] on th at bounding box center [700, 239] width 119 height 42
click at [697, 237] on span "Select an option" at bounding box center [698, 239] width 14 height 14
click at [697, 237] on input "Select an option" at bounding box center [698, 239] width 14 height 14
click at [431, 286] on span "Select an option" at bounding box center [425, 281] width 14 height 14
click at [431, 286] on input "Select an option" at bounding box center [425, 281] width 14 height 14
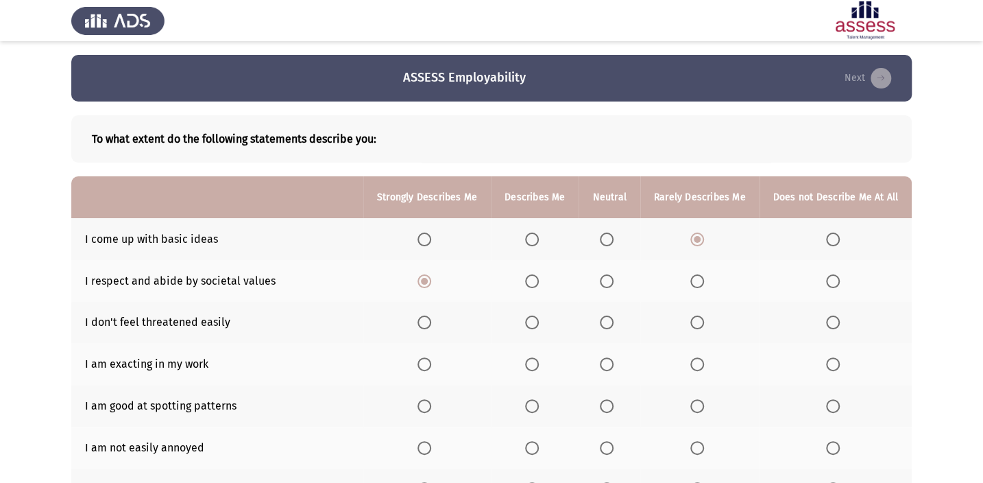
click at [617, 318] on label "Select an option" at bounding box center [609, 322] width 19 height 14
click at [614, 318] on input "Select an option" at bounding box center [607, 322] width 14 height 14
click at [607, 366] on span "Select an option" at bounding box center [607, 364] width 14 height 14
click at [607, 366] on input "Select an option" at bounding box center [607, 364] width 14 height 14
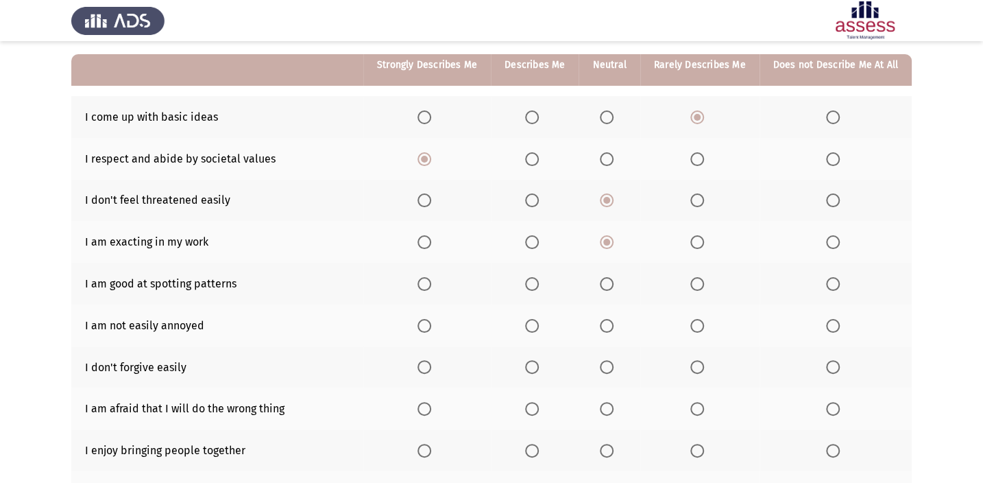
scroll to position [124, 0]
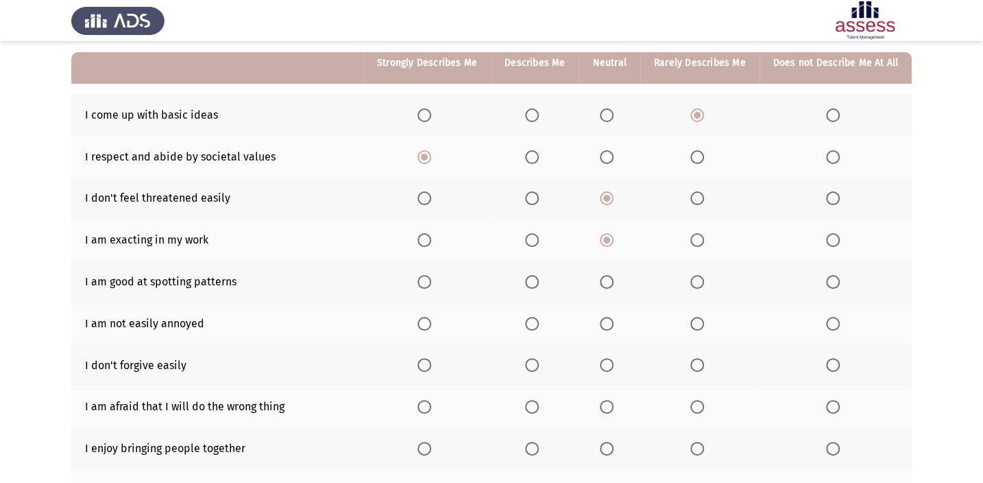
click at [531, 288] on th at bounding box center [535, 282] width 88 height 42
click at [534, 275] on span "Select an option" at bounding box center [532, 282] width 14 height 14
click at [534, 275] on input "Select an option" at bounding box center [532, 282] width 14 height 14
click at [614, 318] on span "Select an option" at bounding box center [607, 324] width 14 height 14
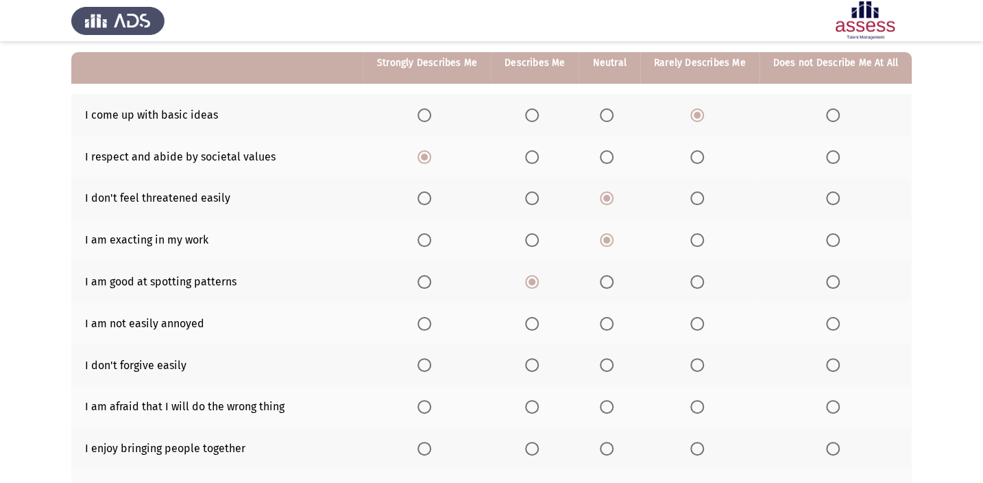
click at [614, 318] on input "Select an option" at bounding box center [607, 324] width 14 height 14
click at [607, 358] on span "Select an option" at bounding box center [607, 365] width 14 height 14
click at [607, 358] on input "Select an option" at bounding box center [607, 365] width 14 height 14
click at [692, 401] on span "Select an option" at bounding box center [698, 407] width 14 height 14
click at [692, 401] on input "Select an option" at bounding box center [698, 407] width 14 height 14
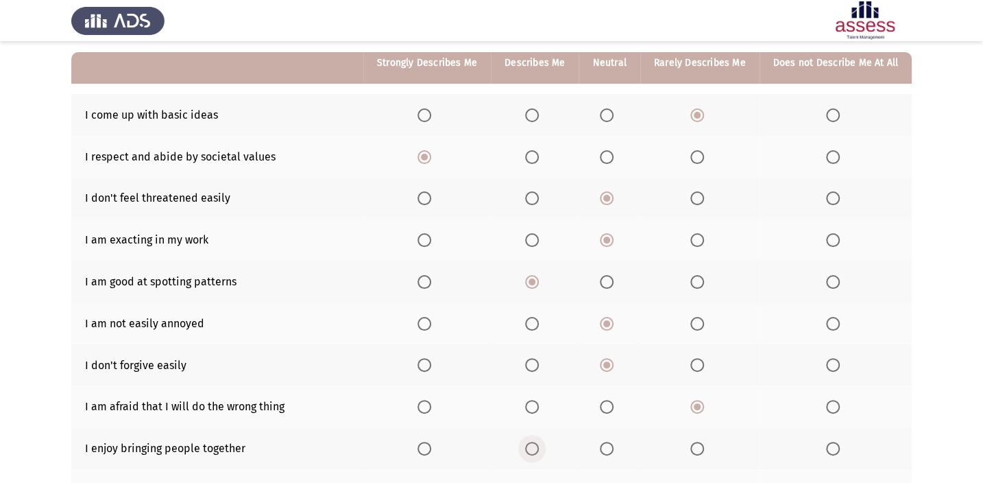
click at [539, 446] on span "Select an option" at bounding box center [532, 449] width 14 height 14
click at [539, 446] on input "Select an option" at bounding box center [532, 449] width 14 height 14
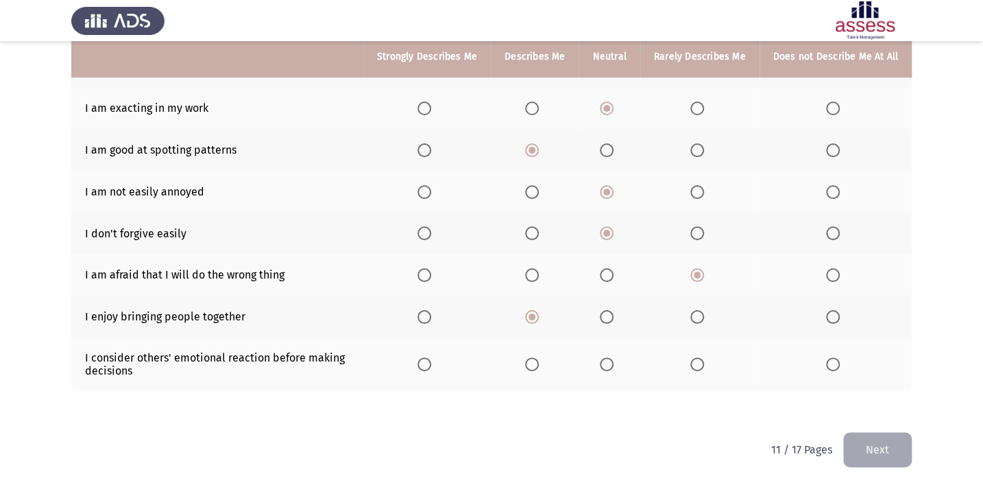
scroll to position [257, 0]
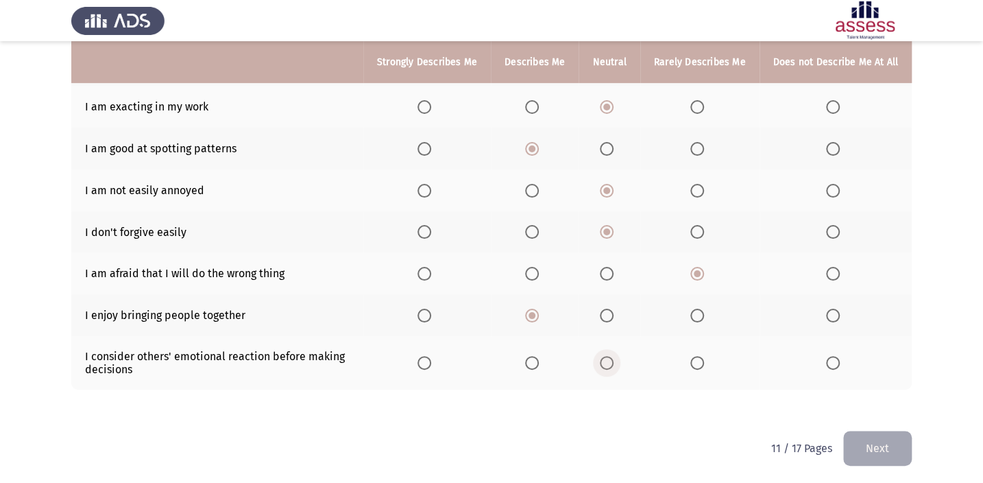
click at [609, 358] on span "Select an option" at bounding box center [607, 363] width 14 height 14
click at [609, 358] on input "Select an option" at bounding box center [607, 363] width 14 height 14
click at [700, 357] on span "Select an option" at bounding box center [698, 363] width 14 height 14
click at [700, 357] on input "Select an option" at bounding box center [698, 363] width 14 height 14
click at [882, 452] on button "Next" at bounding box center [878, 448] width 69 height 35
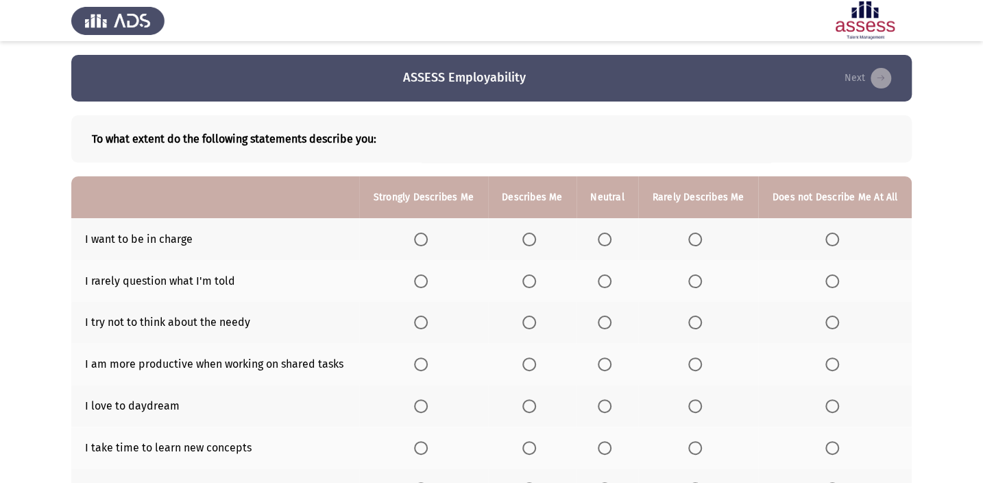
scroll to position [62, 0]
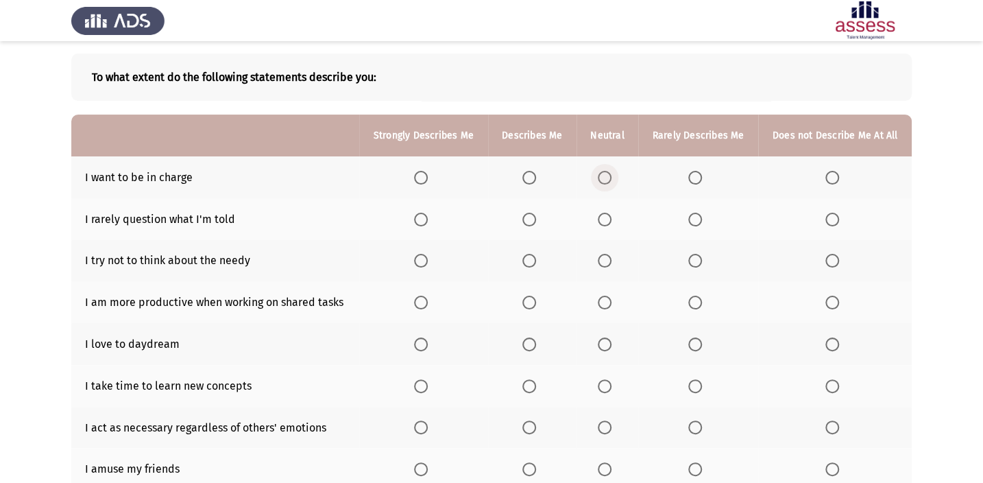
click at [608, 175] on span "Select an option" at bounding box center [605, 178] width 14 height 14
click at [608, 175] on input "Select an option" at bounding box center [605, 178] width 14 height 14
click at [692, 217] on span "Select an option" at bounding box center [696, 220] width 14 height 14
click at [692, 217] on input "Select an option" at bounding box center [696, 220] width 14 height 14
click at [602, 261] on span "Select an option" at bounding box center [605, 261] width 14 height 14
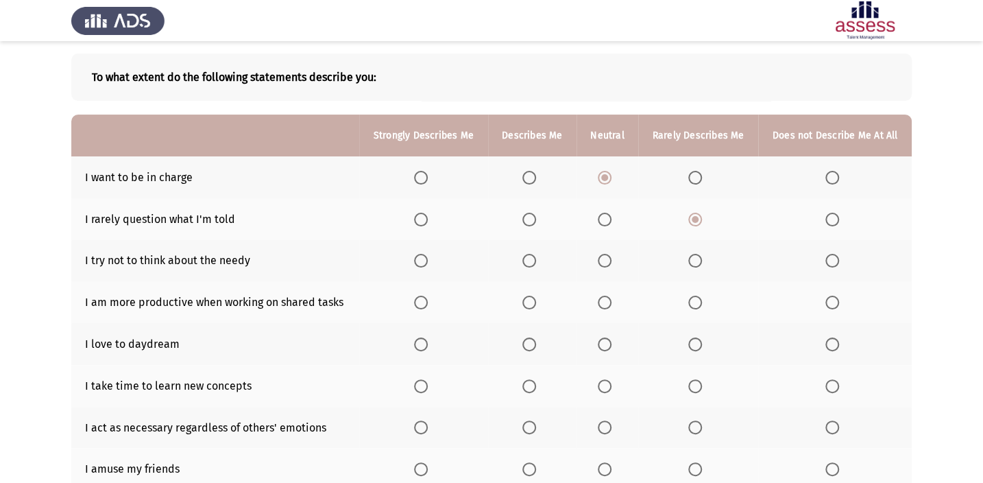
click at [602, 261] on input "Select an option" at bounding box center [605, 261] width 14 height 14
click at [525, 301] on span "Select an option" at bounding box center [530, 303] width 14 height 14
click at [525, 301] on input "Select an option" at bounding box center [530, 303] width 14 height 14
click at [608, 348] on span "Select an option" at bounding box center [605, 344] width 14 height 14
click at [608, 348] on input "Select an option" at bounding box center [605, 344] width 14 height 14
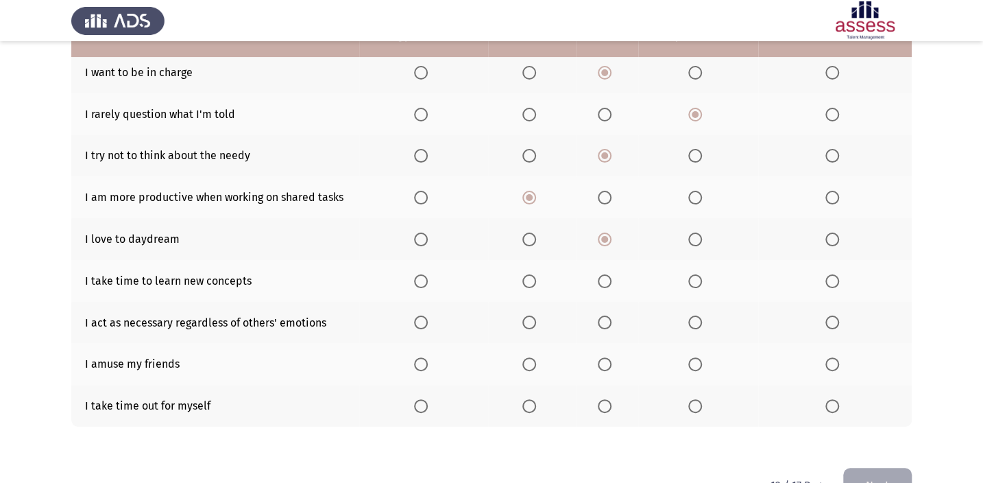
scroll to position [187, 0]
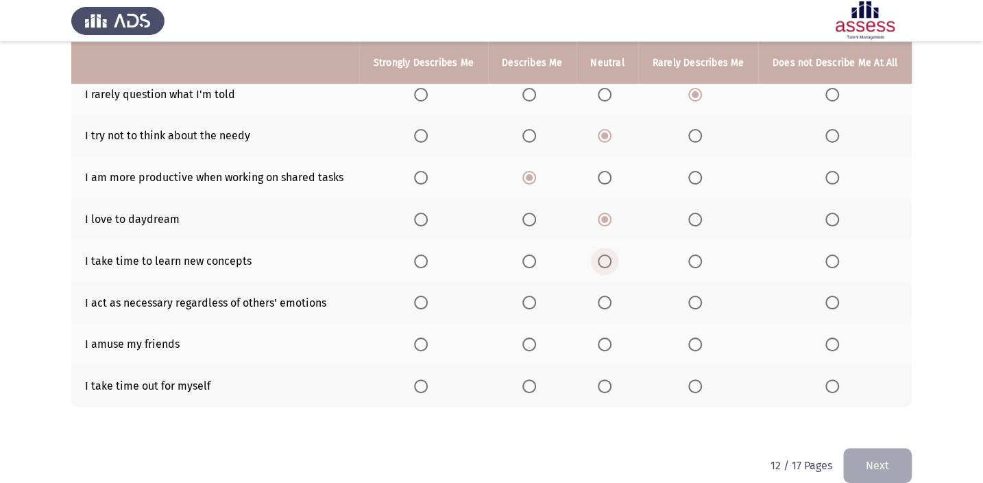
click at [607, 262] on span "Select an option" at bounding box center [605, 261] width 14 height 14
click at [607, 262] on input "Select an option" at bounding box center [605, 261] width 14 height 14
click at [611, 301] on label "Select an option" at bounding box center [607, 303] width 19 height 14
click at [611, 301] on input "Select an option" at bounding box center [605, 303] width 14 height 14
click at [610, 339] on span "Select an option" at bounding box center [605, 344] width 14 height 14
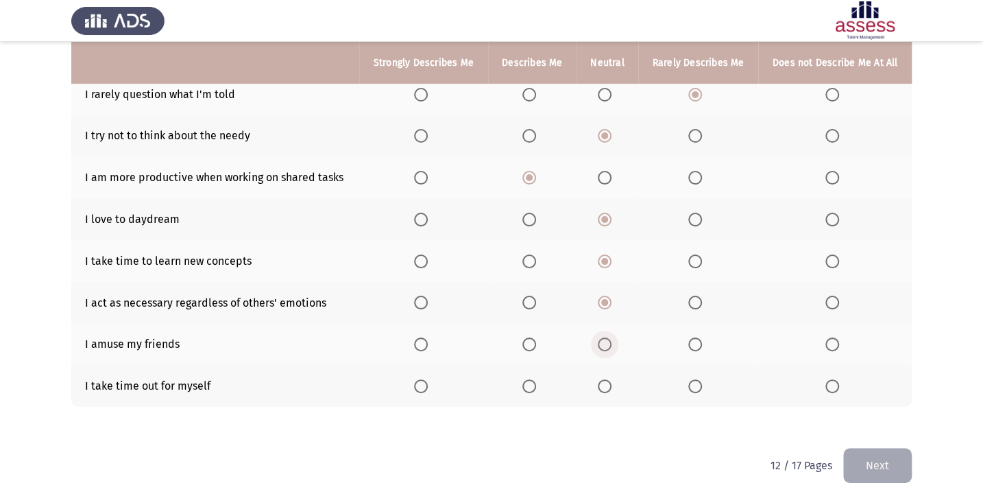
click at [610, 339] on input "Select an option" at bounding box center [605, 344] width 14 height 14
drag, startPoint x: 523, startPoint y: 377, endPoint x: 569, endPoint y: 381, distance: 45.4
click at [526, 377] on th at bounding box center [532, 386] width 88 height 42
click at [530, 383] on span "Select an option" at bounding box center [530, 386] width 14 height 14
click at [530, 383] on input "Select an option" at bounding box center [530, 386] width 14 height 14
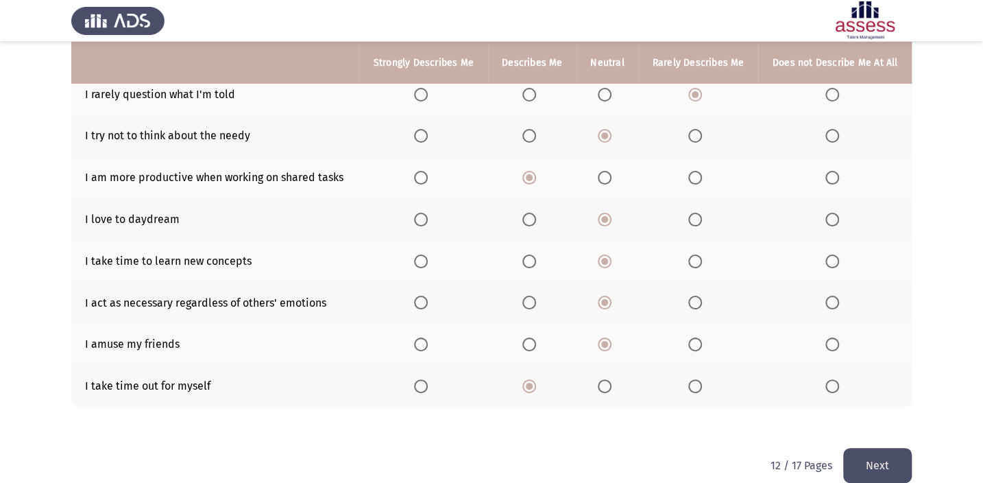
click at [885, 472] on button "Next" at bounding box center [878, 465] width 69 height 35
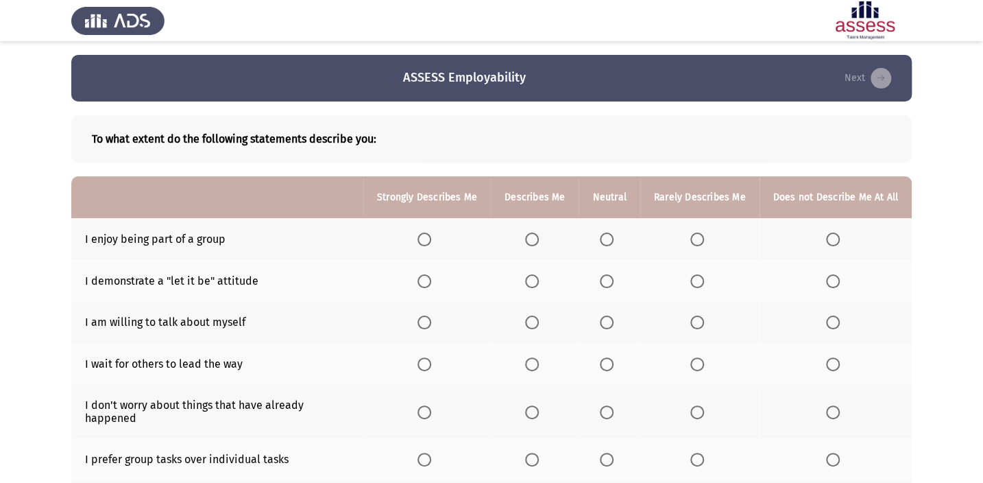
scroll to position [62, 0]
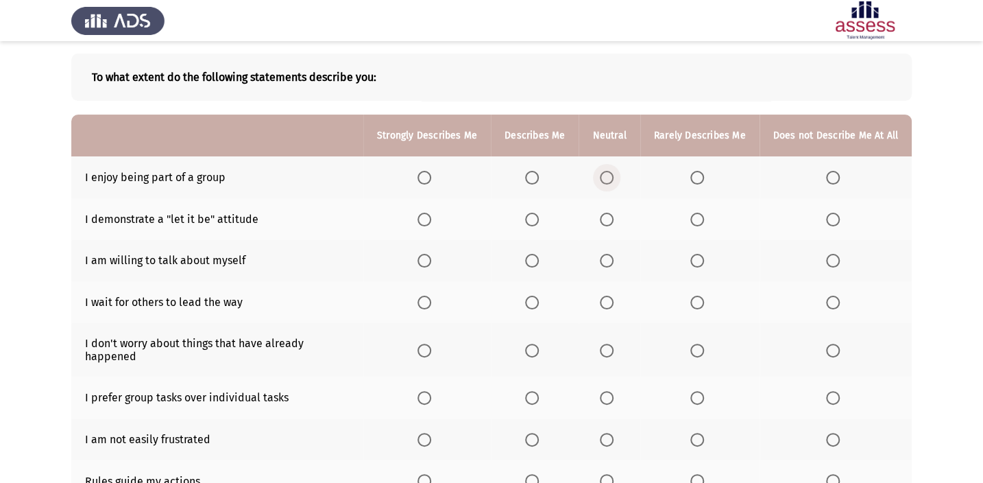
click at [612, 176] on span "Select an option" at bounding box center [607, 178] width 14 height 14
click at [612, 176] on input "Select an option" at bounding box center [607, 178] width 14 height 14
click at [614, 219] on span "Select an option" at bounding box center [607, 220] width 14 height 14
click at [614, 219] on input "Select an option" at bounding box center [607, 220] width 14 height 14
click at [538, 259] on span "Select an option" at bounding box center [532, 261] width 14 height 14
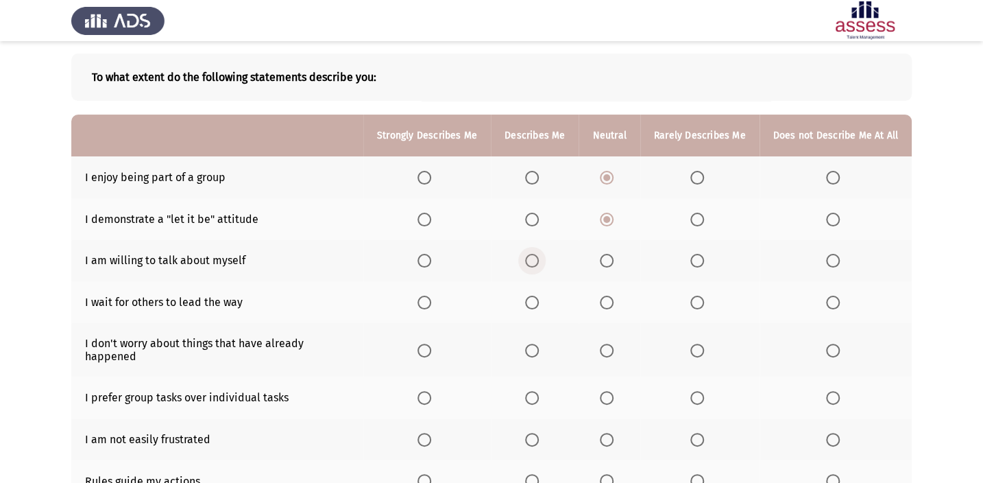
click at [538, 259] on input "Select an option" at bounding box center [532, 261] width 14 height 14
click at [612, 298] on span "Select an option" at bounding box center [607, 303] width 14 height 14
click at [612, 298] on input "Select an option" at bounding box center [607, 303] width 14 height 14
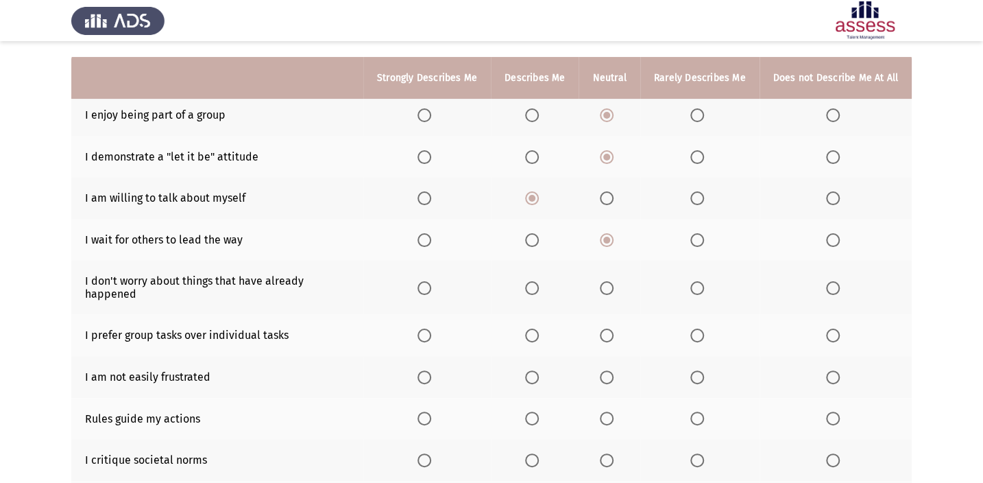
scroll to position [187, 0]
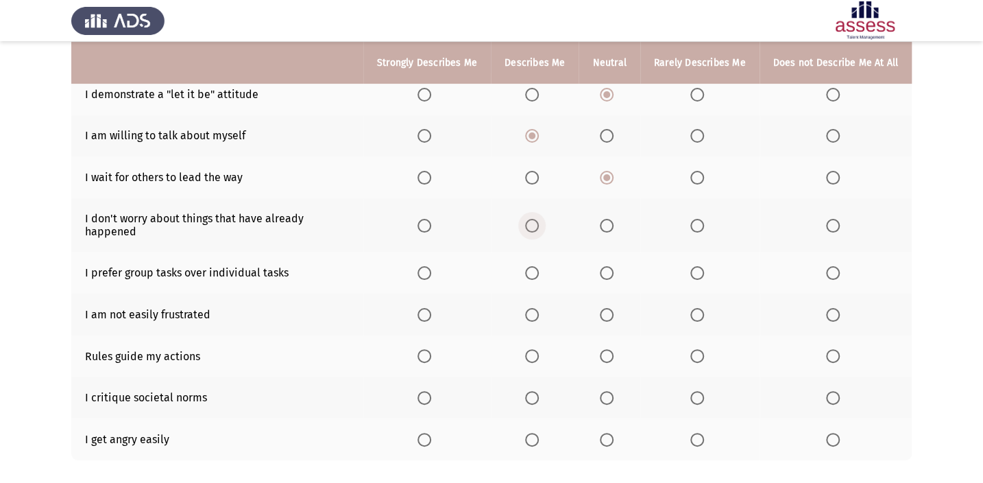
click at [535, 219] on span "Select an option" at bounding box center [532, 226] width 14 height 14
click at [535, 219] on input "Select an option" at bounding box center [532, 226] width 14 height 14
click at [609, 266] on span "Select an option" at bounding box center [607, 273] width 14 height 14
click at [609, 266] on input "Select an option" at bounding box center [607, 273] width 14 height 14
click at [615, 314] on th at bounding box center [609, 315] width 61 height 42
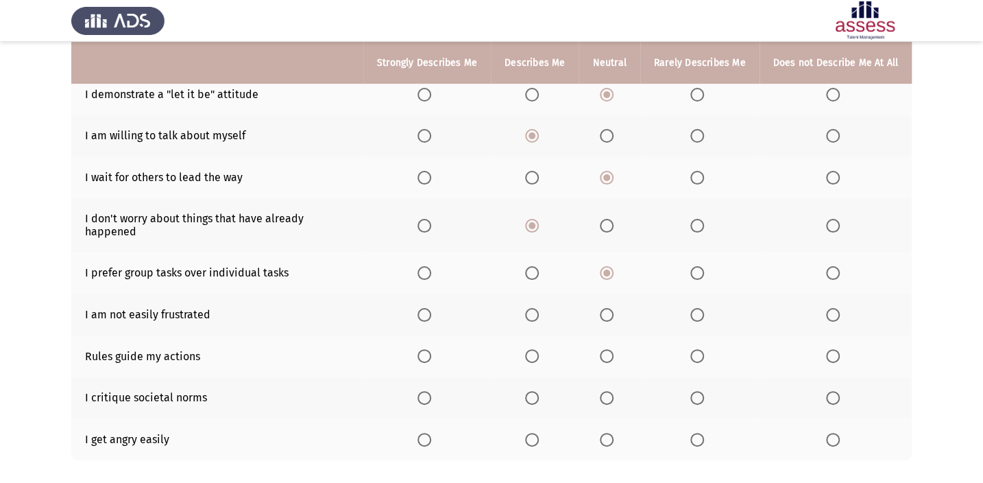
click at [609, 308] on span "Select an option" at bounding box center [607, 315] width 14 height 14
click at [609, 308] on input "Select an option" at bounding box center [607, 315] width 14 height 14
click at [536, 349] on span "Select an option" at bounding box center [532, 356] width 14 height 14
click at [536, 349] on input "Select an option" at bounding box center [532, 356] width 14 height 14
click at [610, 391] on span "Select an option" at bounding box center [607, 398] width 14 height 14
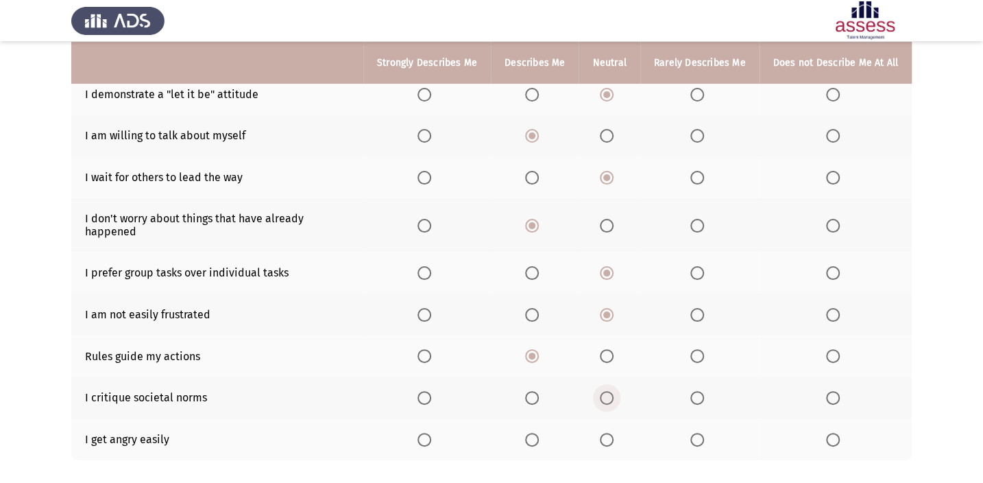
click at [610, 391] on input "Select an option" at bounding box center [607, 398] width 14 height 14
click at [543, 418] on th at bounding box center [535, 439] width 88 height 42
click at [538, 433] on span "Select an option" at bounding box center [532, 440] width 14 height 14
click at [538, 433] on input "Select an option" at bounding box center [532, 440] width 14 height 14
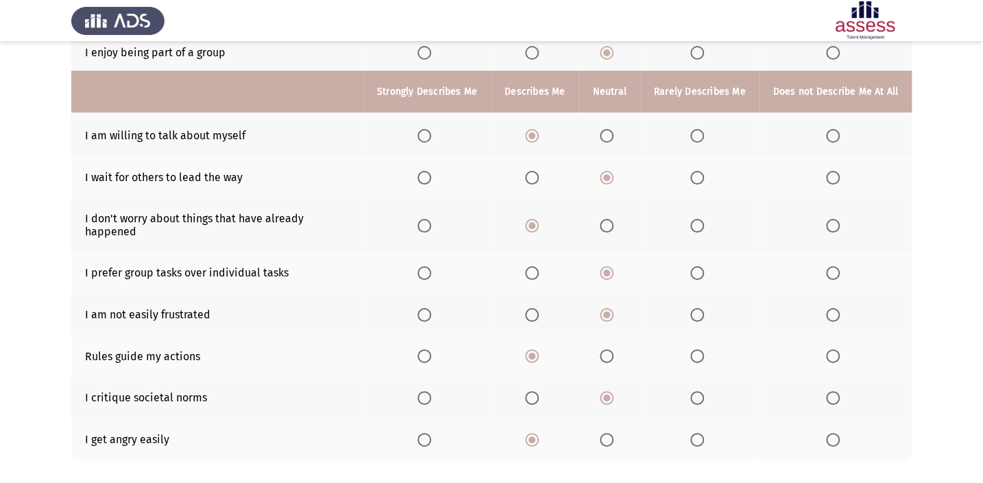
scroll to position [245, 0]
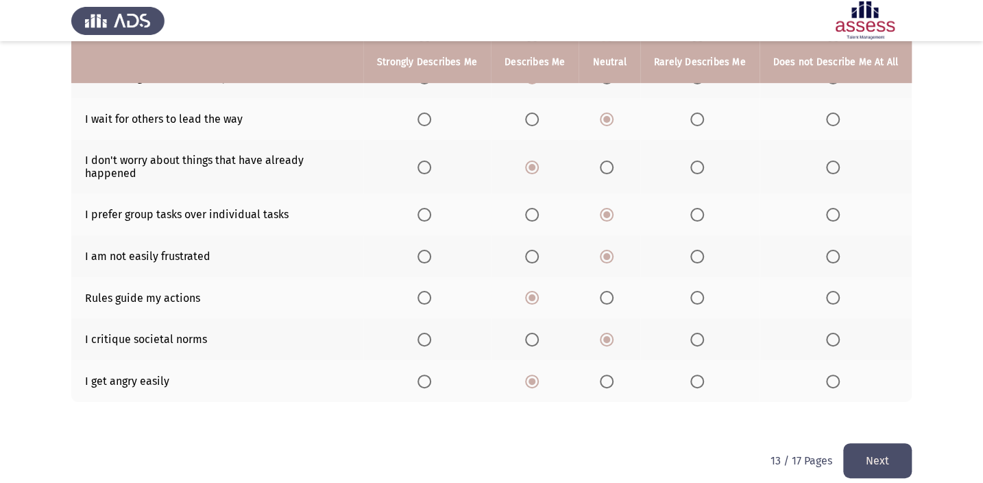
click at [870, 443] on button "Next" at bounding box center [878, 460] width 69 height 35
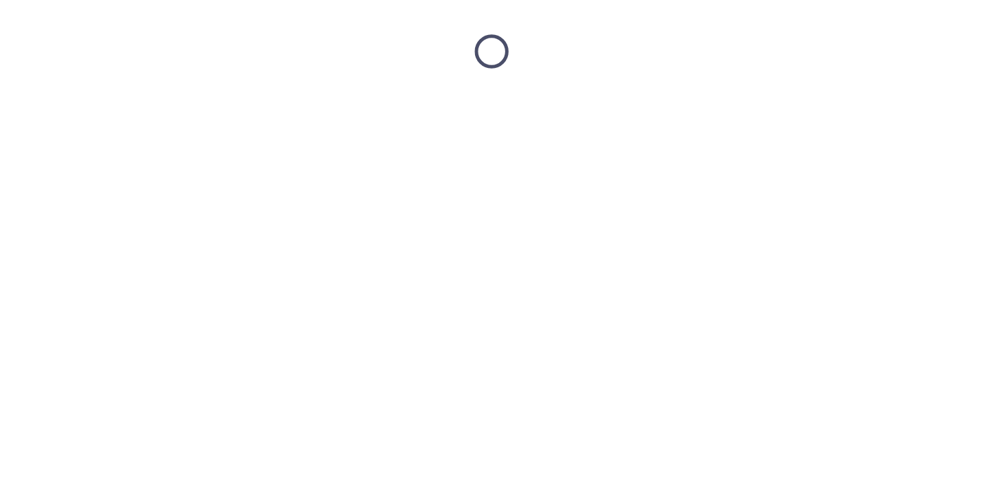
scroll to position [0, 0]
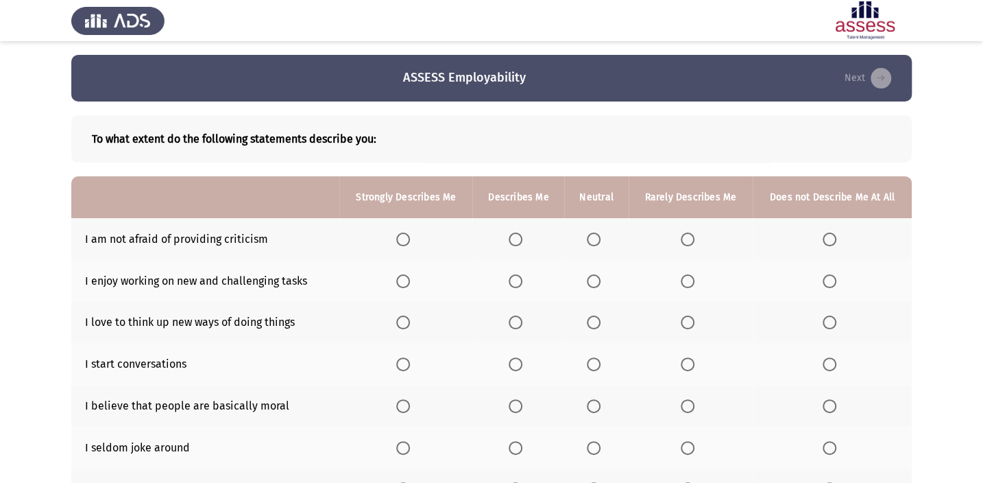
drag, startPoint x: 583, startPoint y: 219, endPoint x: 562, endPoint y: 185, distance: 40.0
click at [562, 185] on table "Strongly Describes Me Describes Me Neutral Rarely Describes Me Does not Describ…" at bounding box center [491, 405] width 841 height 459
click at [585, 244] on th at bounding box center [596, 239] width 64 height 42
click at [599, 239] on span "Select an option" at bounding box center [594, 239] width 14 height 14
click at [599, 239] on input "Select an option" at bounding box center [594, 239] width 14 height 14
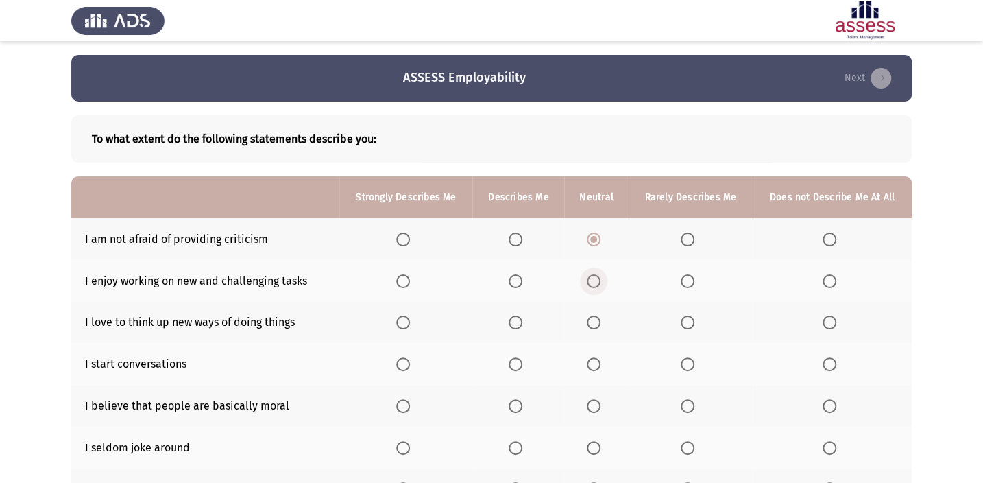
click at [592, 280] on span "Select an option" at bounding box center [594, 281] width 14 height 14
click at [592, 280] on input "Select an option" at bounding box center [594, 281] width 14 height 14
click at [595, 318] on span "Select an option" at bounding box center [594, 322] width 14 height 14
click at [595, 318] on input "Select an option" at bounding box center [594, 322] width 14 height 14
click at [597, 368] on th at bounding box center [596, 364] width 64 height 42
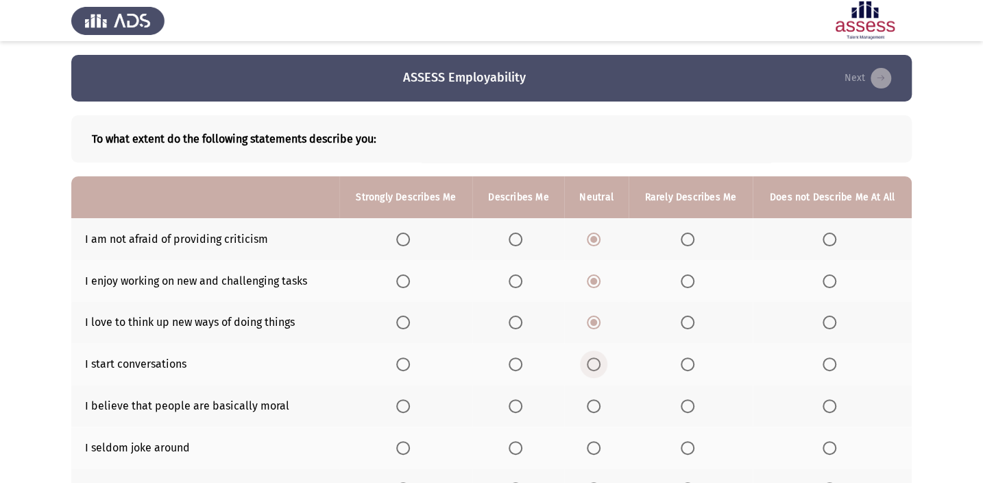
click at [593, 362] on span "Select an option" at bounding box center [594, 364] width 14 height 14
click at [593, 362] on input "Select an option" at bounding box center [594, 364] width 14 height 14
click at [593, 409] on span "Select an option" at bounding box center [594, 406] width 14 height 14
click at [593, 409] on input "Select an option" at bounding box center [594, 406] width 14 height 14
click at [509, 442] on th at bounding box center [519, 448] width 92 height 42
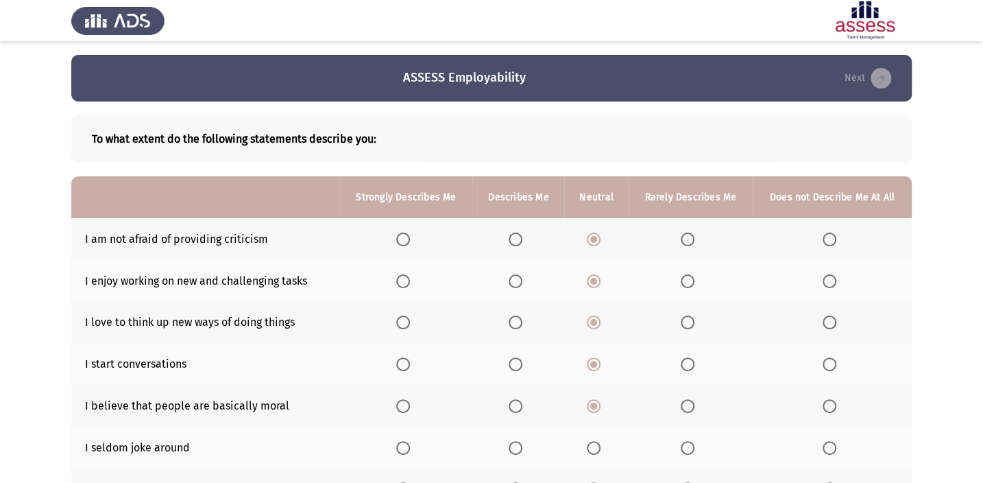
click at [513, 444] on span "Select an option" at bounding box center [516, 448] width 14 height 14
click at [513, 444] on input "Select an option" at bounding box center [516, 448] width 14 height 14
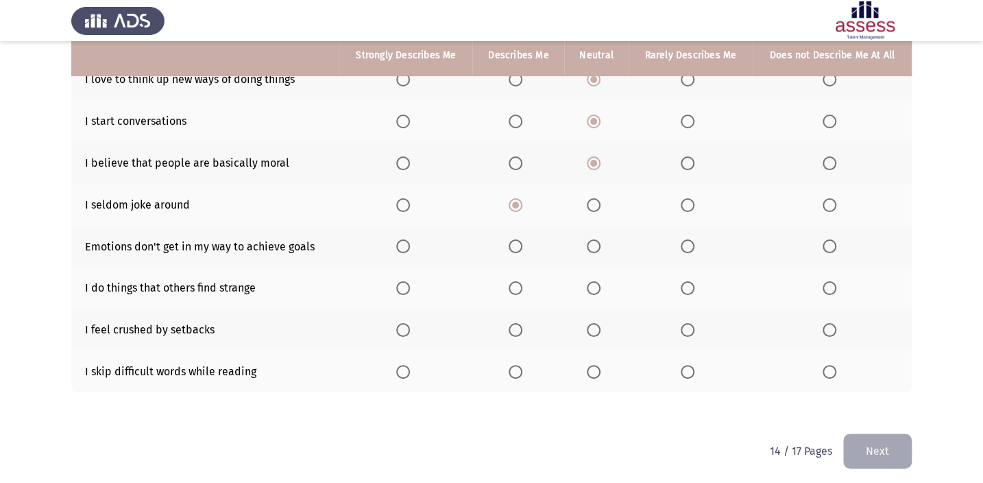
scroll to position [245, 0]
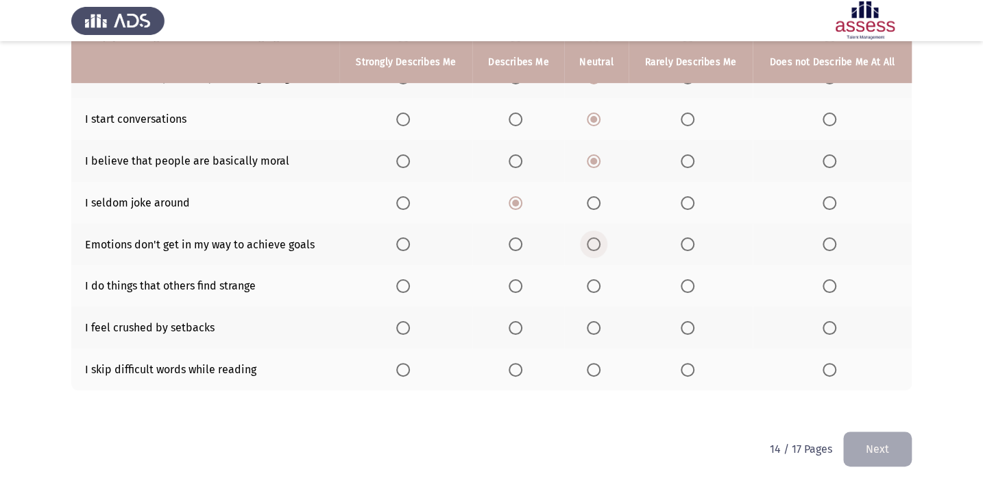
click at [592, 243] on span "Select an option" at bounding box center [594, 244] width 14 height 14
click at [592, 243] on input "Select an option" at bounding box center [594, 244] width 14 height 14
click at [595, 284] on span "Select an option" at bounding box center [594, 286] width 14 height 14
click at [595, 284] on input "Select an option" at bounding box center [594, 286] width 14 height 14
click at [595, 331] on span "Select an option" at bounding box center [594, 328] width 14 height 14
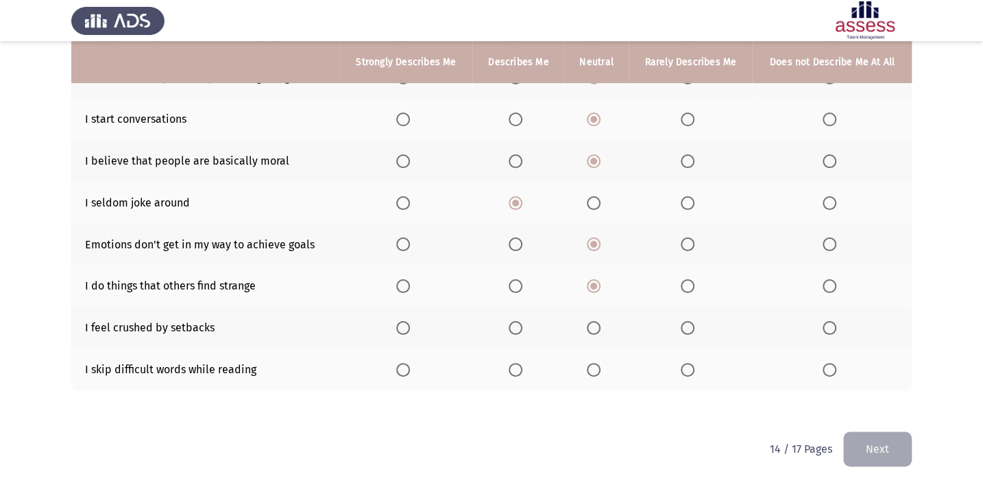
click at [595, 331] on input "Select an option" at bounding box center [594, 328] width 14 height 14
click at [511, 363] on span "Select an option" at bounding box center [516, 370] width 14 height 14
click at [511, 363] on input "Select an option" at bounding box center [516, 370] width 14 height 14
click at [899, 446] on button "Next" at bounding box center [878, 448] width 69 height 35
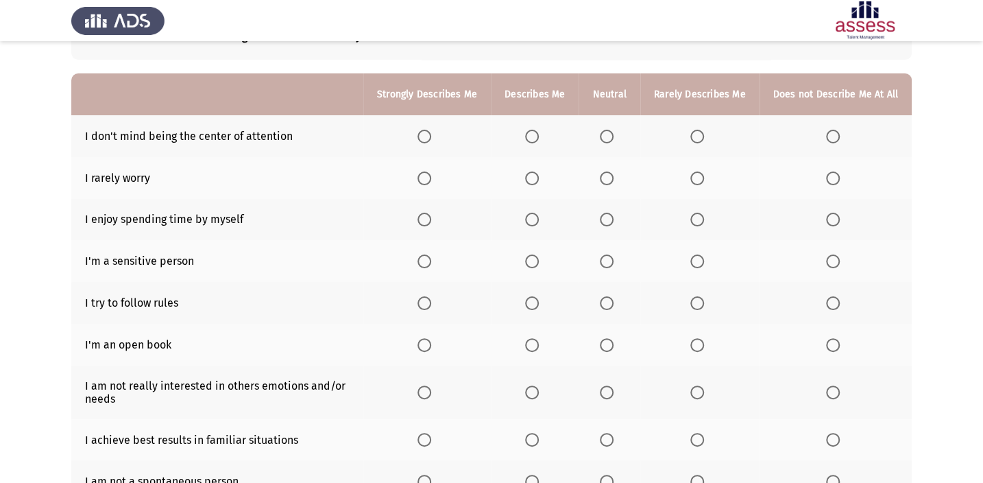
scroll to position [124, 0]
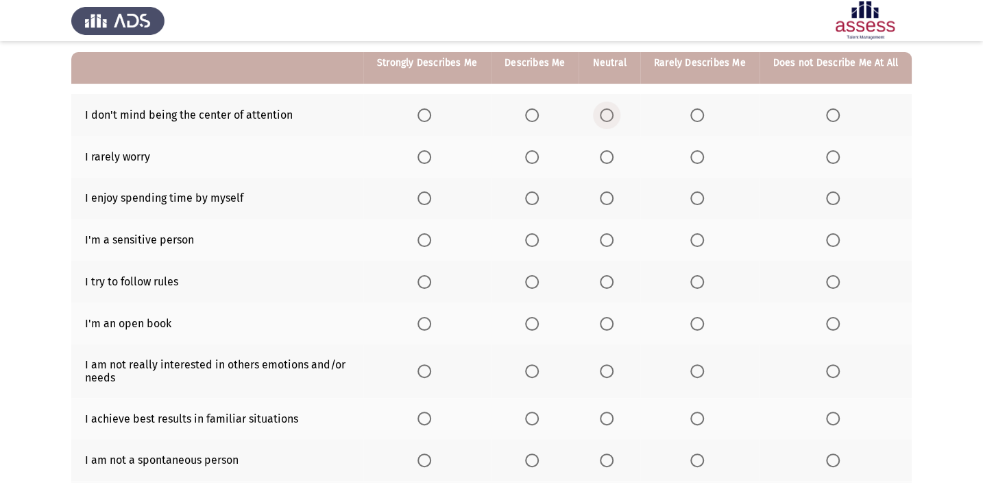
click at [613, 115] on span "Select an option" at bounding box center [607, 115] width 14 height 14
click at [613, 115] on input "Select an option" at bounding box center [607, 115] width 14 height 14
click at [534, 159] on span "Select an option" at bounding box center [532, 157] width 14 height 14
click at [534, 159] on input "Select an option" at bounding box center [532, 157] width 14 height 14
click at [535, 192] on span "Select an option" at bounding box center [532, 198] width 14 height 14
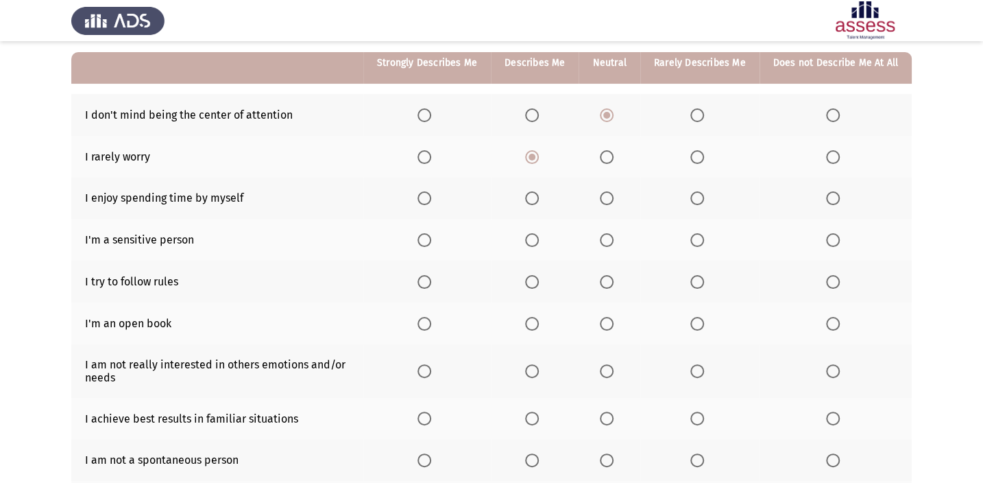
click at [535, 192] on input "Select an option" at bounding box center [532, 198] width 14 height 14
click at [609, 233] on span "Select an option" at bounding box center [607, 240] width 14 height 14
click at [609, 233] on input "Select an option" at bounding box center [607, 240] width 14 height 14
click at [536, 283] on span "Select an option" at bounding box center [532, 282] width 14 height 14
click at [536, 283] on input "Select an option" at bounding box center [532, 282] width 14 height 14
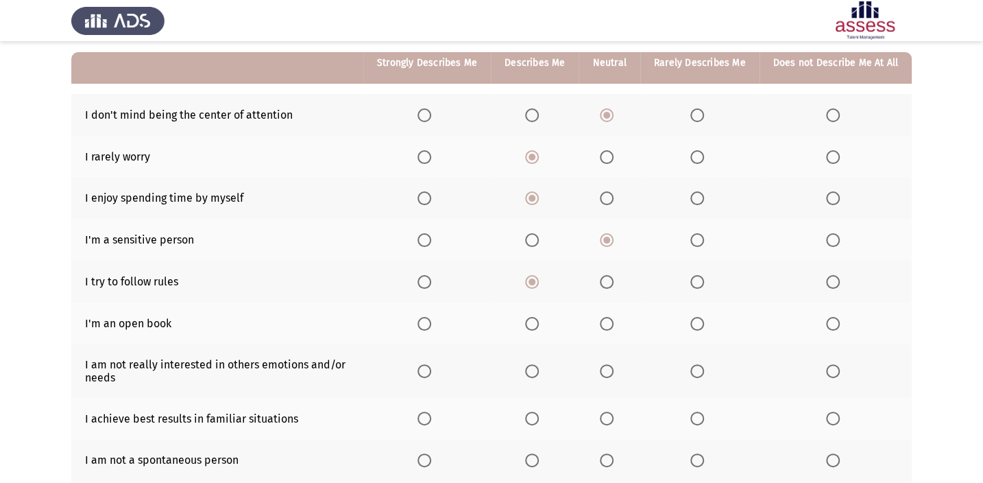
click at [437, 275] on label "Select an option" at bounding box center [427, 282] width 19 height 14
click at [431, 275] on input "Select an option" at bounding box center [425, 282] width 14 height 14
drag, startPoint x: 608, startPoint y: 311, endPoint x: 603, endPoint y: 323, distance: 12.6
click at [606, 313] on th at bounding box center [609, 323] width 61 height 42
click at [603, 324] on span "Select an option" at bounding box center [607, 324] width 14 height 14
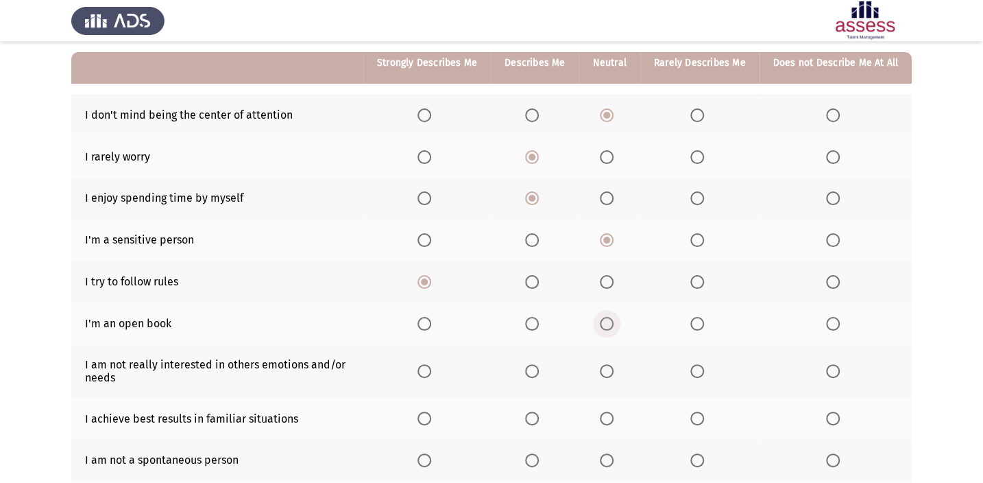
click at [603, 324] on input "Select an option" at bounding box center [607, 324] width 14 height 14
click at [606, 370] on span "Select an option" at bounding box center [607, 371] width 14 height 14
click at [606, 370] on input "Select an option" at bounding box center [607, 371] width 14 height 14
click at [614, 415] on span "Select an option" at bounding box center [607, 418] width 14 height 14
click at [614, 415] on input "Select an option" at bounding box center [607, 418] width 14 height 14
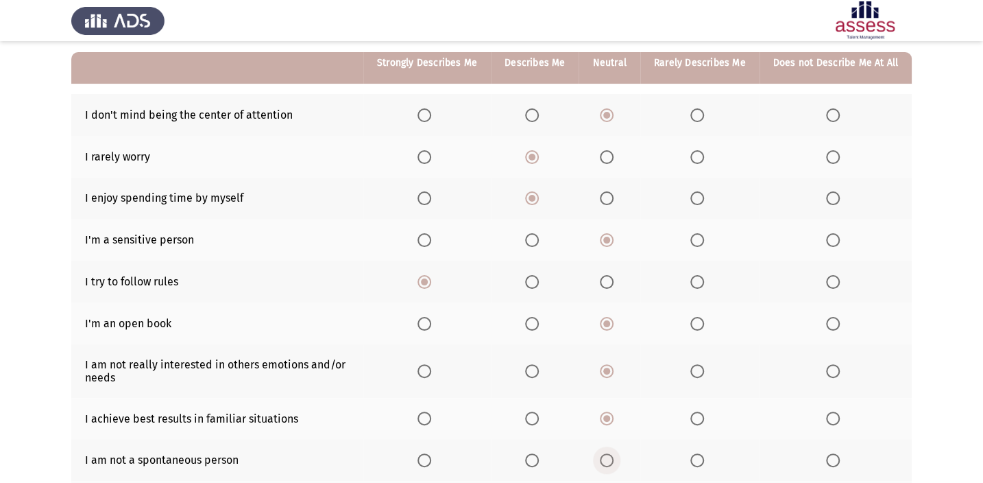
drag, startPoint x: 610, startPoint y: 459, endPoint x: 614, endPoint y: 452, distance: 8.9
click at [614, 453] on span "Select an option" at bounding box center [607, 460] width 14 height 14
click at [614, 453] on input "Select an option" at bounding box center [607, 460] width 14 height 14
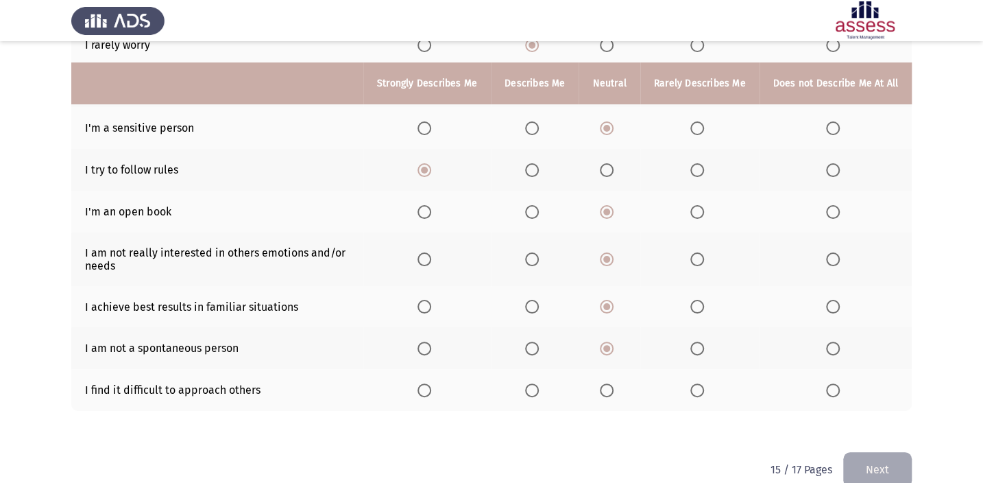
scroll to position [257, 0]
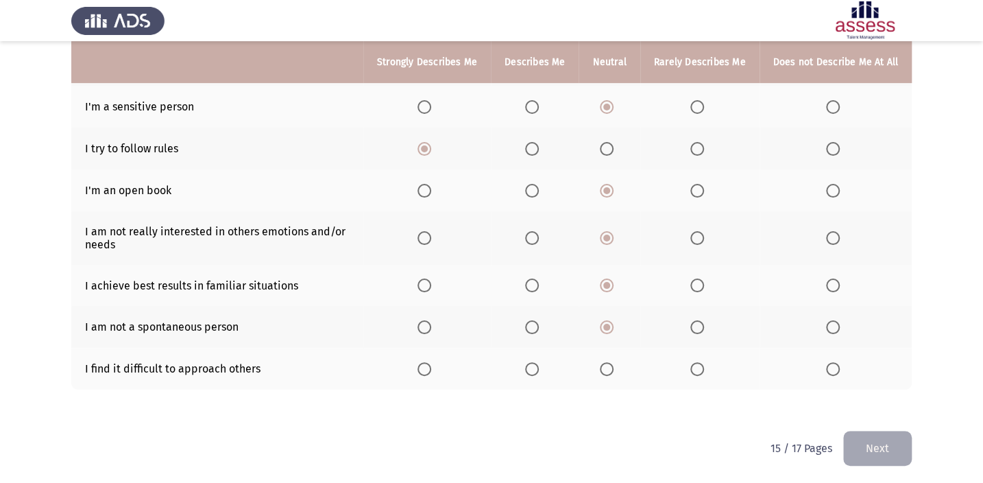
click at [610, 357] on th at bounding box center [609, 369] width 61 height 42
click at [603, 371] on span "Select an option" at bounding box center [607, 369] width 14 height 14
click at [603, 371] on input "Select an option" at bounding box center [607, 369] width 14 height 14
click at [881, 457] on button "Next" at bounding box center [878, 448] width 69 height 35
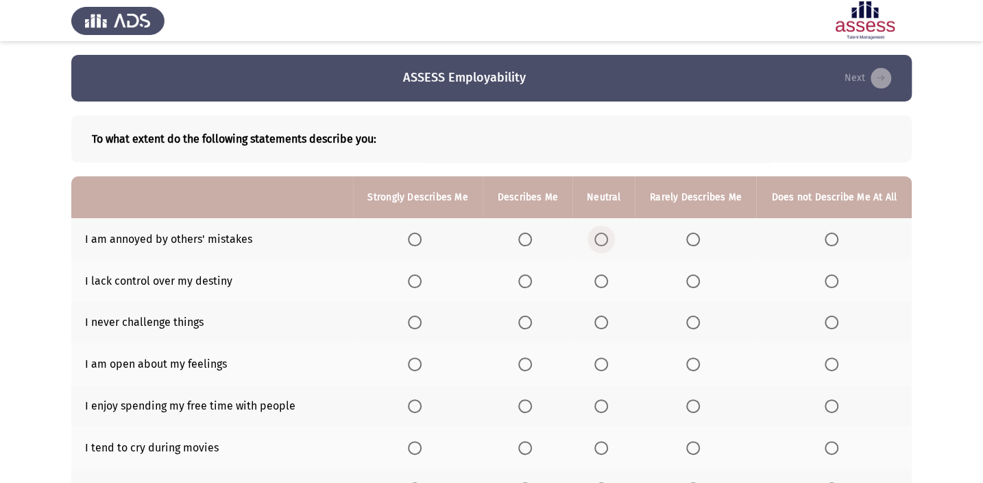
click at [595, 233] on span "Select an option" at bounding box center [602, 239] width 14 height 14
click at [595, 233] on input "Select an option" at bounding box center [602, 239] width 14 height 14
click at [597, 280] on span "Select an option" at bounding box center [602, 281] width 14 height 14
click at [597, 280] on input "Select an option" at bounding box center [602, 281] width 14 height 14
click at [600, 322] on span "Select an option" at bounding box center [602, 322] width 14 height 14
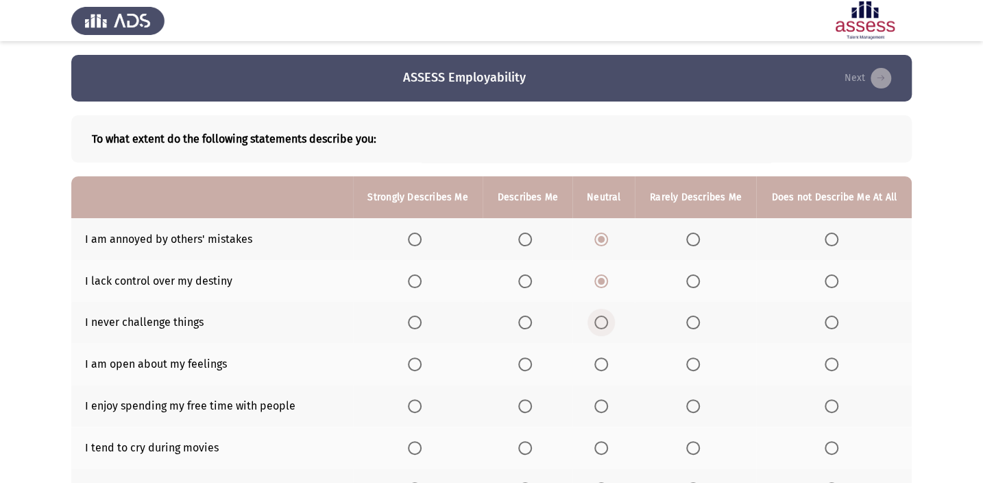
click at [600, 322] on input "Select an option" at bounding box center [602, 322] width 14 height 14
click at [702, 363] on label "Select an option" at bounding box center [695, 364] width 19 height 14
click at [700, 363] on input "Select an option" at bounding box center [693, 364] width 14 height 14
click at [596, 401] on span "Select an option" at bounding box center [602, 406] width 14 height 14
click at [596, 401] on input "Select an option" at bounding box center [602, 406] width 14 height 14
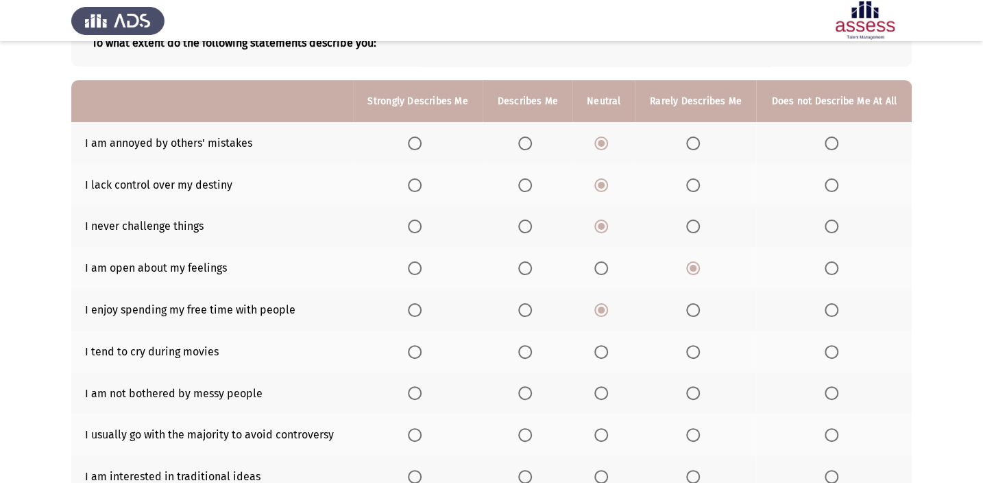
scroll to position [124, 0]
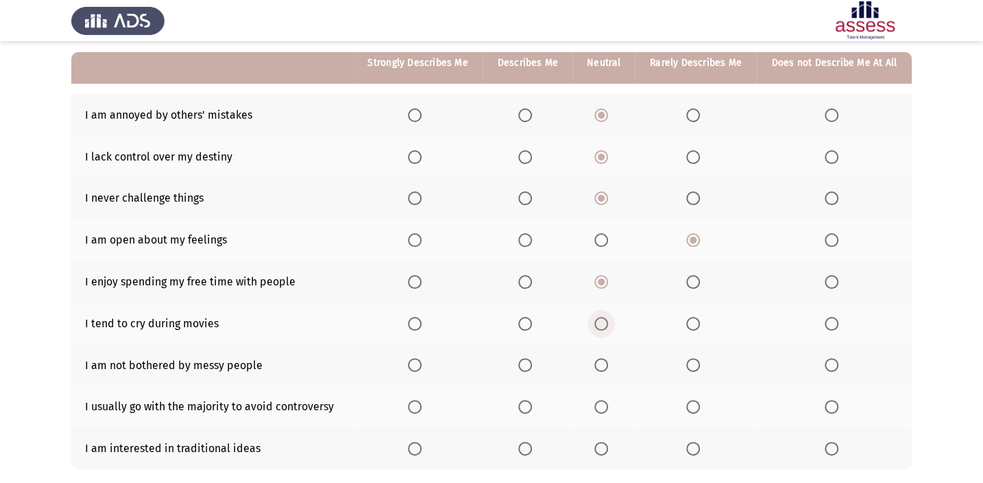
click at [596, 319] on span "Select an option" at bounding box center [602, 324] width 14 height 14
click at [596, 319] on input "Select an option" at bounding box center [602, 324] width 14 height 14
click at [697, 359] on span "Select an option" at bounding box center [693, 365] width 14 height 14
click at [697, 359] on input "Select an option" at bounding box center [693, 365] width 14 height 14
click at [606, 413] on th at bounding box center [604, 406] width 62 height 42
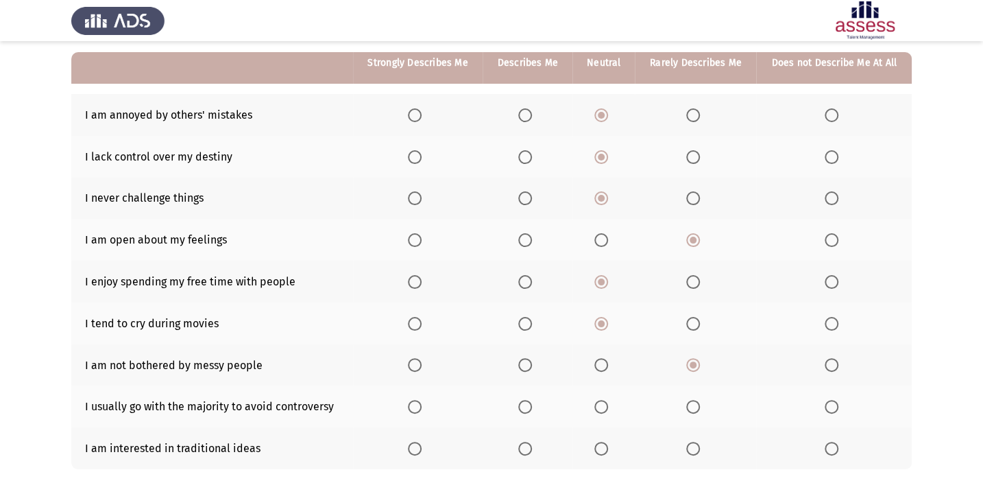
click at [604, 392] on th at bounding box center [604, 406] width 62 height 42
click at [602, 407] on span "Select an option" at bounding box center [602, 407] width 14 height 14
click at [602, 407] on input "Select an option" at bounding box center [602, 407] width 14 height 14
click at [413, 442] on span "Select an option" at bounding box center [415, 449] width 14 height 14
click at [413, 442] on input "Select an option" at bounding box center [415, 449] width 14 height 14
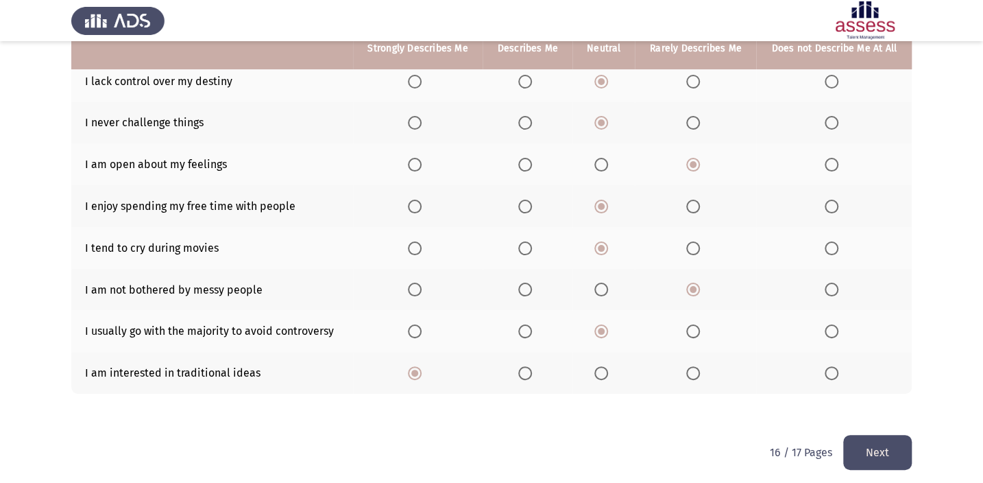
scroll to position [204, 0]
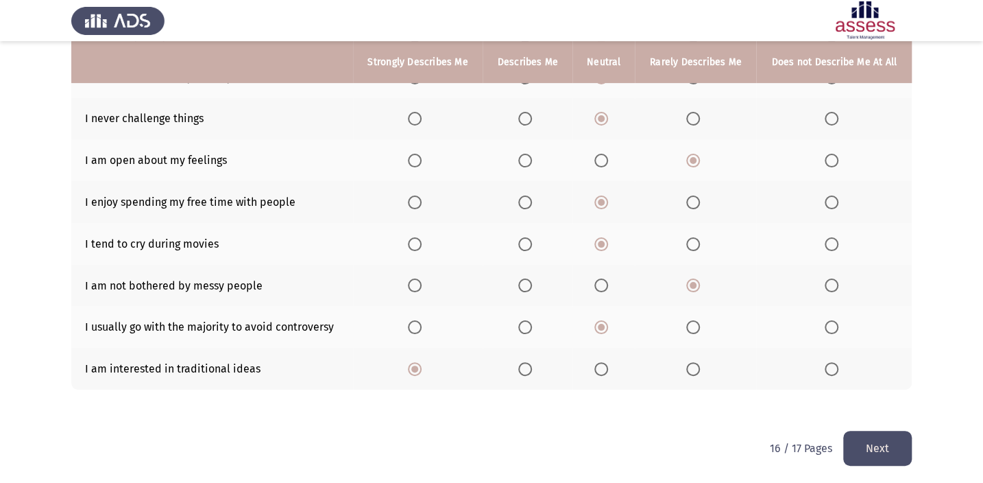
click at [859, 444] on button "Next" at bounding box center [878, 448] width 69 height 35
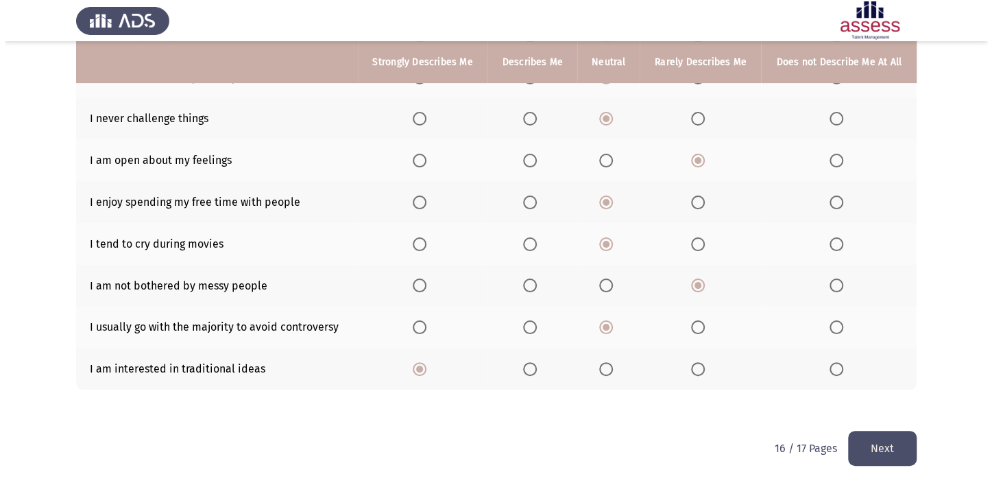
scroll to position [0, 0]
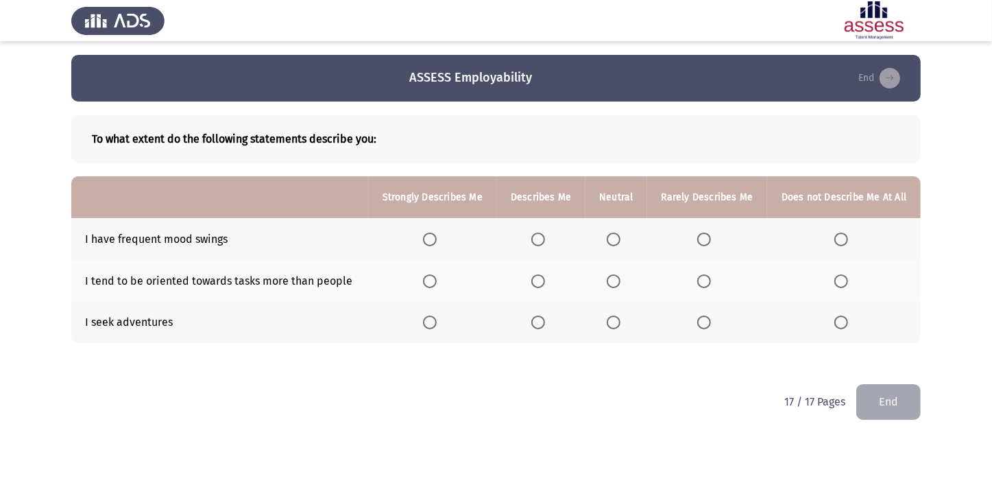
click at [617, 241] on span "Select an option" at bounding box center [614, 239] width 14 height 14
click at [617, 241] on input "Select an option" at bounding box center [614, 239] width 14 height 14
click at [435, 325] on span "Select an option" at bounding box center [430, 322] width 14 height 14
click at [435, 325] on input "Select an option" at bounding box center [430, 322] width 14 height 14
click at [537, 280] on span "Select an option" at bounding box center [538, 281] width 14 height 14
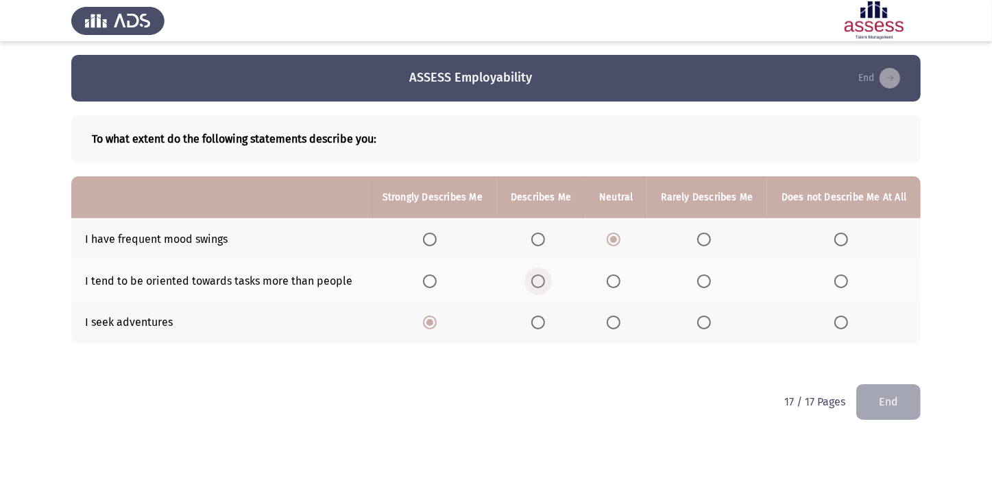
click at [537, 280] on input "Select an option" at bounding box center [538, 281] width 14 height 14
click at [613, 322] on span "Select an option" at bounding box center [614, 322] width 14 height 14
click at [613, 322] on input "Select an option" at bounding box center [614, 322] width 14 height 14
click at [887, 407] on button "End" at bounding box center [889, 401] width 64 height 35
